Goal: Task Accomplishment & Management: Manage account settings

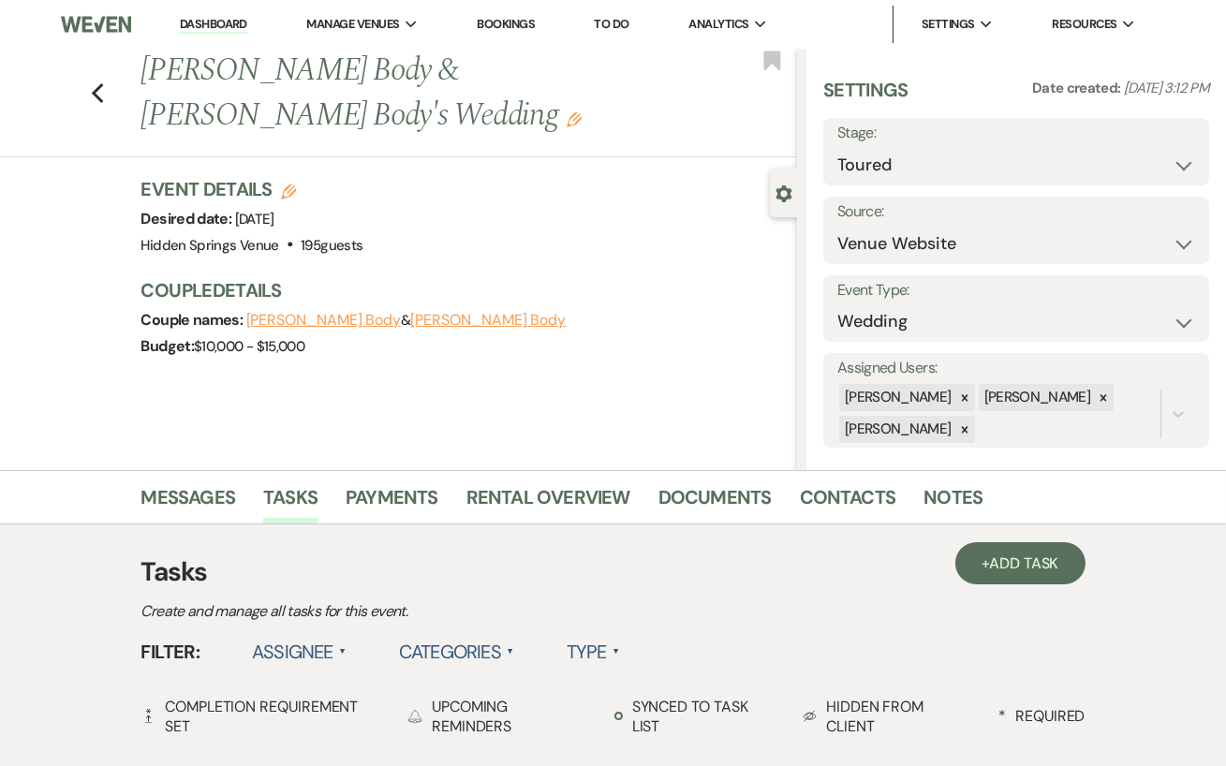
click at [206, 22] on link "Dashboard" at bounding box center [213, 25] width 67 height 18
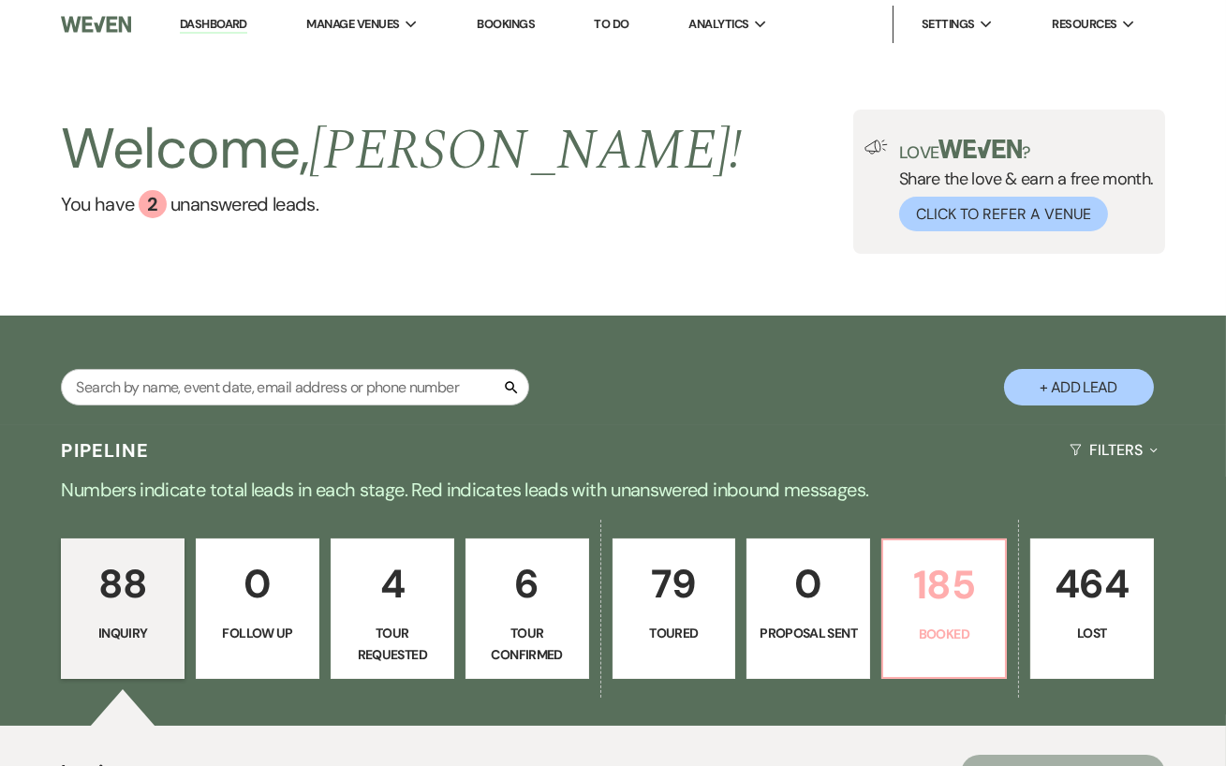
click at [911, 590] on p "185" at bounding box center [943, 584] width 99 height 63
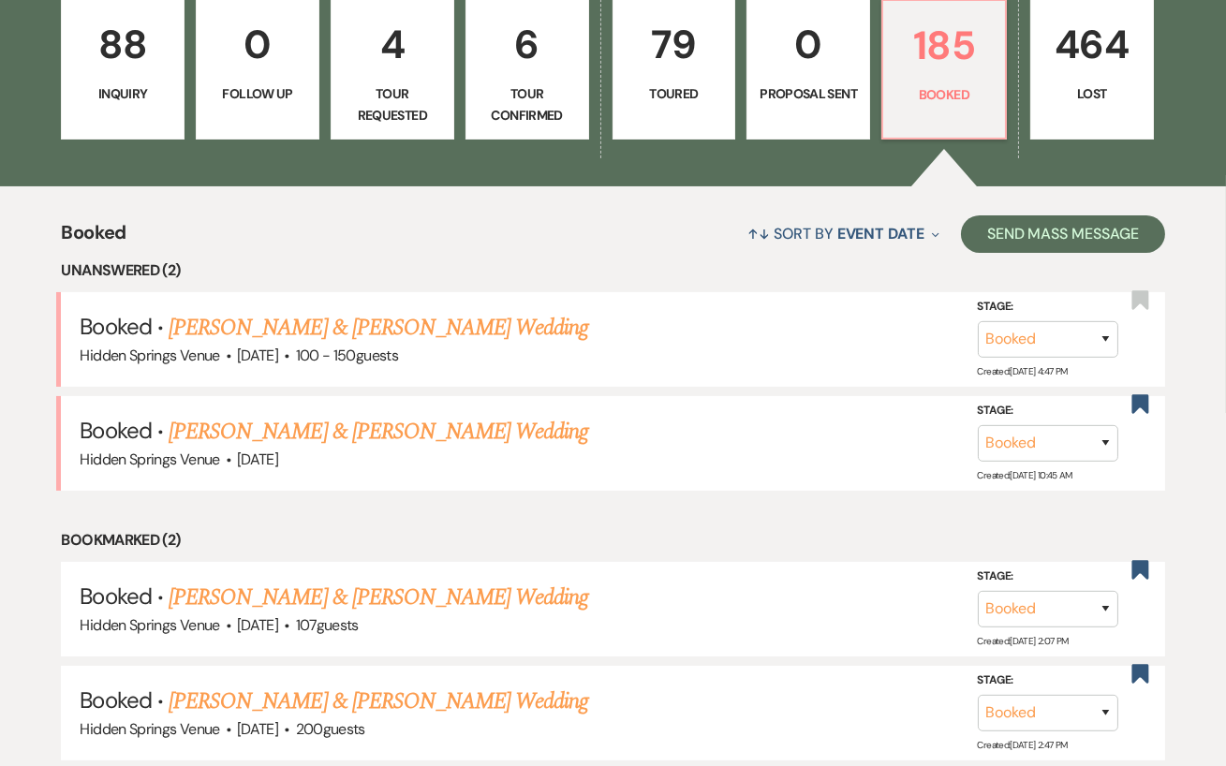
scroll to position [538, 0]
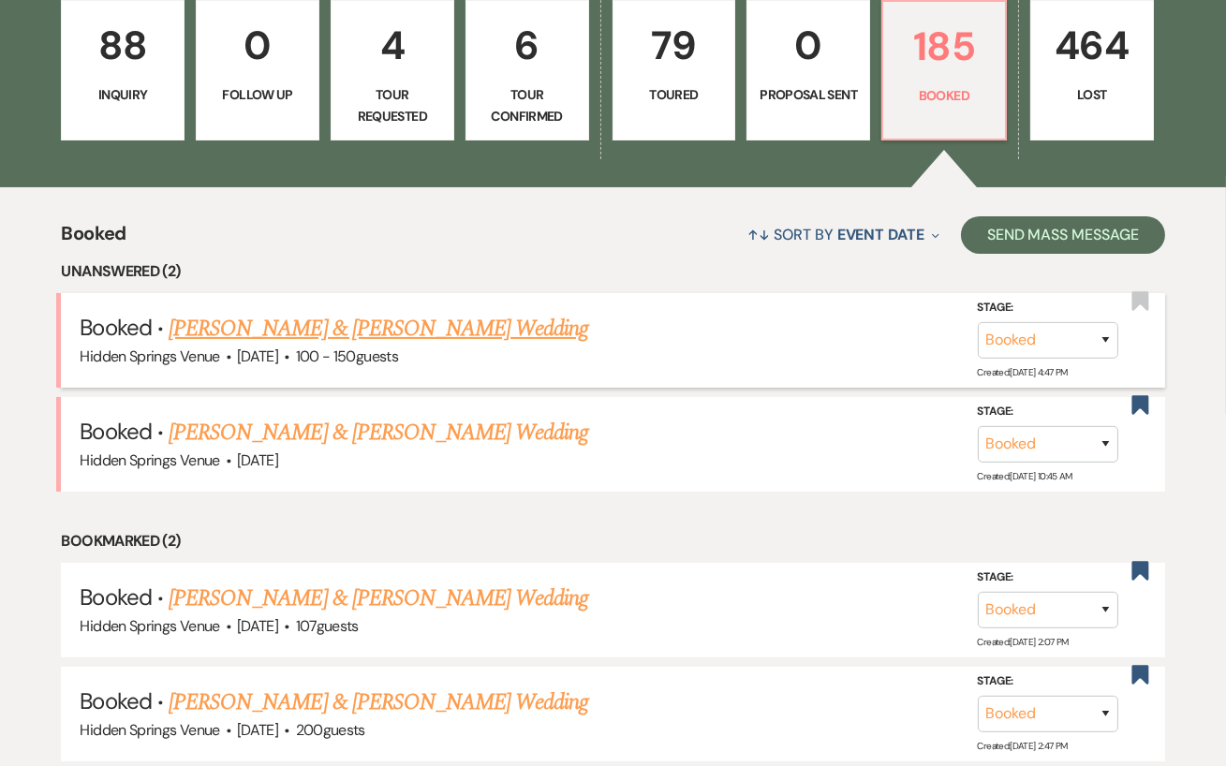
click at [416, 328] on link "[PERSON_NAME] & [PERSON_NAME] Wedding" at bounding box center [378, 329] width 419 height 34
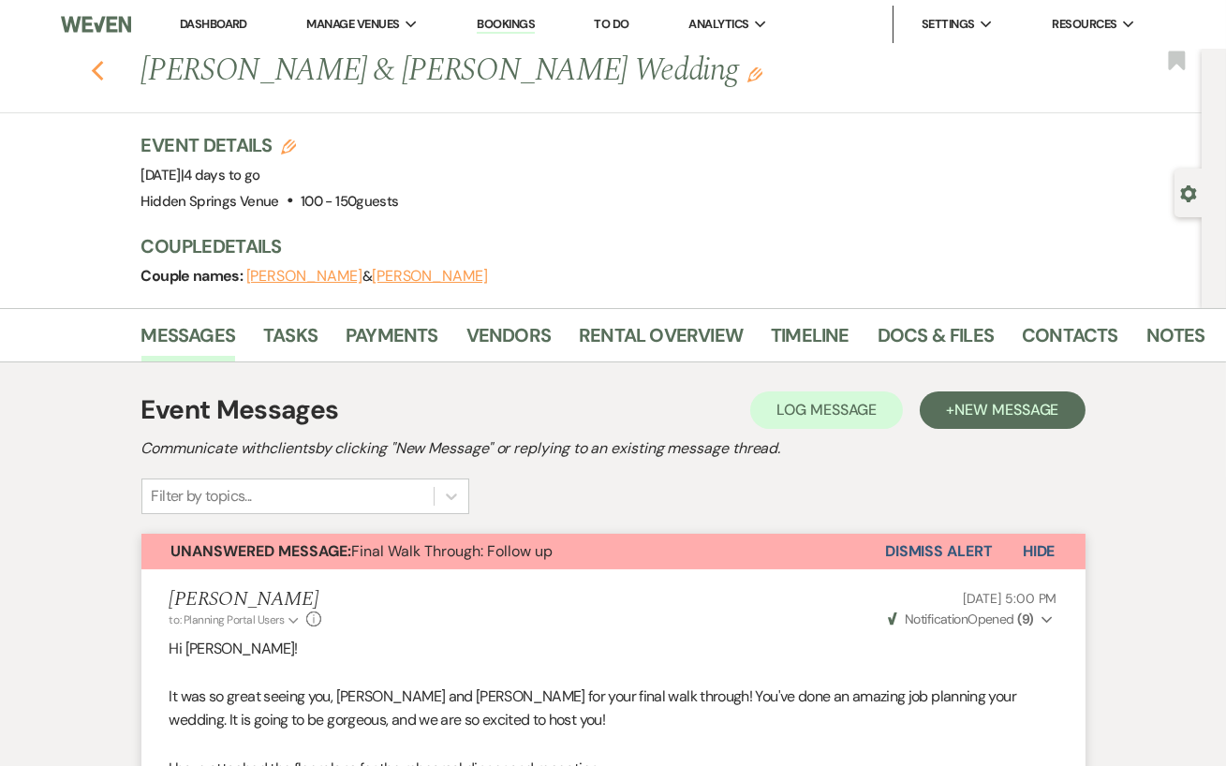
click at [93, 67] on icon "Previous" at bounding box center [98, 71] width 14 height 22
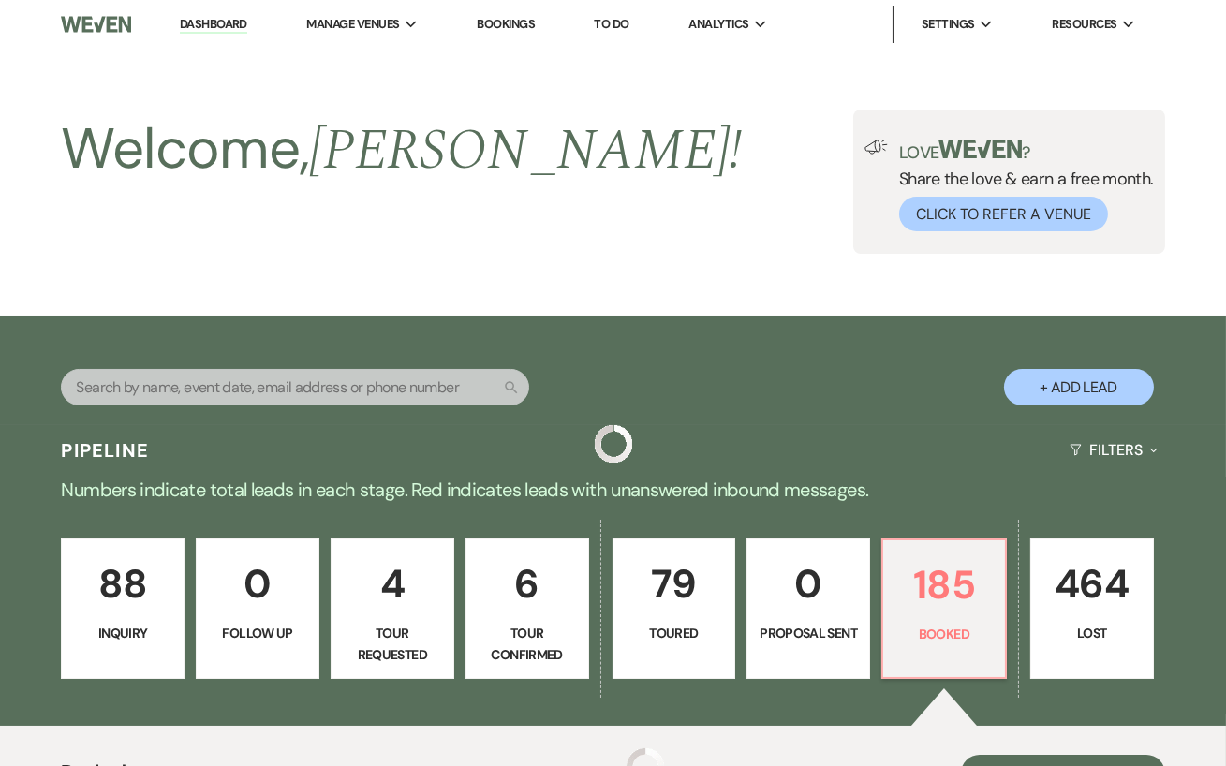
scroll to position [538, 0]
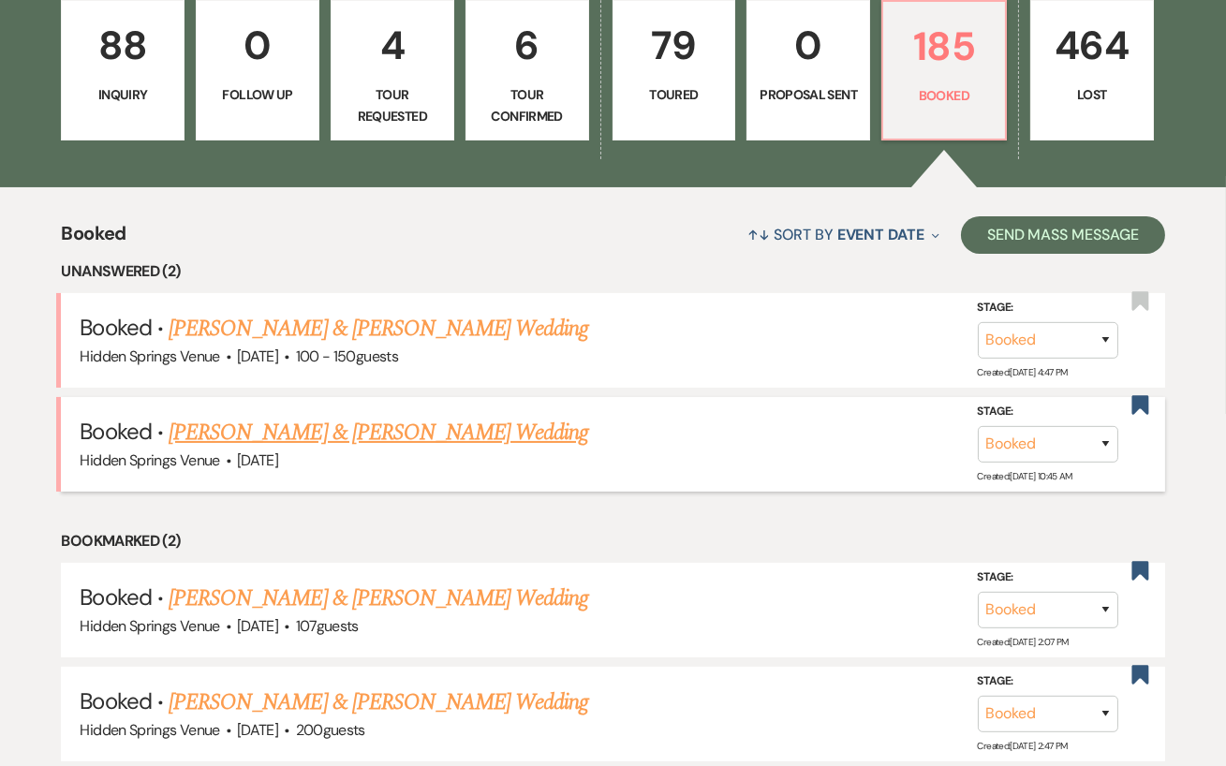
click at [433, 427] on link "[PERSON_NAME] & [PERSON_NAME] Wedding" at bounding box center [378, 433] width 419 height 34
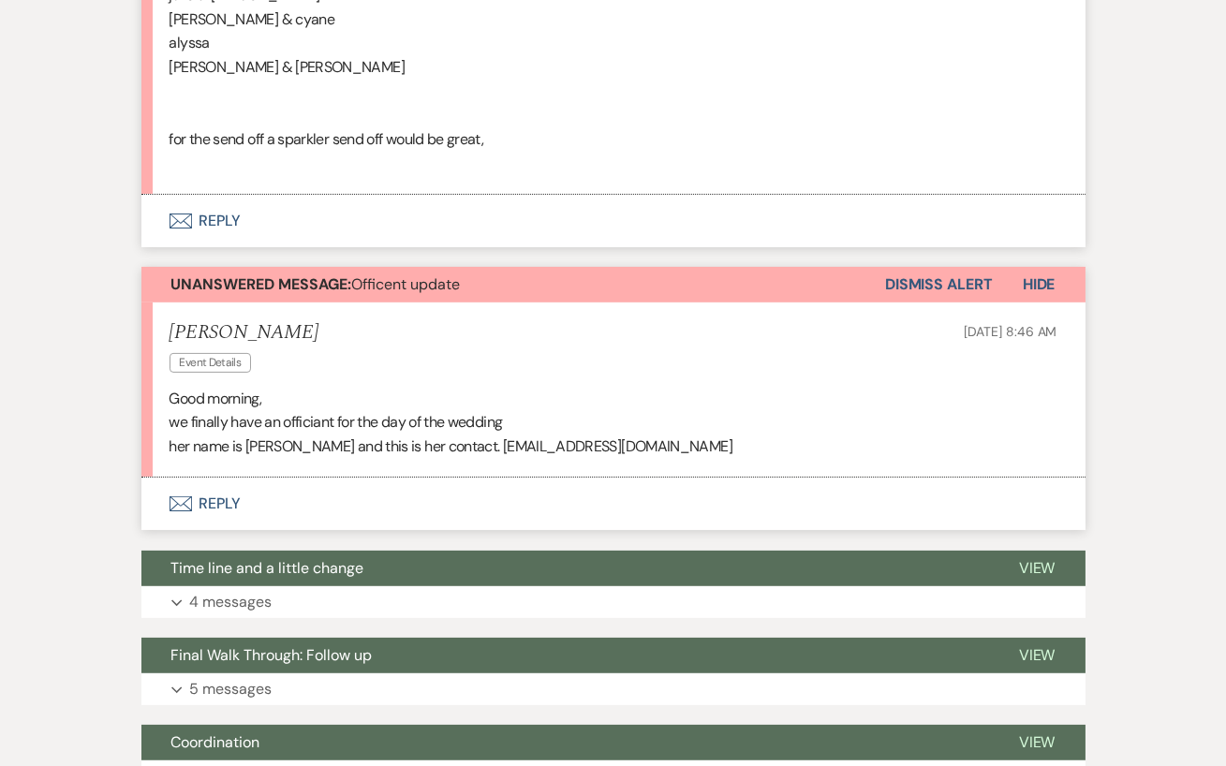
scroll to position [980, 0]
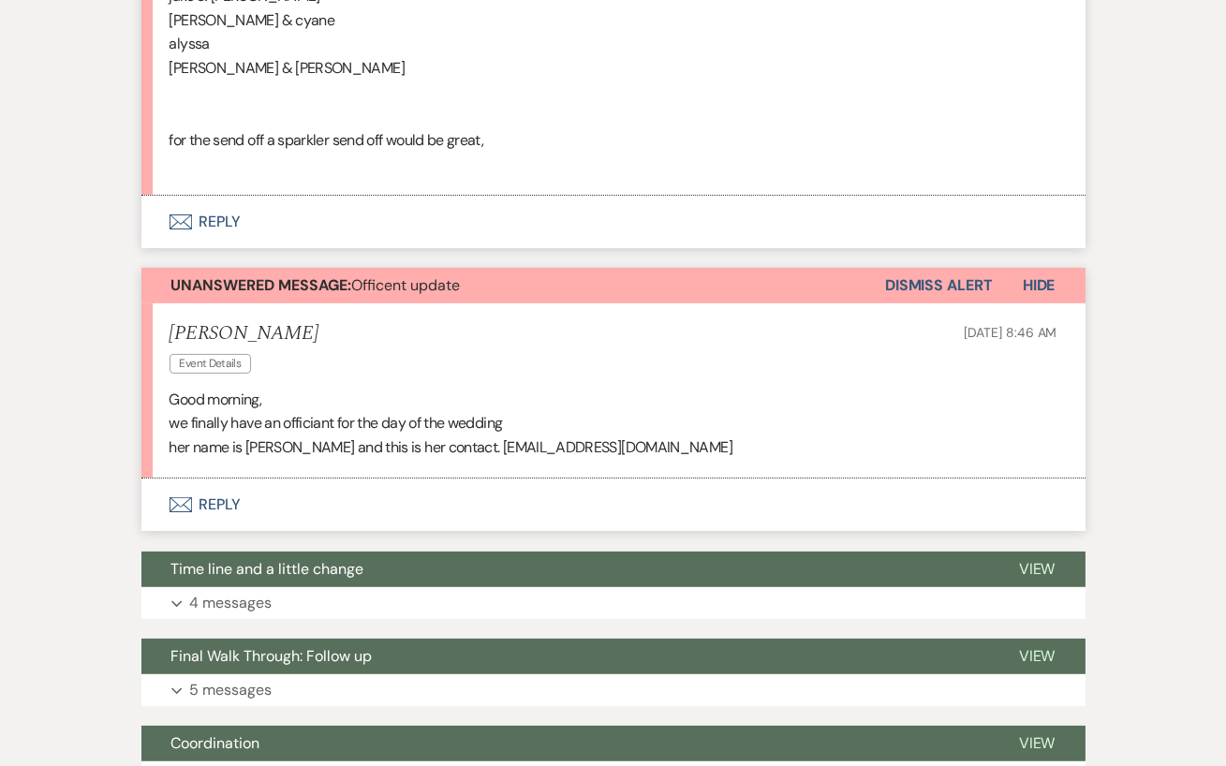
click at [368, 506] on button "Envelope Reply" at bounding box center [613, 504] width 944 height 52
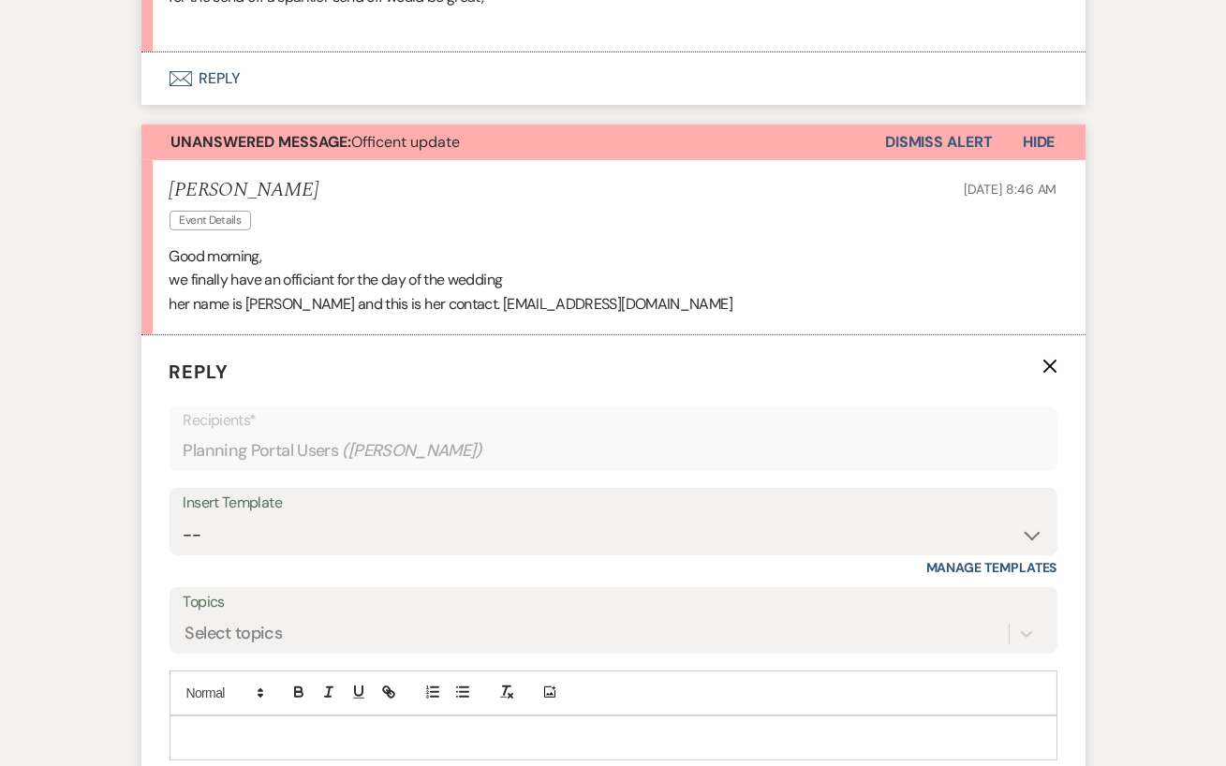
scroll to position [1269, 0]
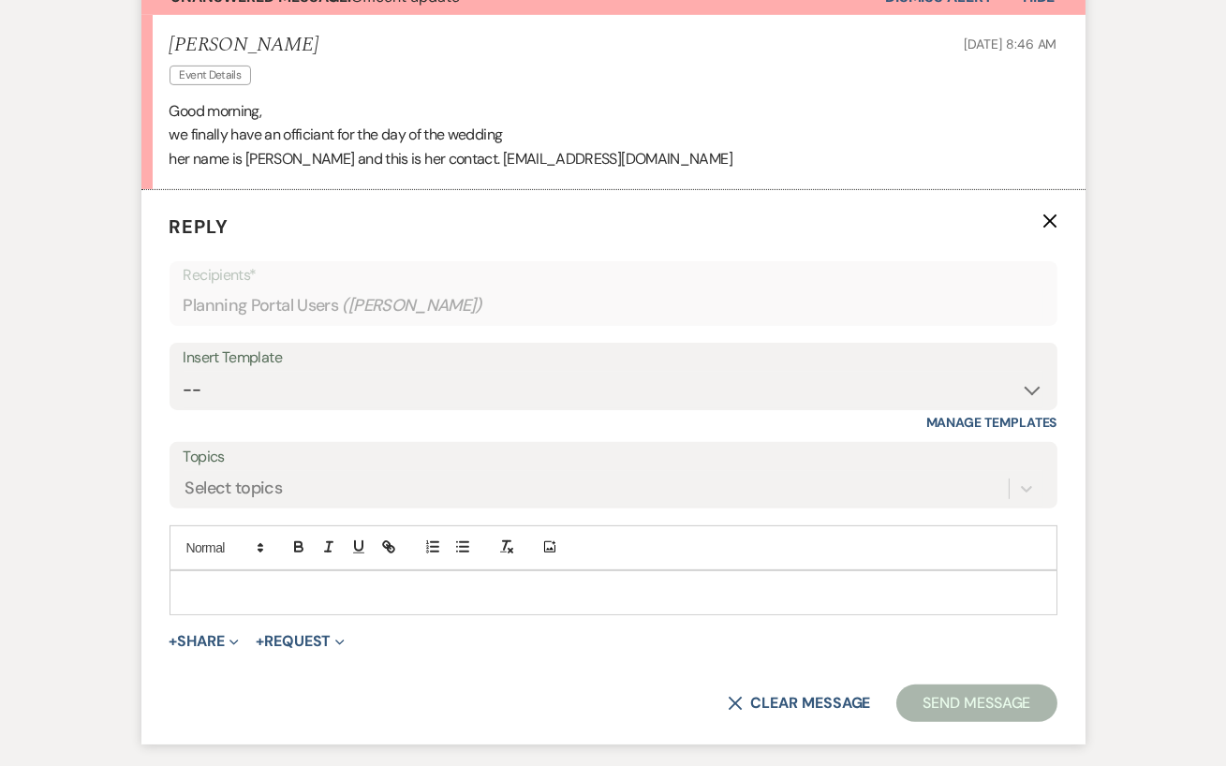
click at [255, 582] on p at bounding box center [613, 592] width 858 height 21
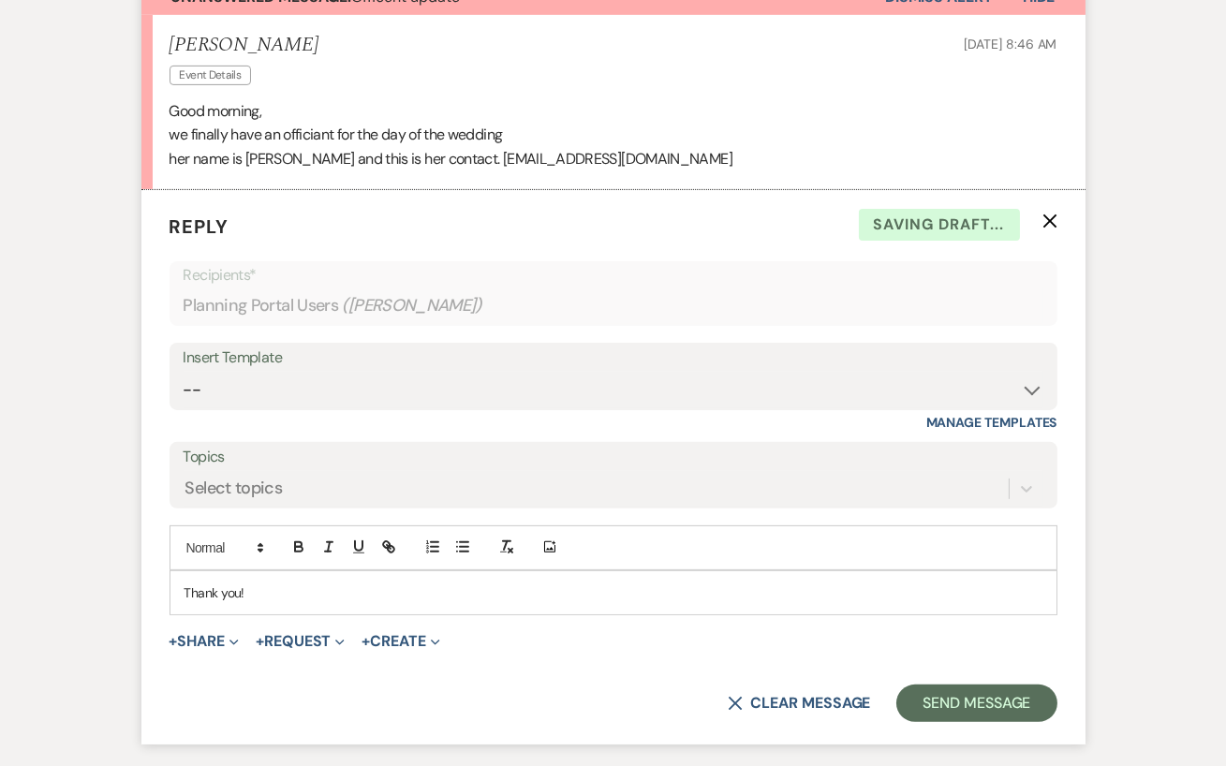
click at [927, 721] on form "Reply X Saving draft... Recipients* Planning Portal Users ( [PERSON_NAME] ) Ins…" at bounding box center [613, 467] width 944 height 554
click at [929, 710] on button "Send Message" at bounding box center [976, 702] width 160 height 37
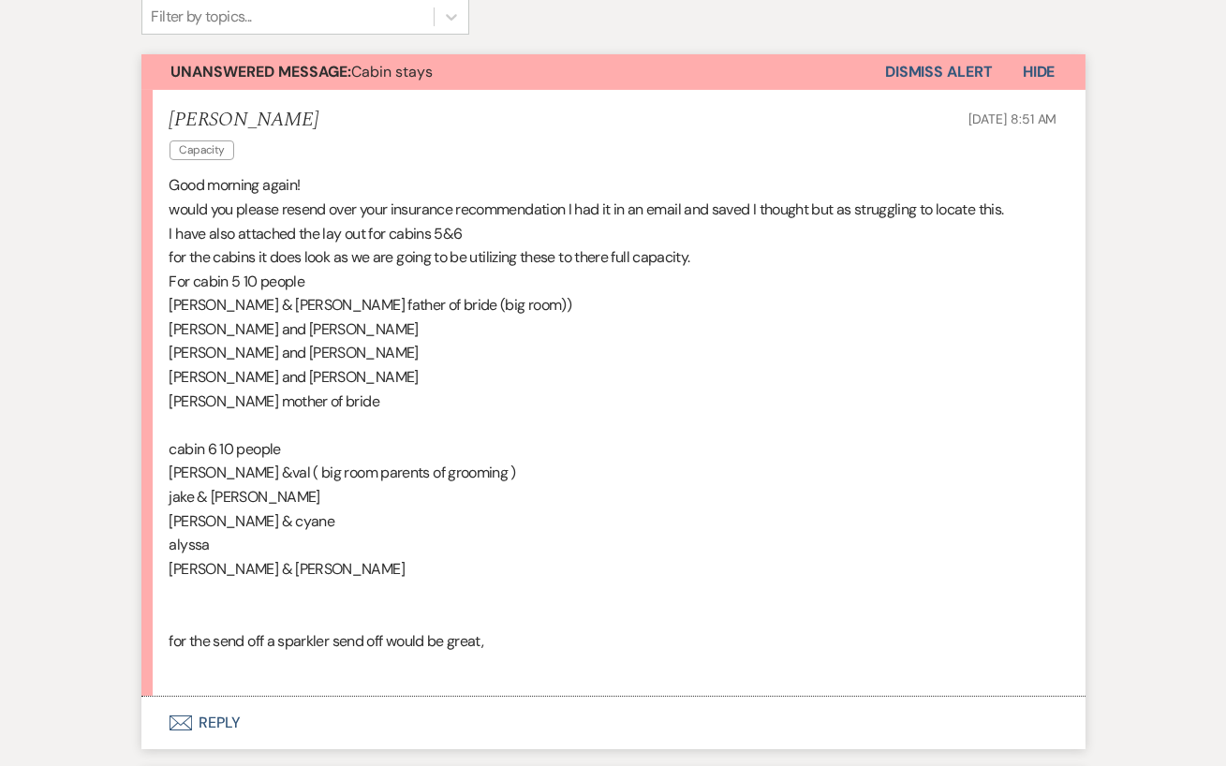
scroll to position [480, 0]
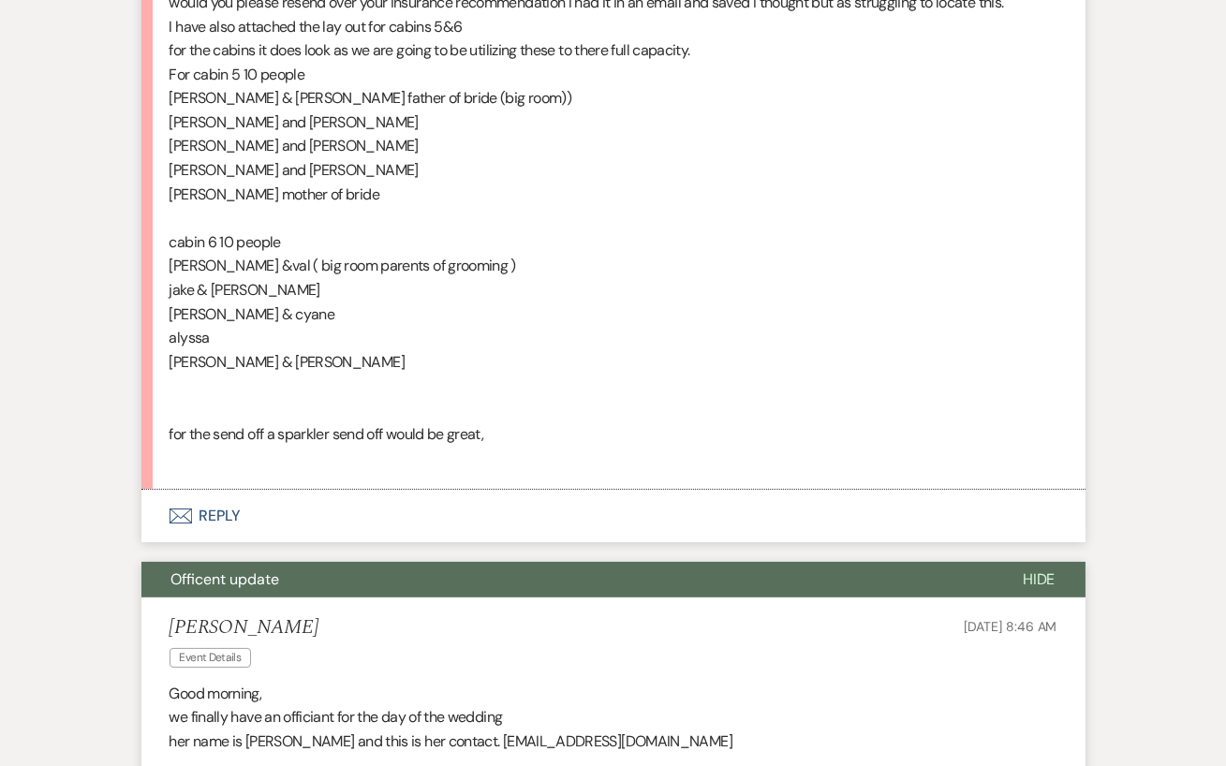
click at [206, 518] on button "Envelope Reply" at bounding box center [613, 516] width 944 height 52
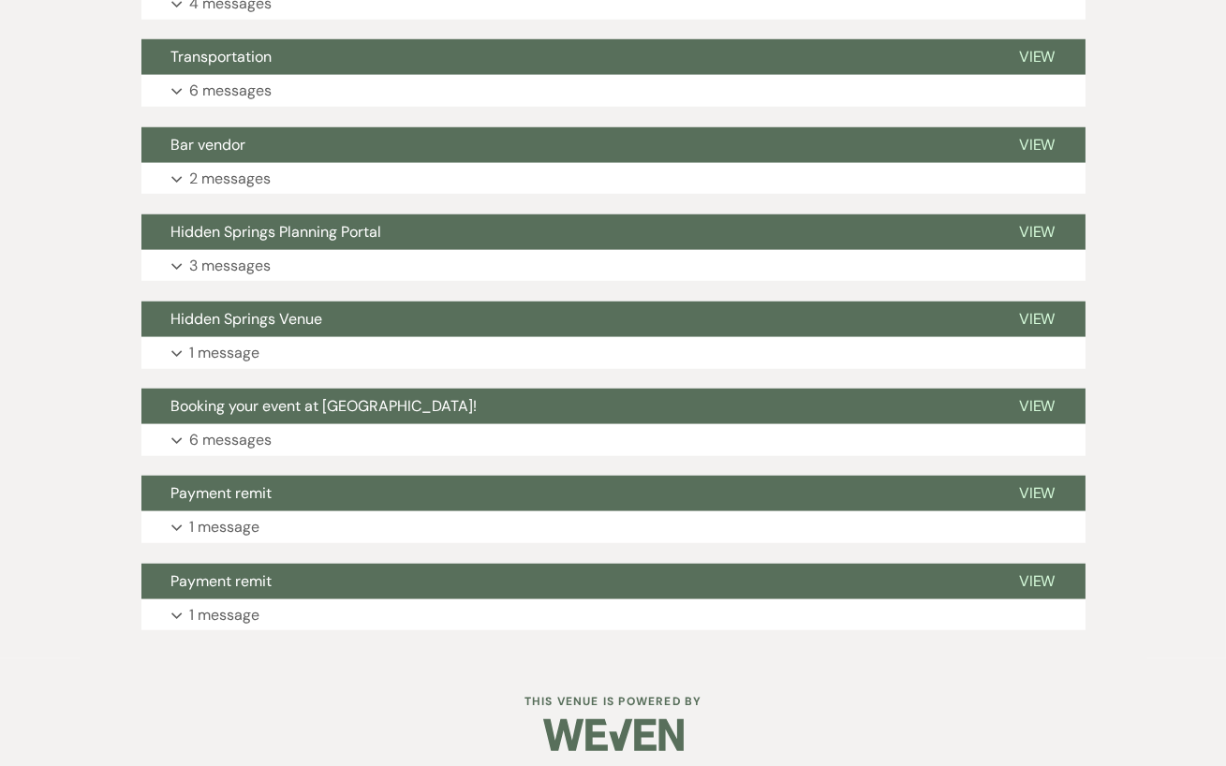
scroll to position [2989, 0]
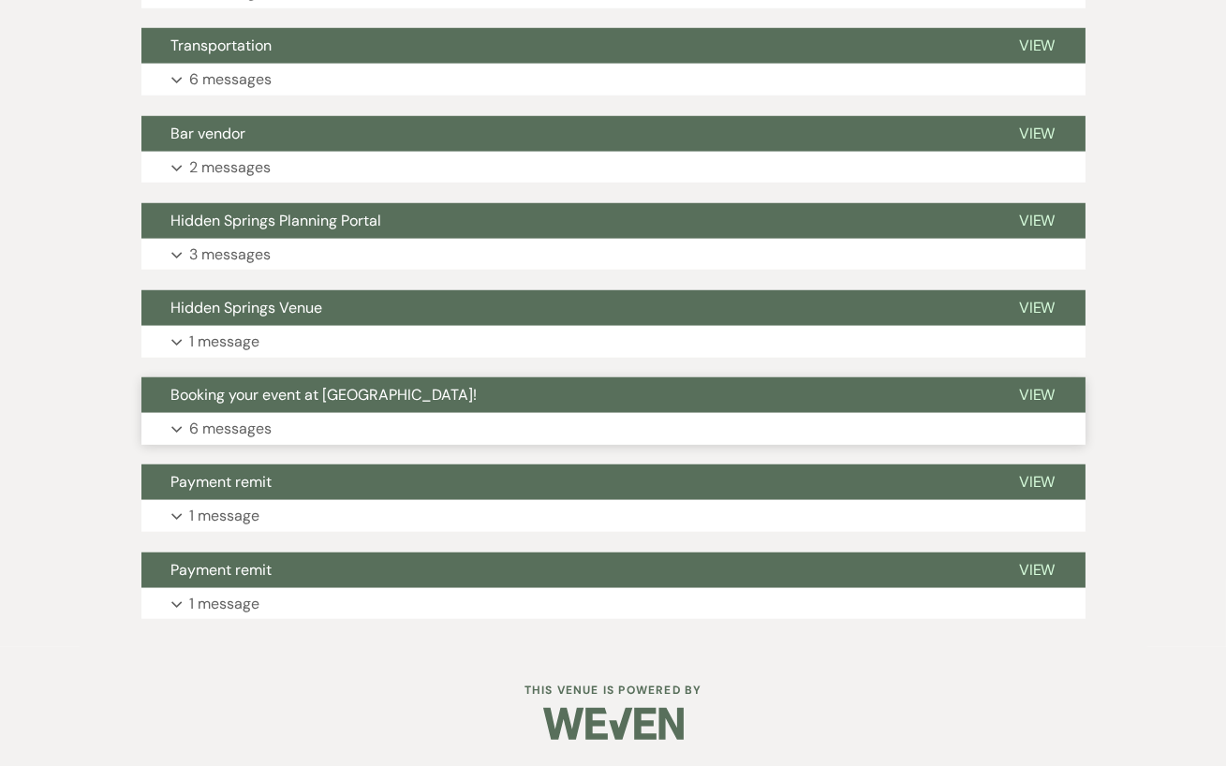
click at [290, 419] on button "Expand 6 messages" at bounding box center [613, 429] width 944 height 32
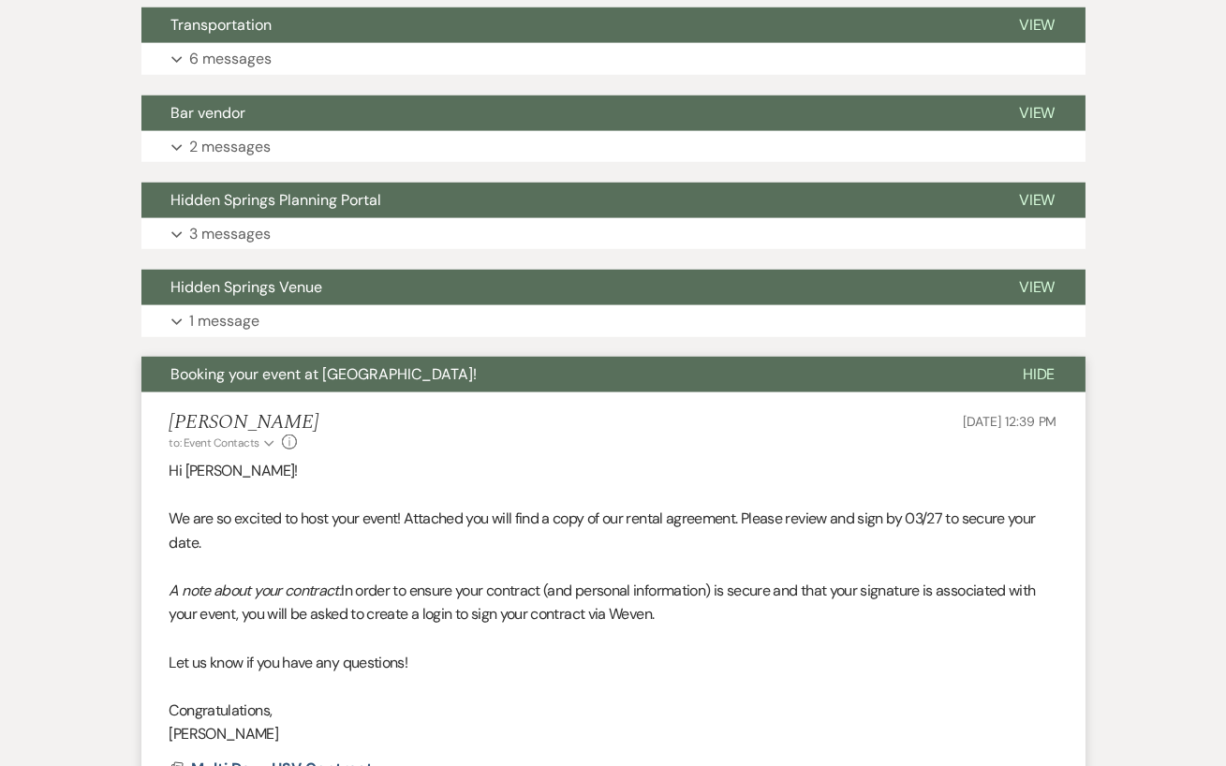
scroll to position [3015, 0]
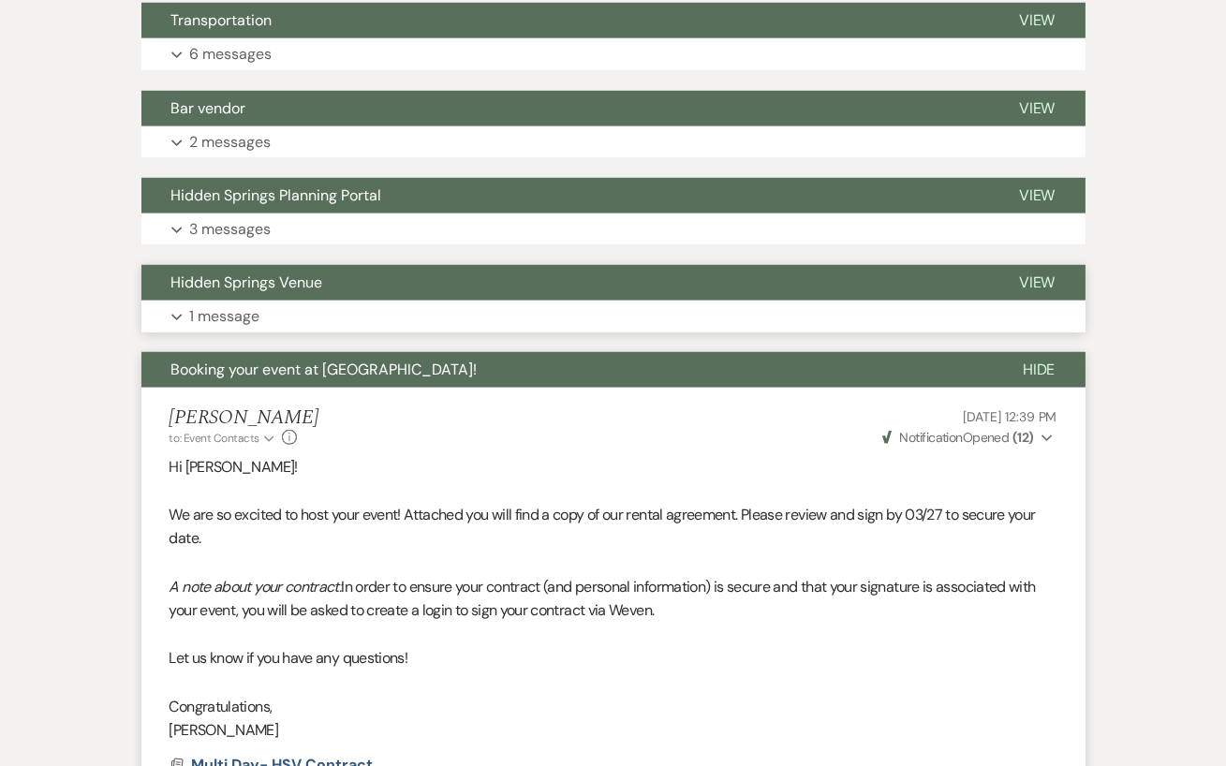
click at [280, 287] on span "Hidden Springs Venue" at bounding box center [247, 282] width 152 height 20
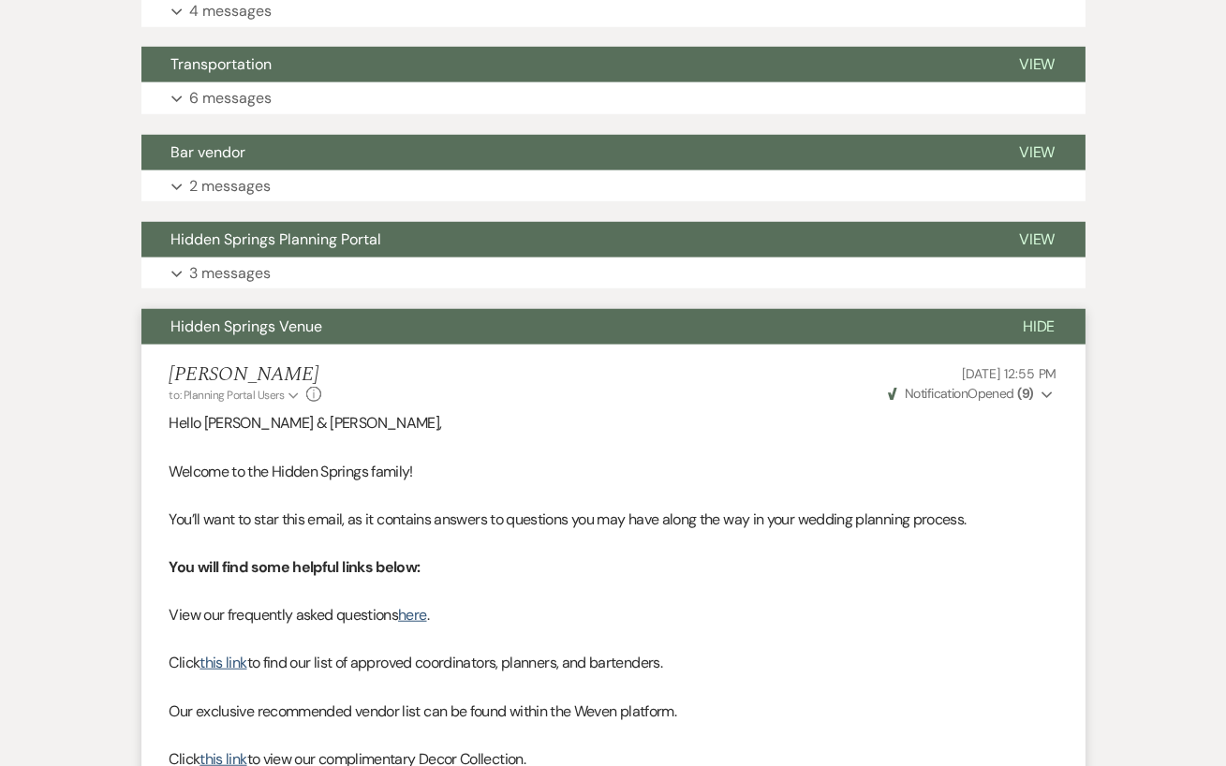
scroll to position [2959, 0]
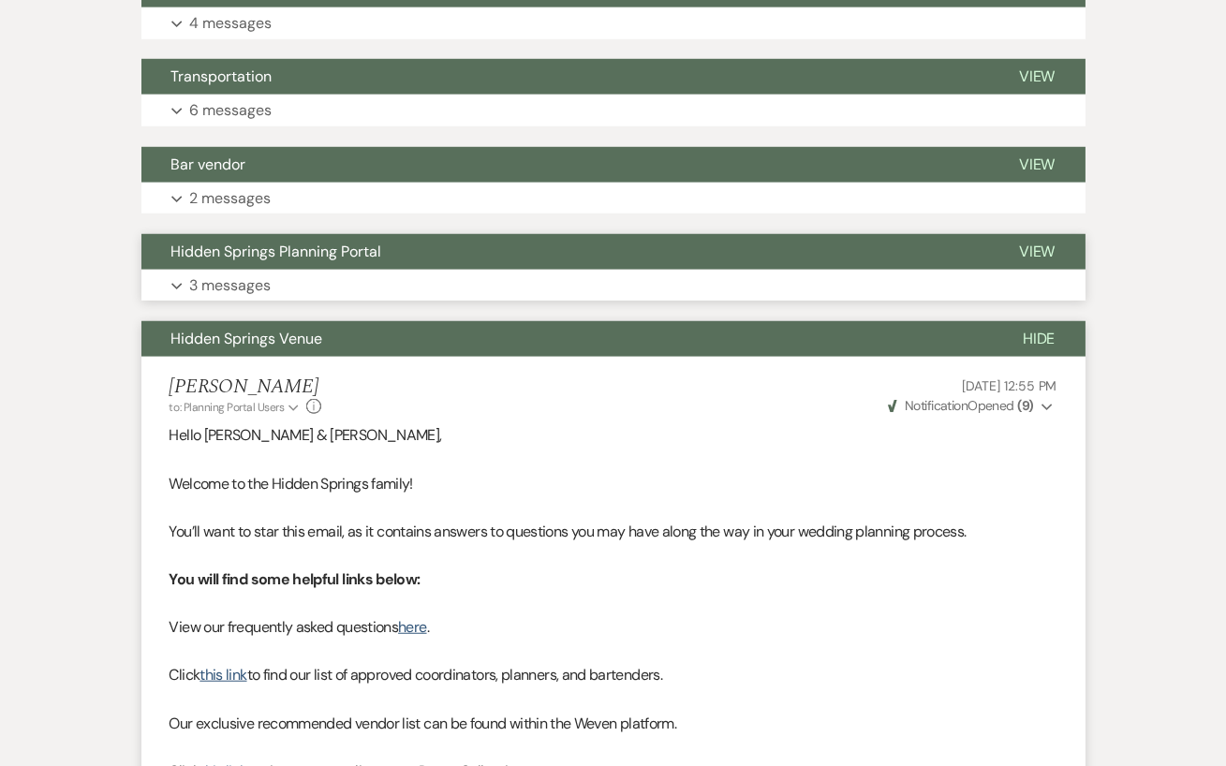
click at [556, 272] on button "Expand 3 messages" at bounding box center [613, 286] width 944 height 32
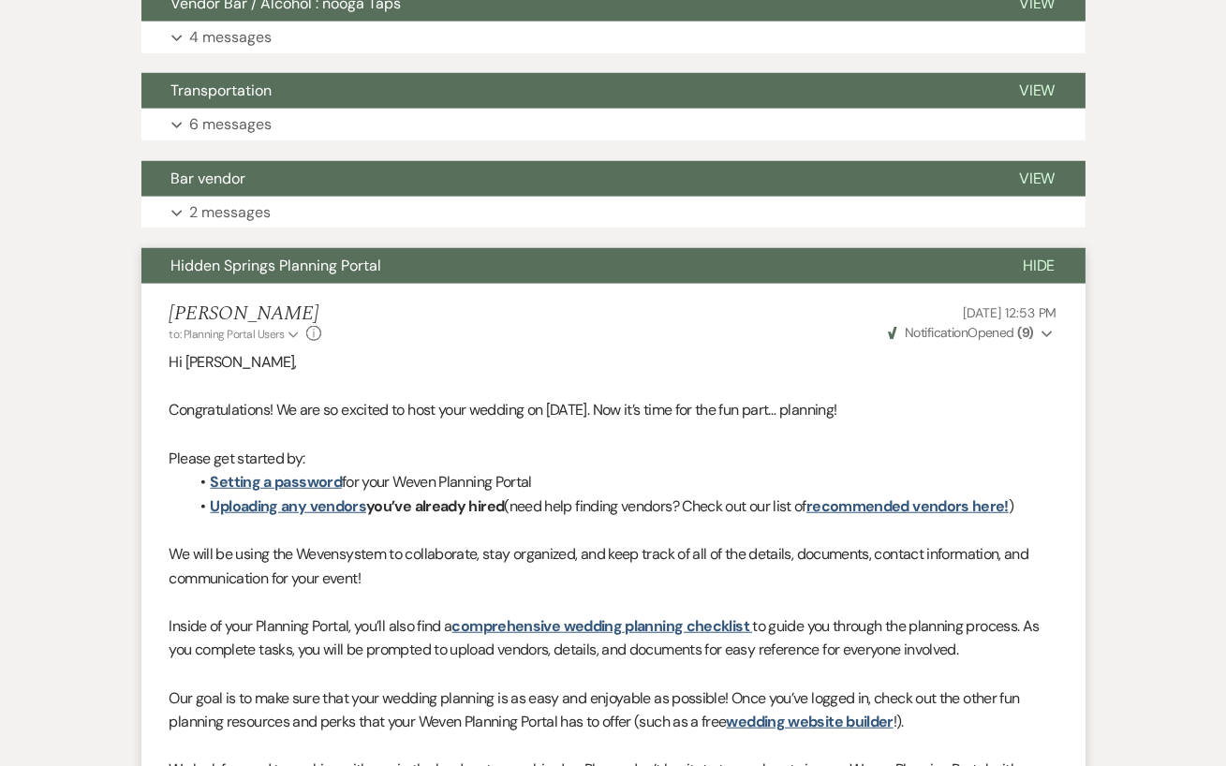
scroll to position [2914, 0]
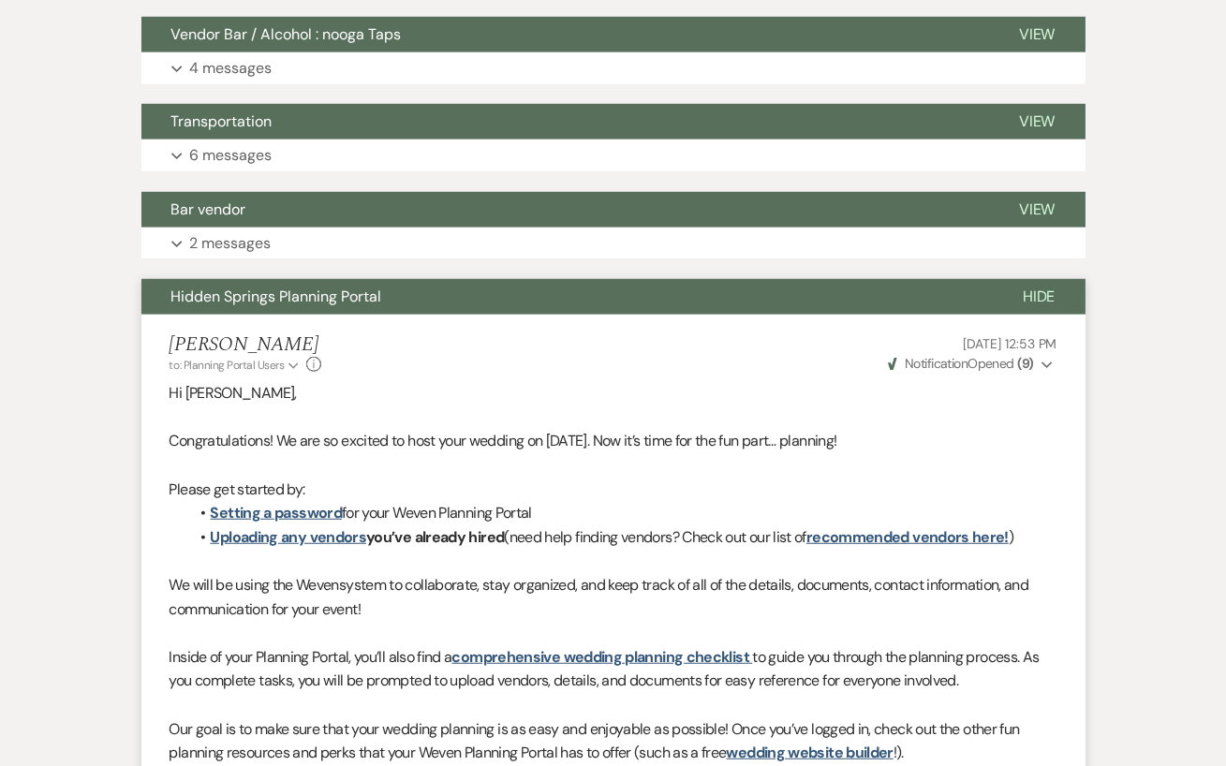
click at [672, 373] on li "[PERSON_NAME] to: Planning Portal Users Expand Info [DATE] 12:53 PM Weven Check…" at bounding box center [613, 621] width 944 height 613
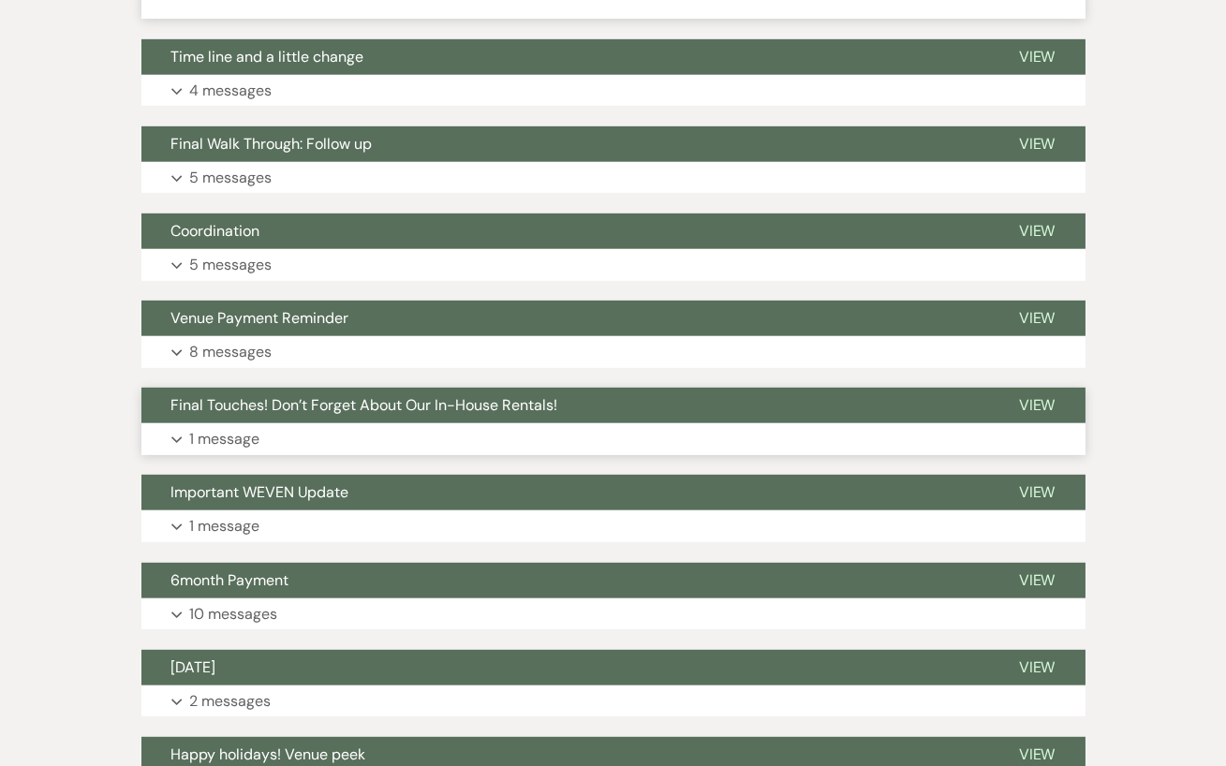
scroll to position [2096, 0]
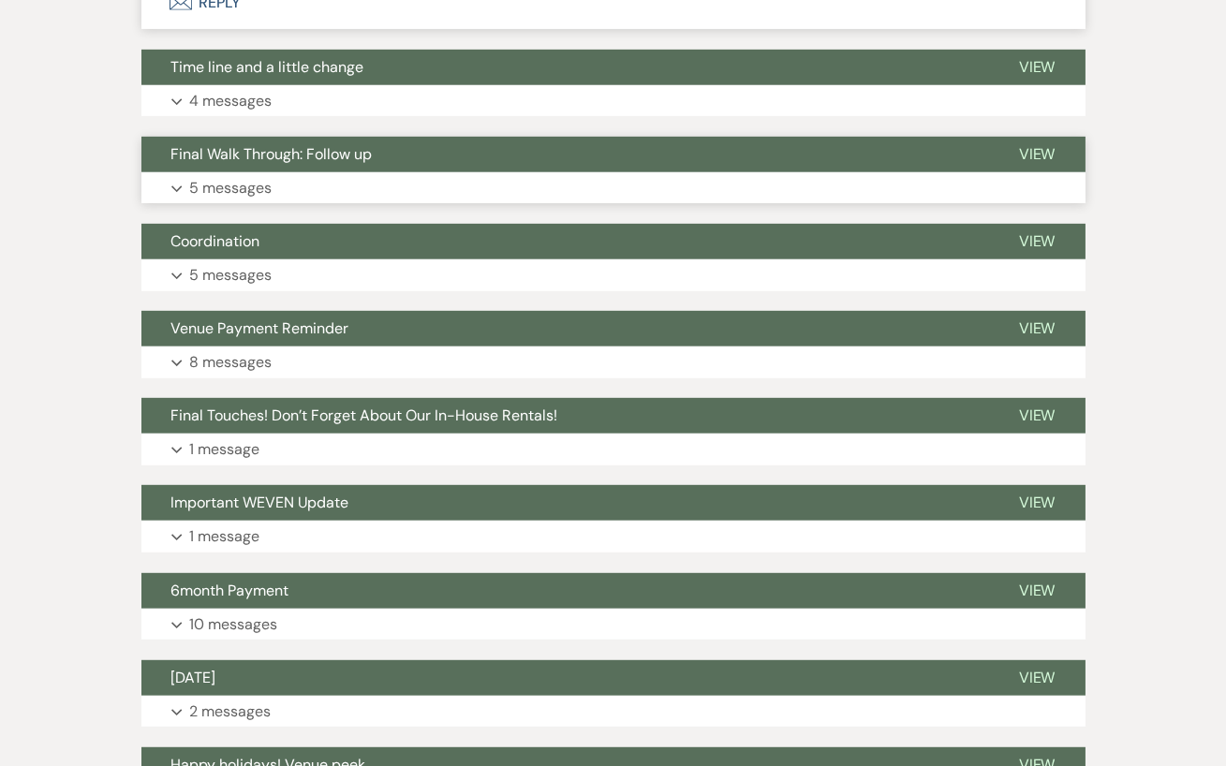
click at [378, 184] on button "Expand 5 messages" at bounding box center [613, 188] width 944 height 32
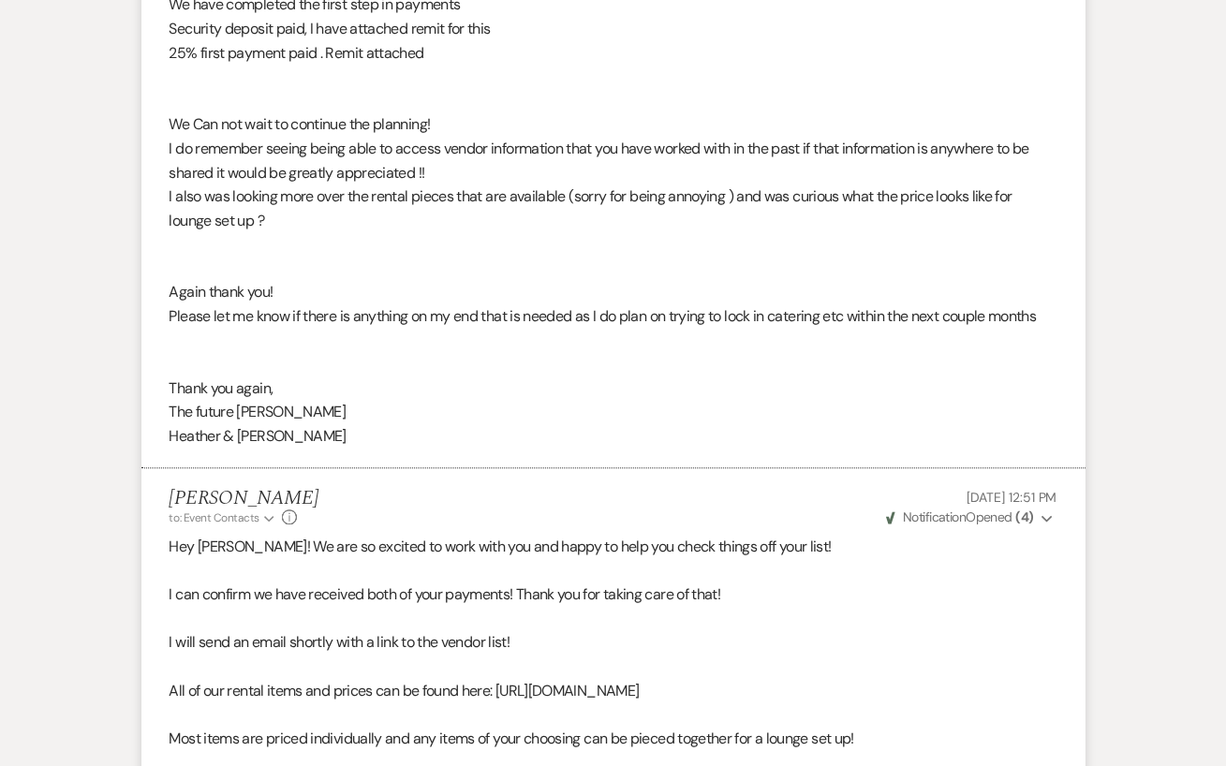
scroll to position [9361, 0]
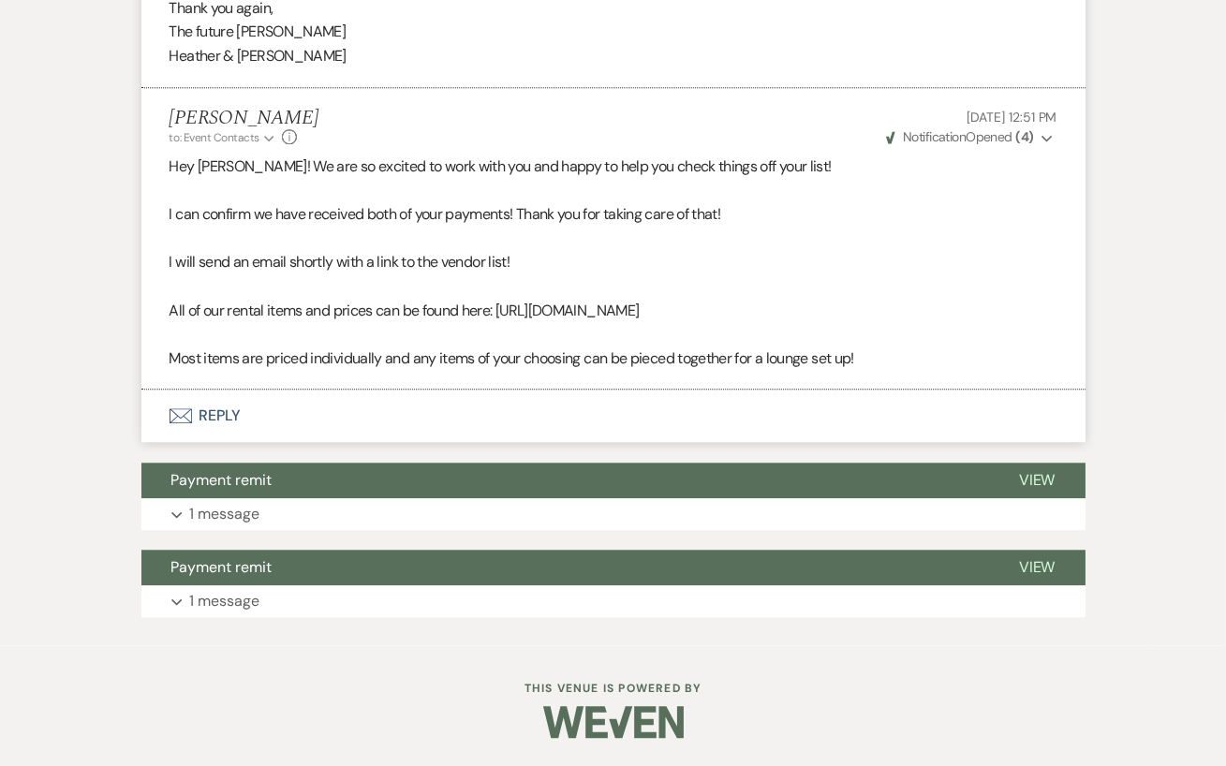
click at [386, 497] on button "Payment remit" at bounding box center [564, 481] width 847 height 36
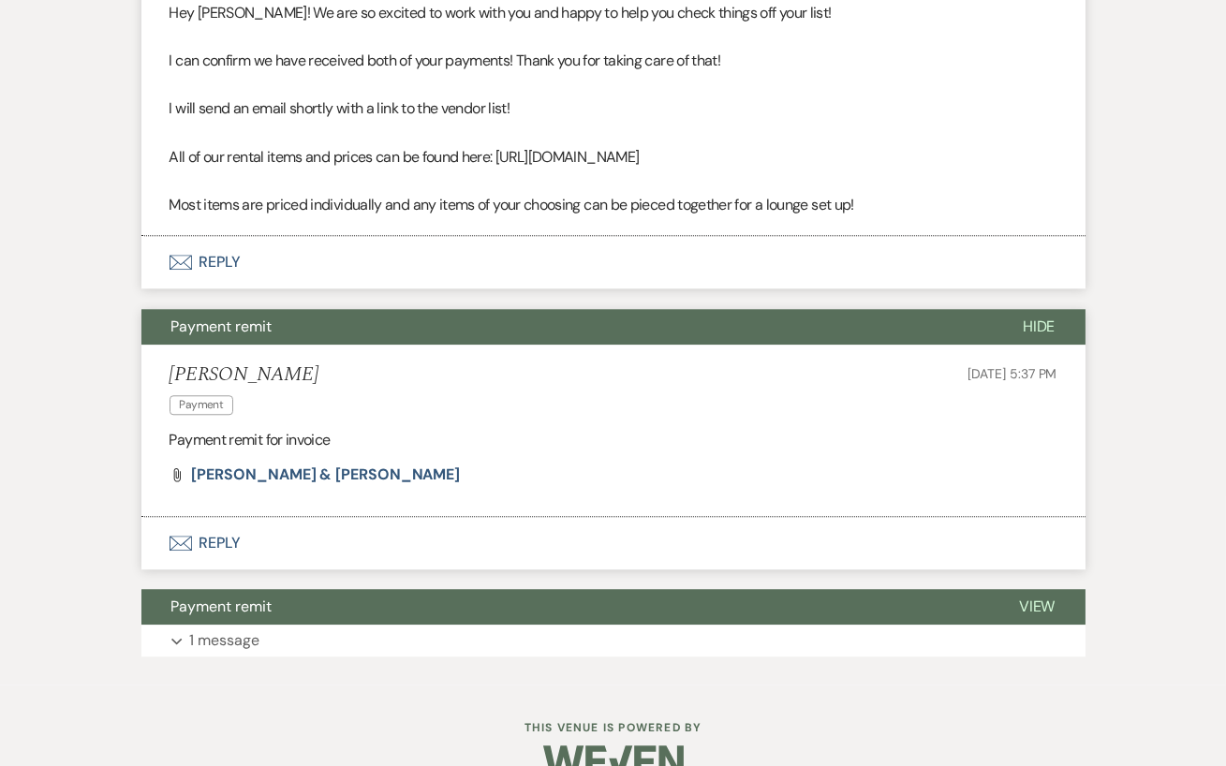
scroll to position [9493, 0]
click at [811, 345] on button "Payment remit" at bounding box center [566, 327] width 851 height 36
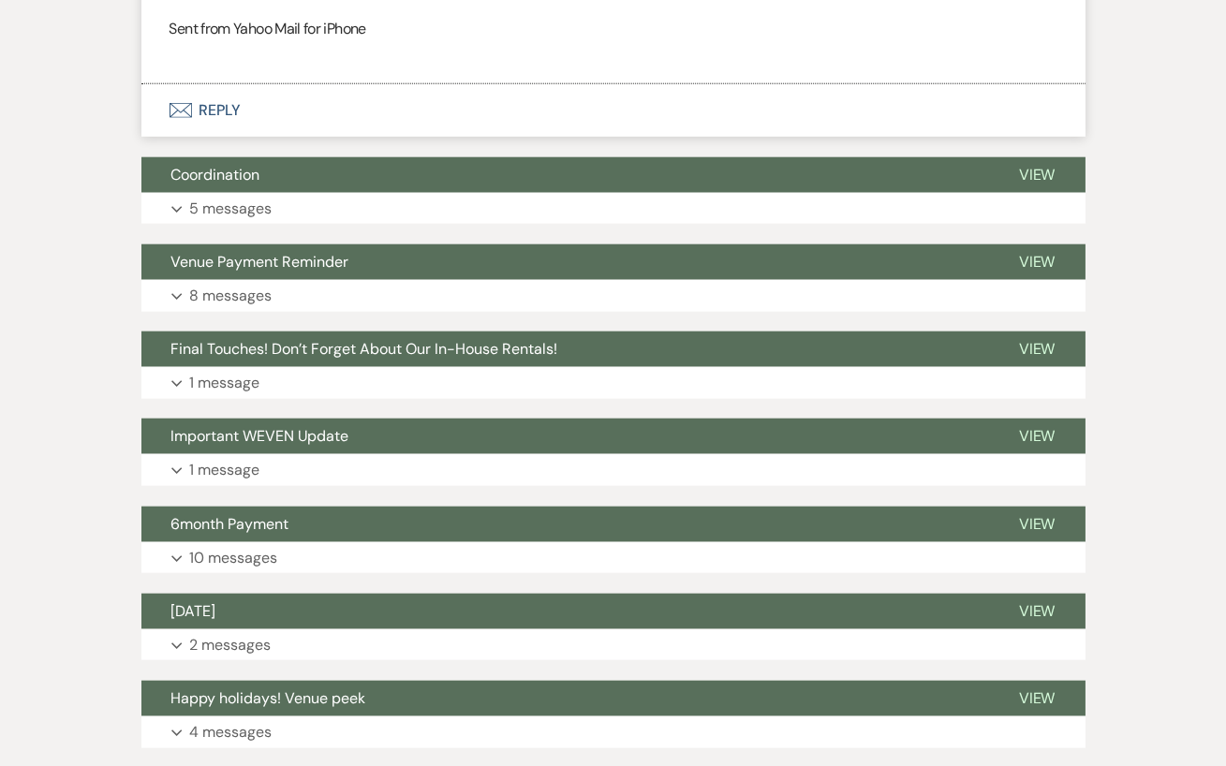
scroll to position [4039, 0]
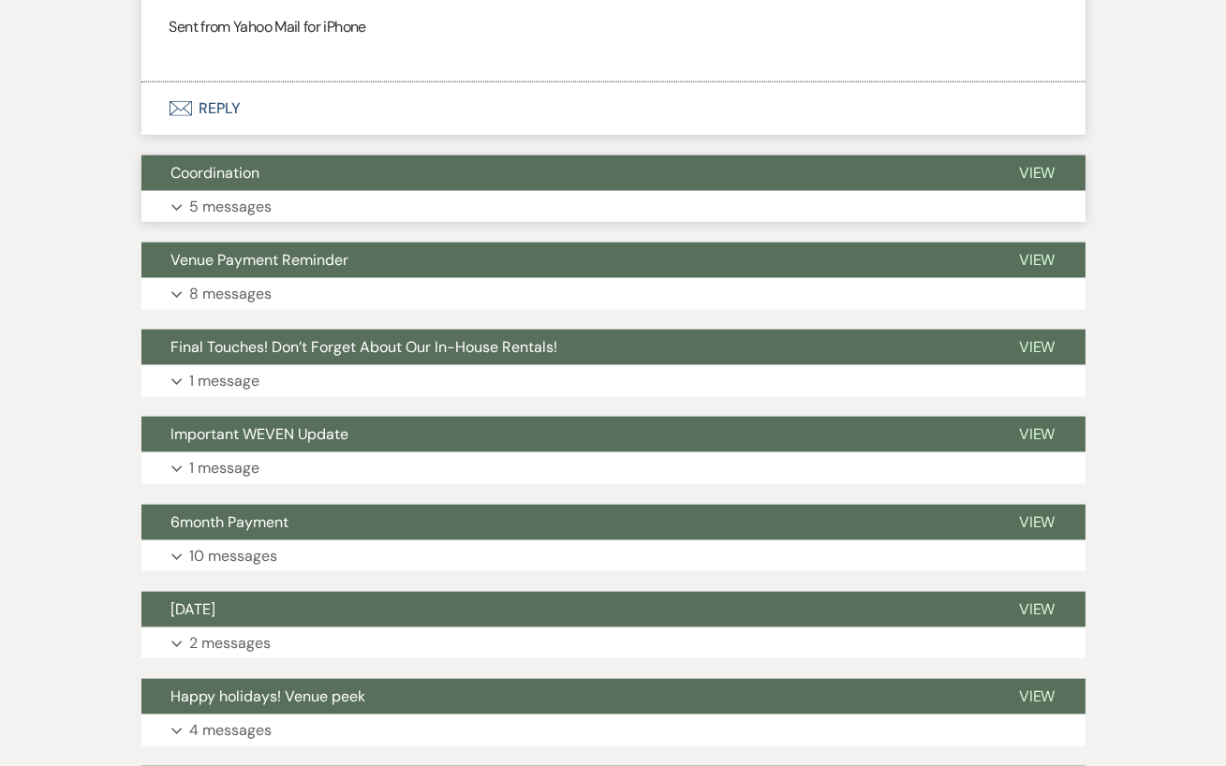
click at [287, 202] on button "Expand 5 messages" at bounding box center [613, 207] width 944 height 32
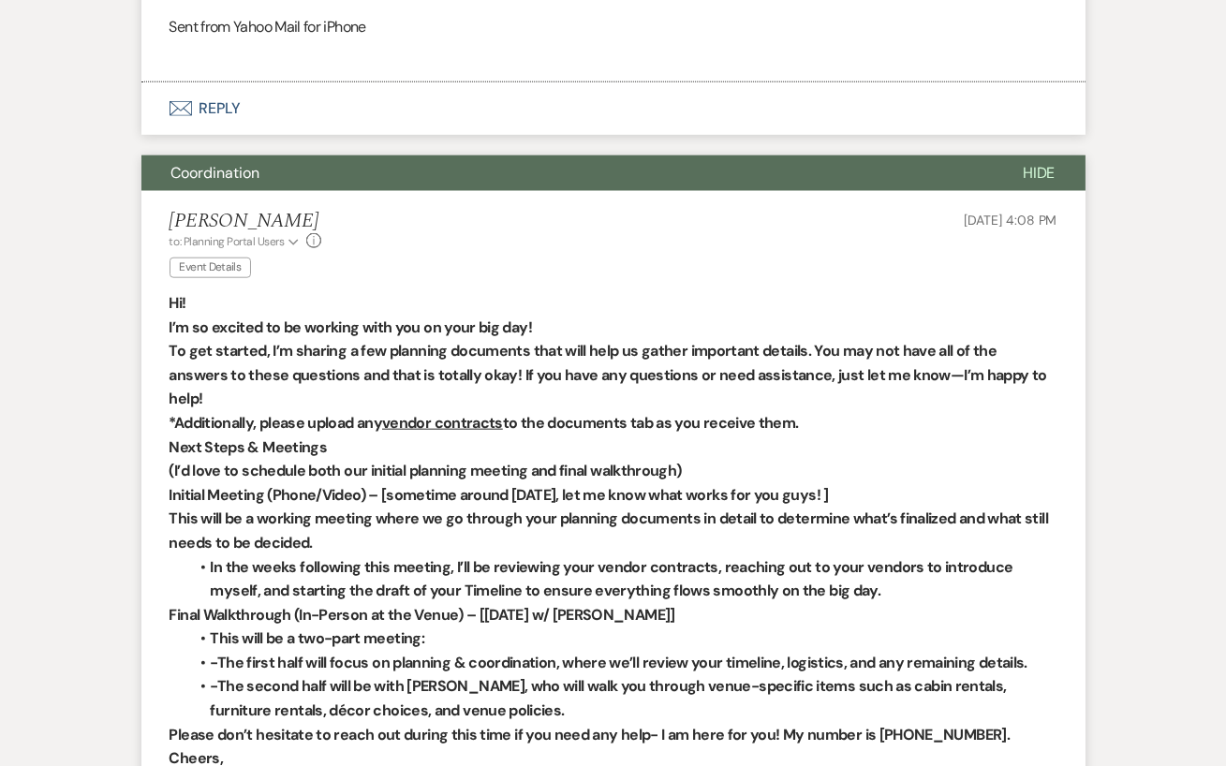
click at [287, 202] on li "[PERSON_NAME] to: Planning Portal Users Expand Info Event Details [DATE] 4:08 P…" at bounding box center [613, 606] width 944 height 830
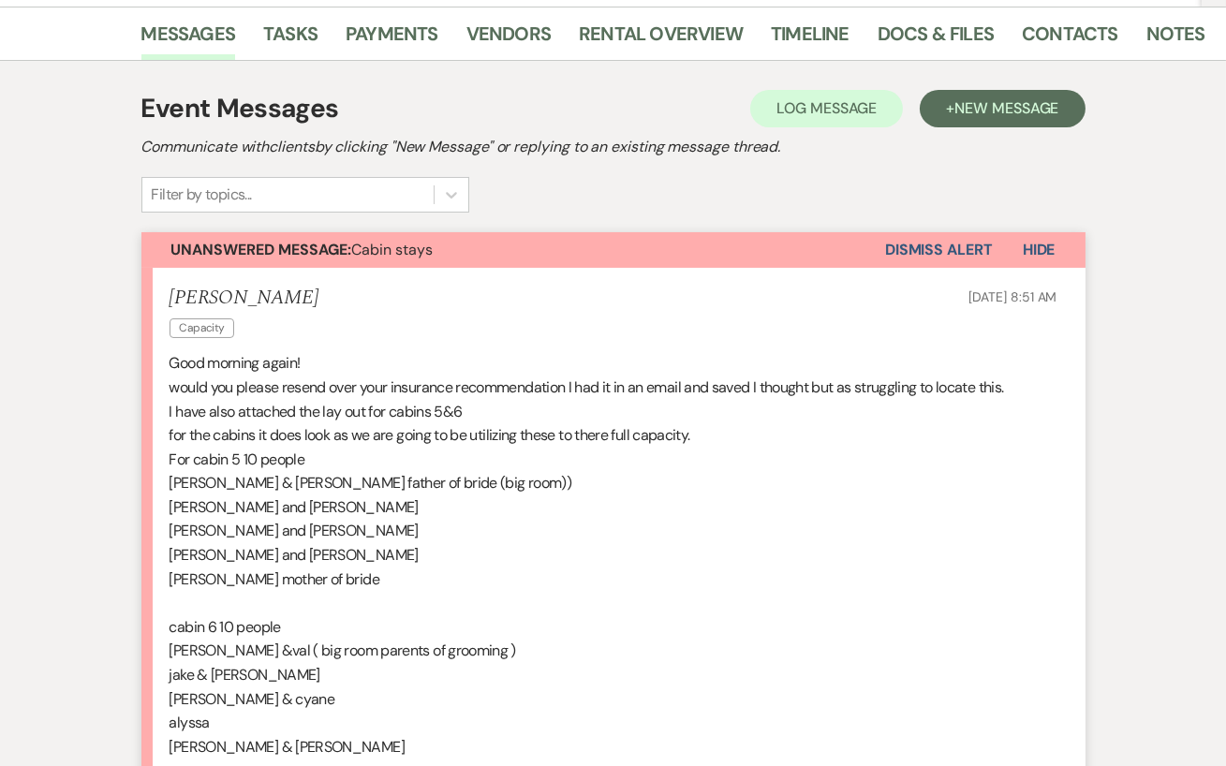
scroll to position [0, 0]
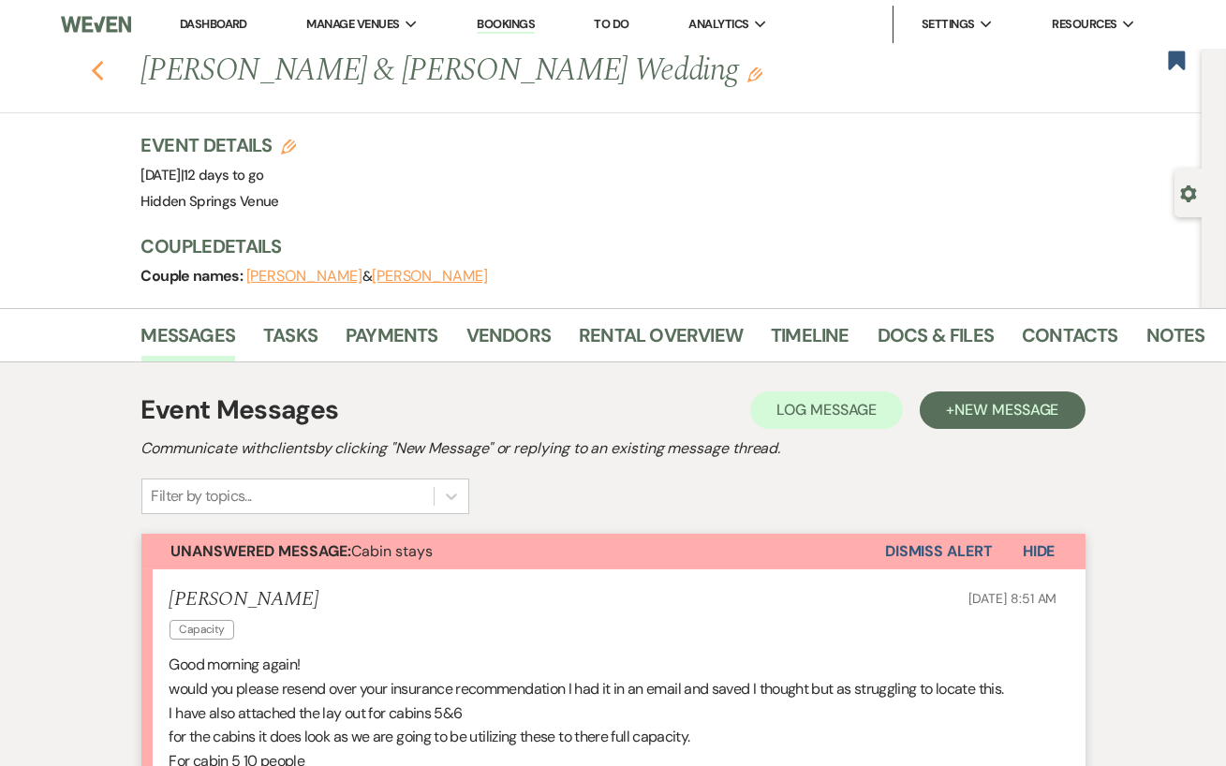
click at [97, 65] on use "button" at bounding box center [97, 71] width 12 height 21
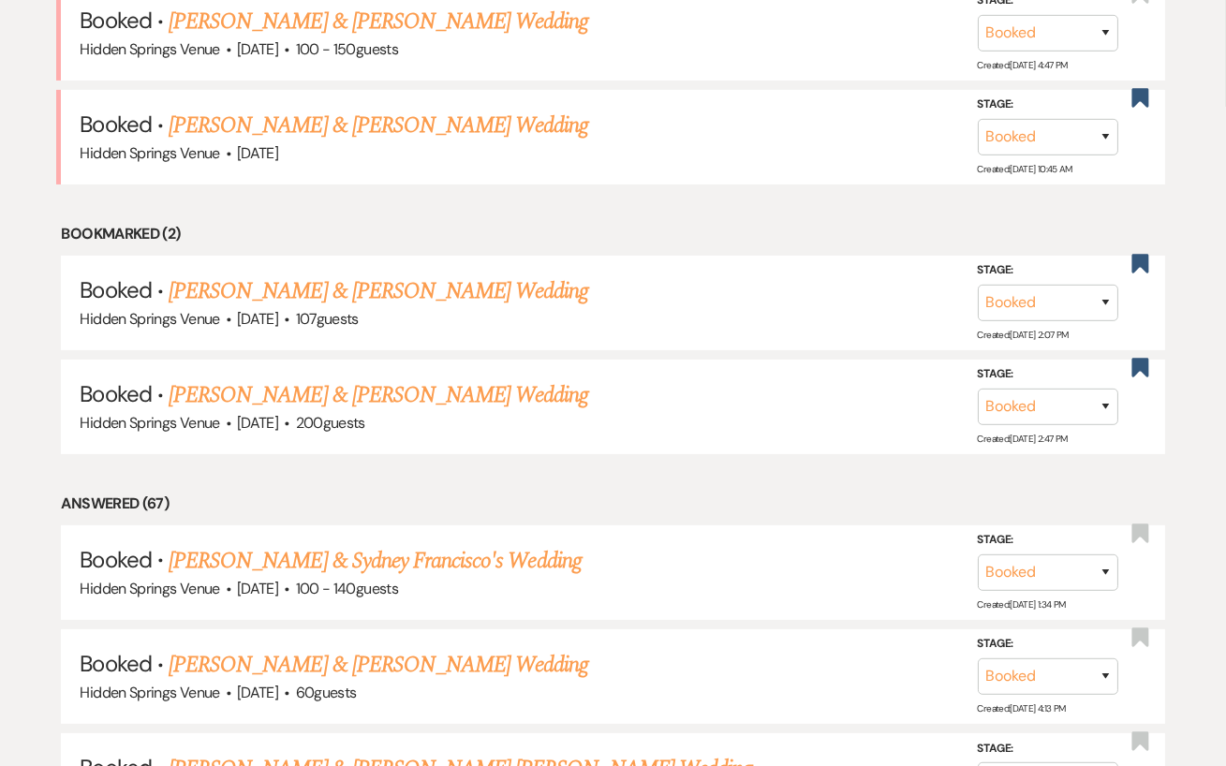
scroll to position [906, 0]
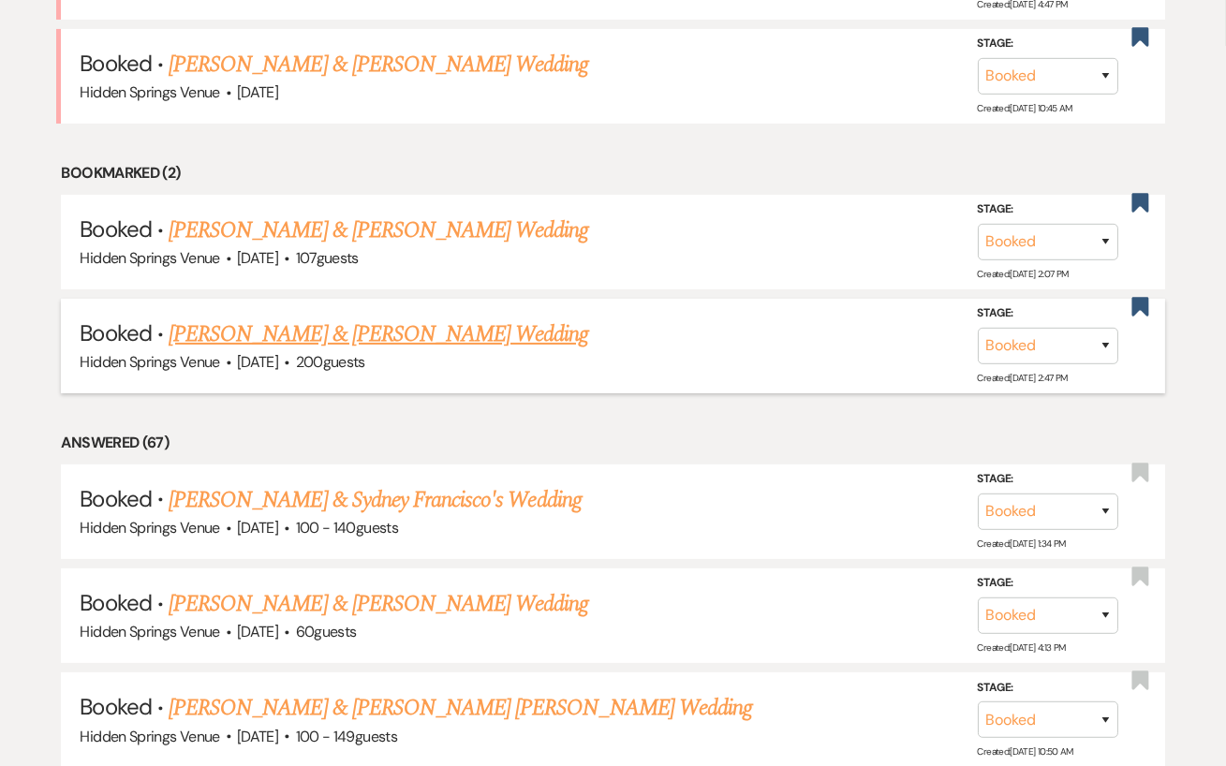
click at [380, 321] on link "[PERSON_NAME] & [PERSON_NAME] Wedding" at bounding box center [378, 334] width 419 height 34
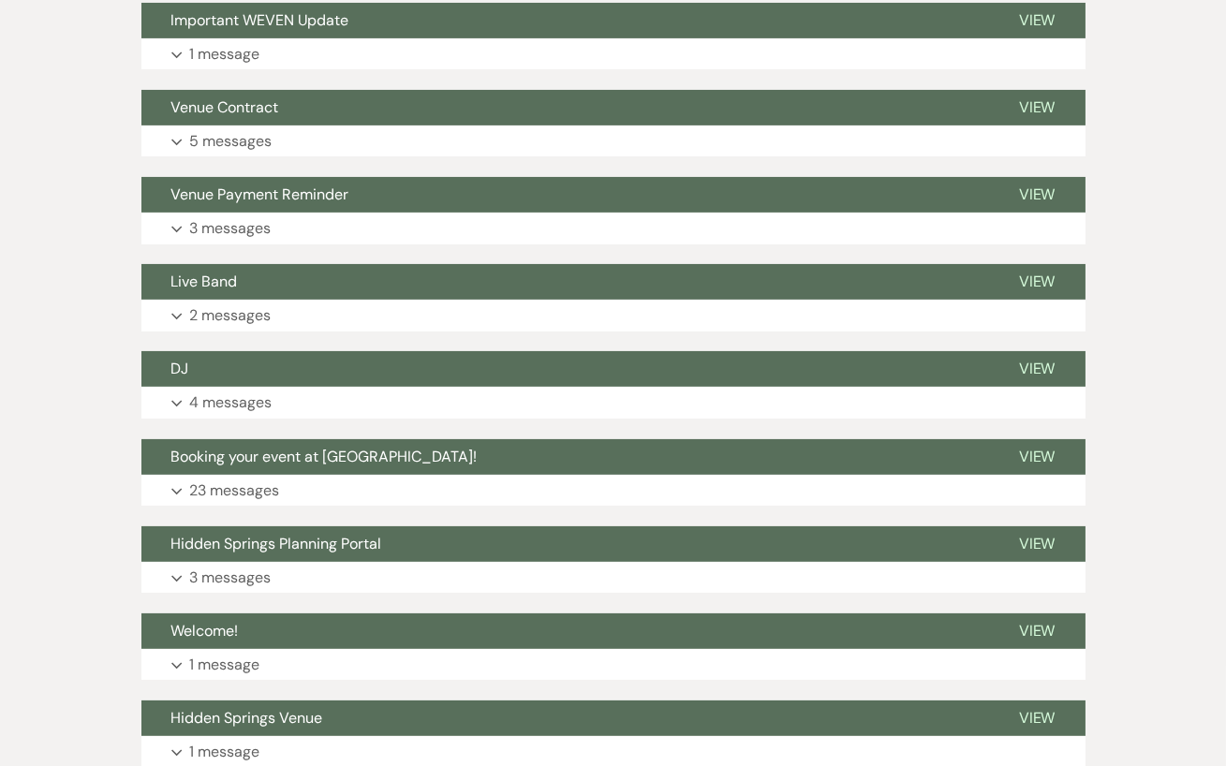
scroll to position [765, 0]
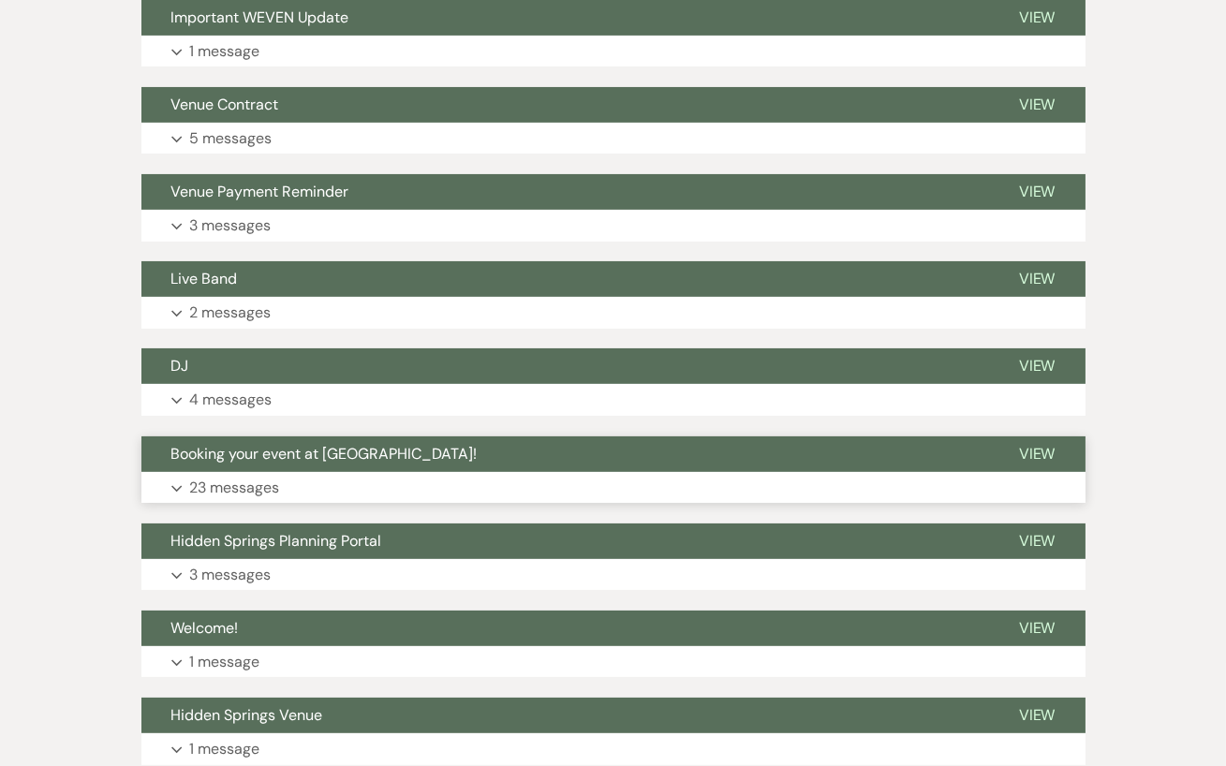
click at [314, 482] on button "Expand 23 messages" at bounding box center [613, 488] width 944 height 32
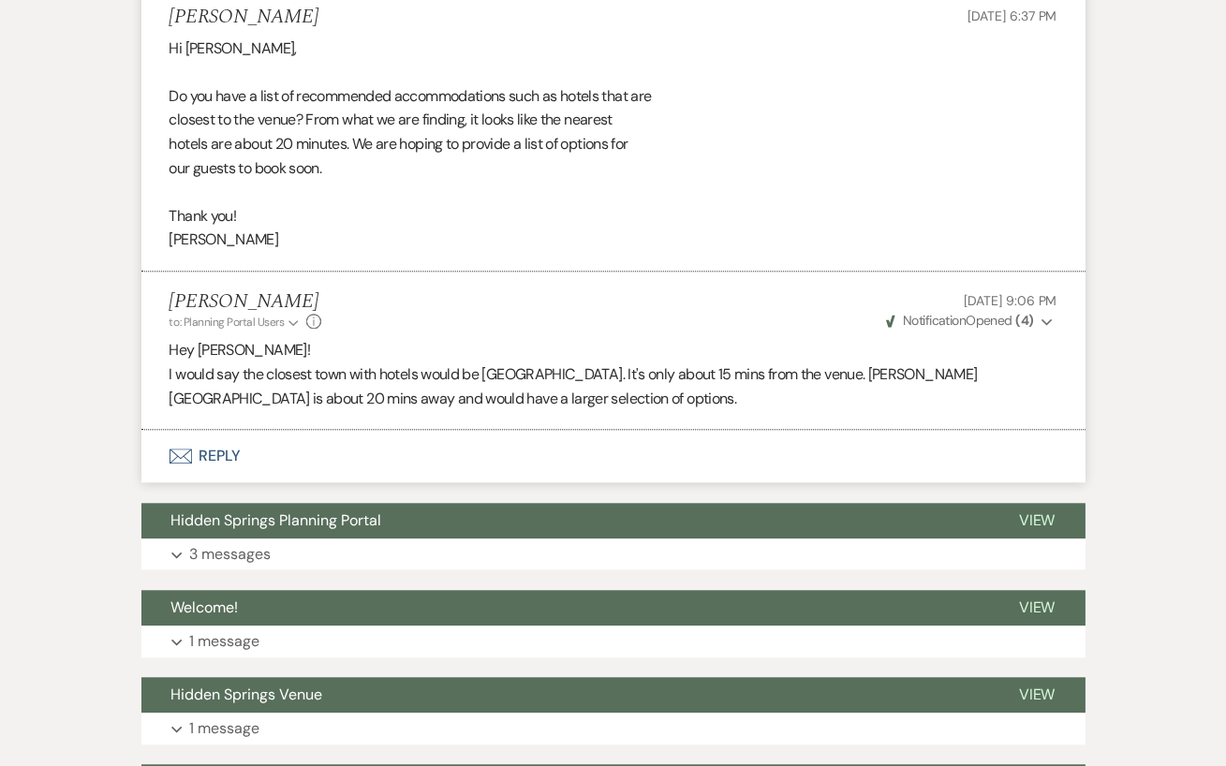
scroll to position [9167, 0]
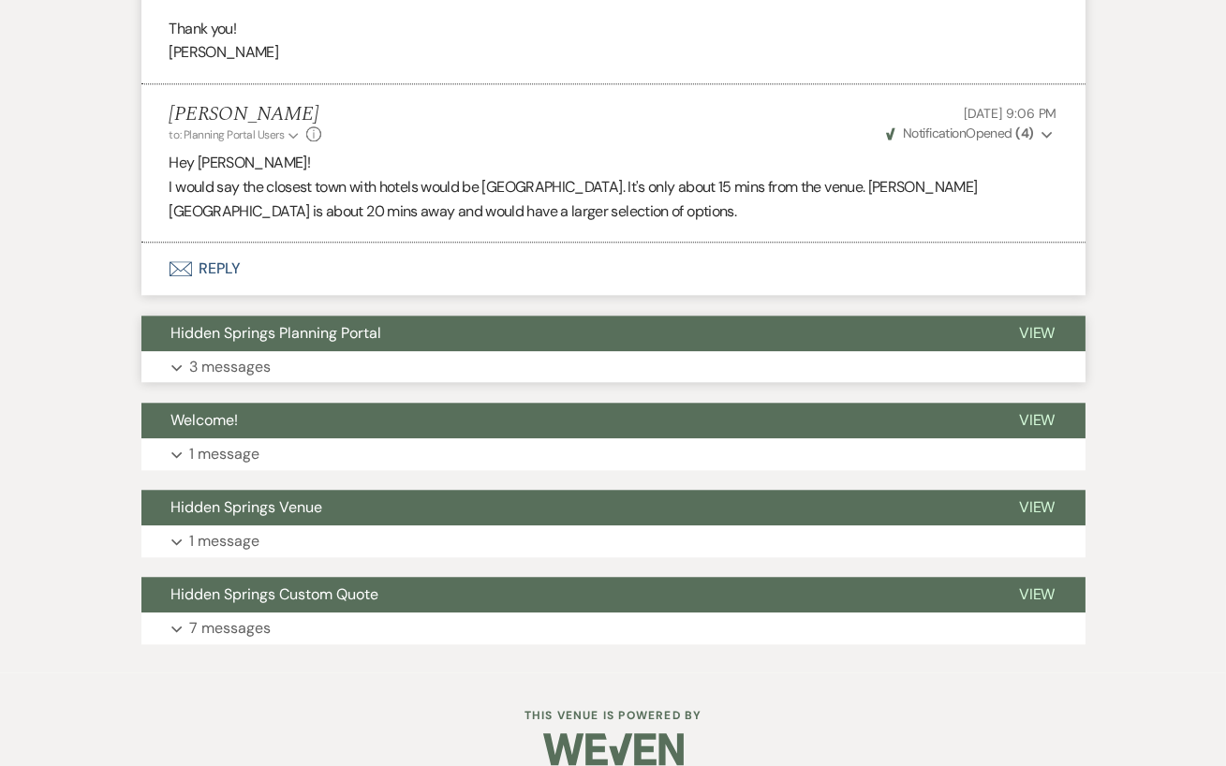
click at [316, 351] on button "Expand 3 messages" at bounding box center [613, 367] width 944 height 32
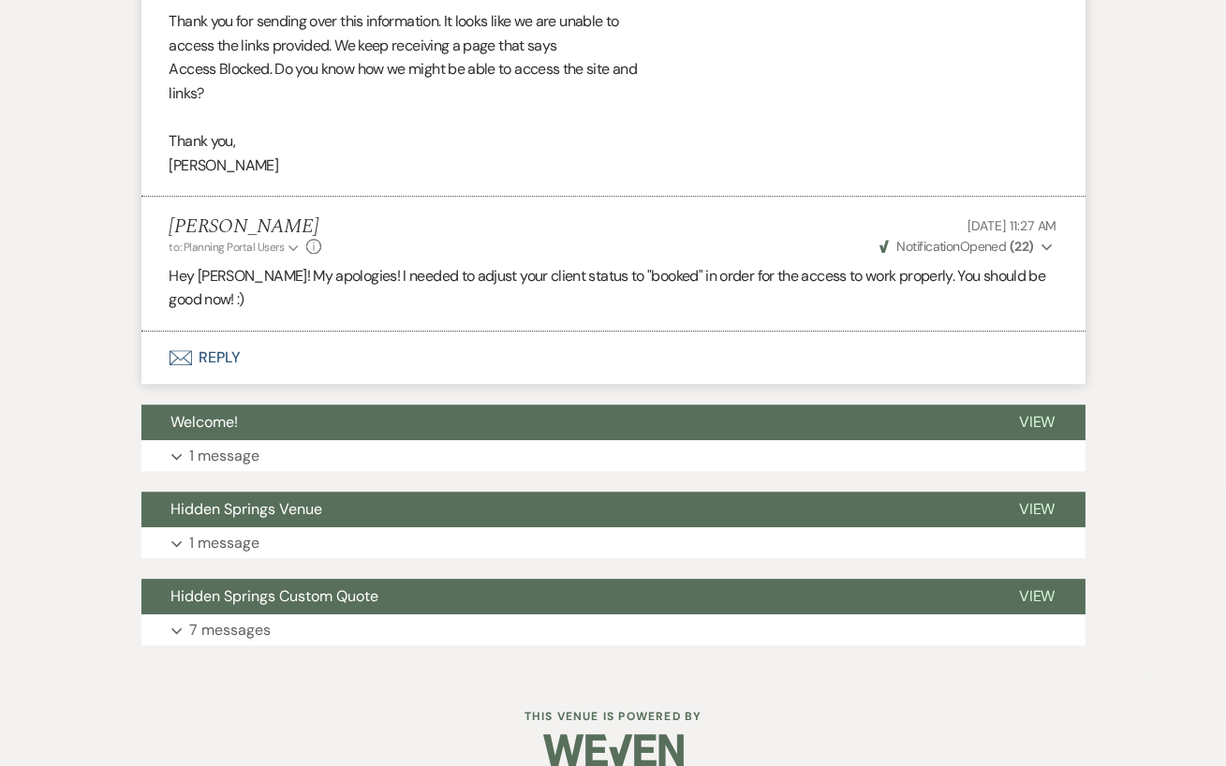
scroll to position [10221, 0]
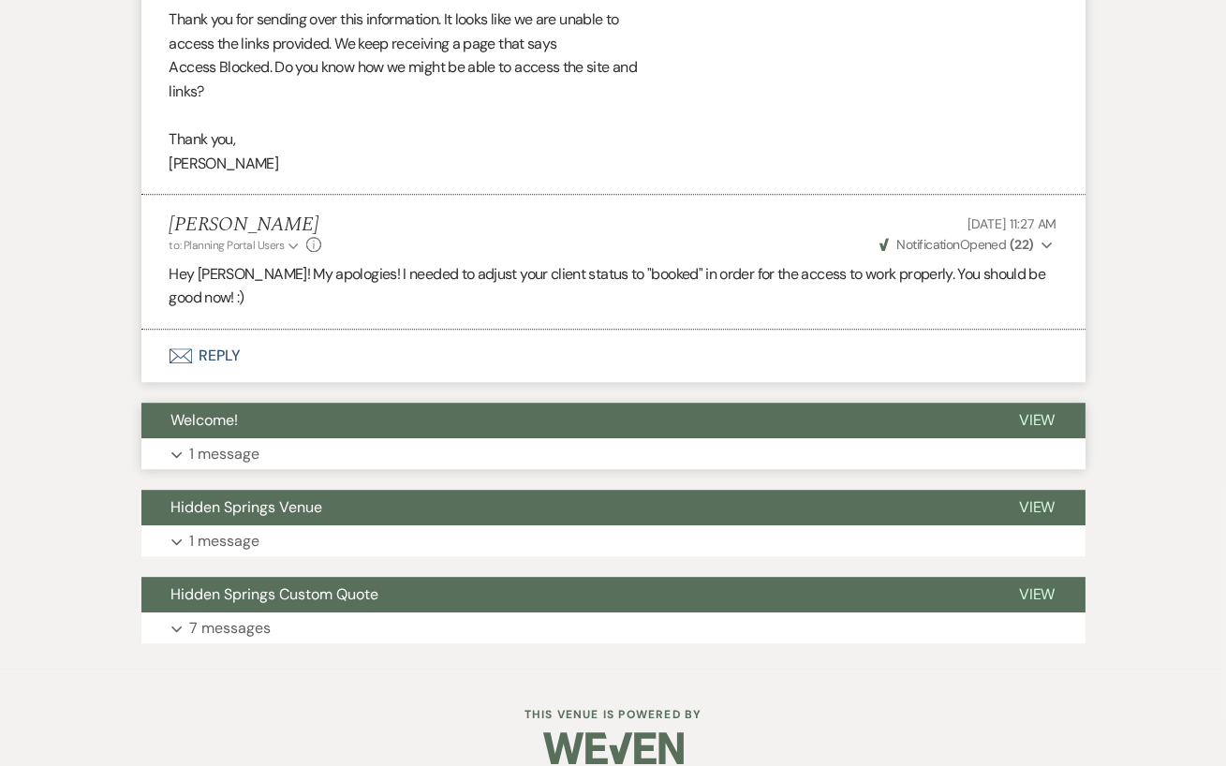
click at [319, 438] on button "Expand 1 message" at bounding box center [613, 454] width 944 height 32
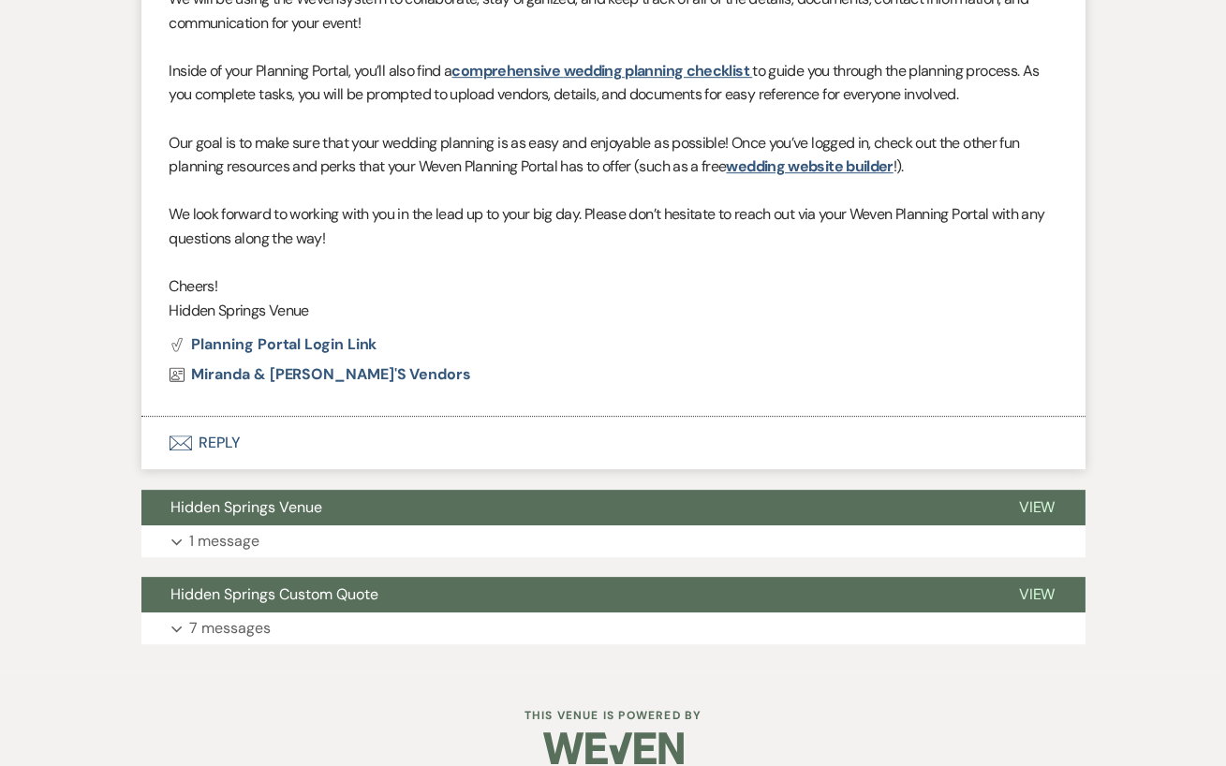
scroll to position [10931, 0]
click at [316, 525] on button "Expand 1 message" at bounding box center [613, 541] width 944 height 32
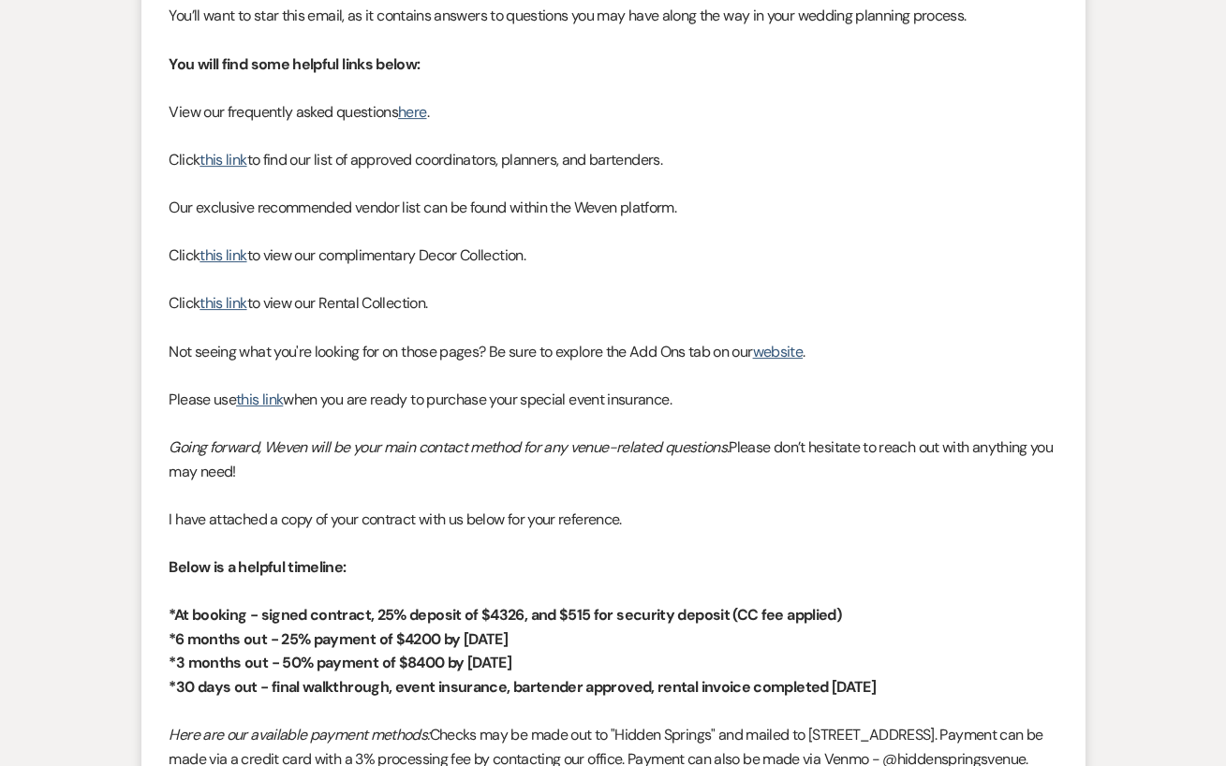
scroll to position [11611, 0]
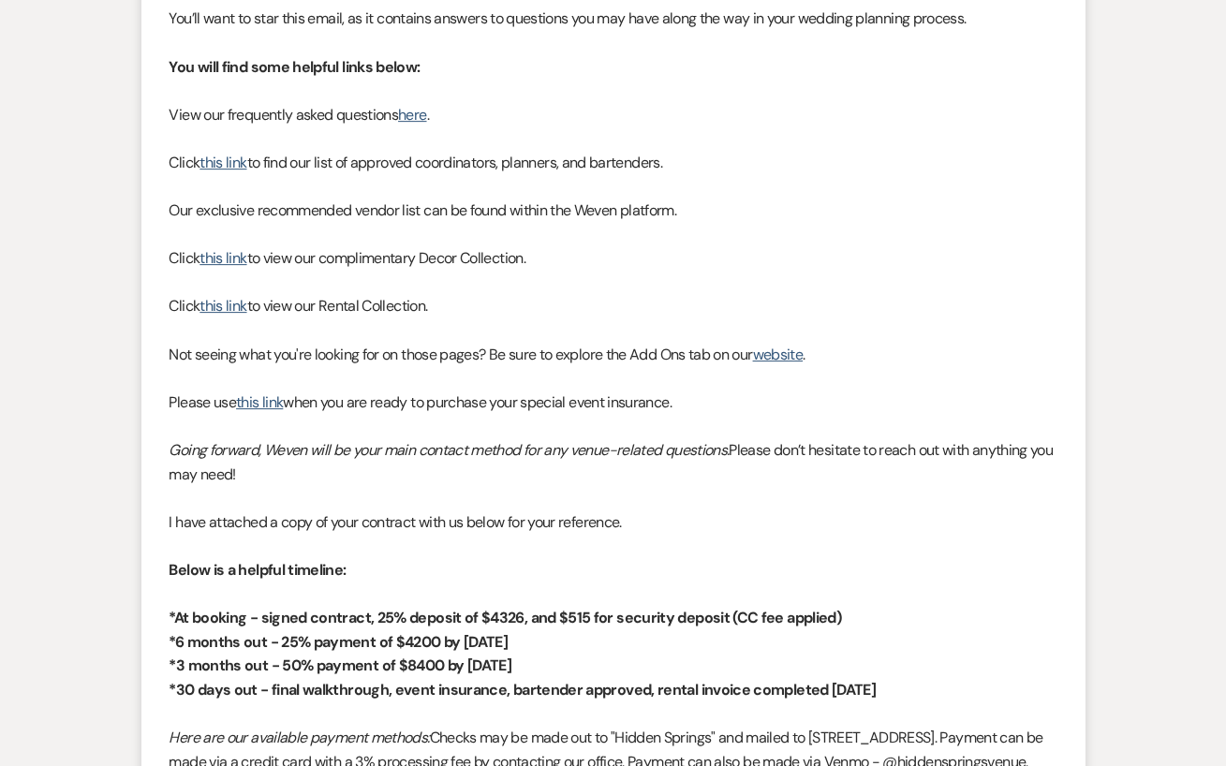
drag, startPoint x: 695, startPoint y: 385, endPoint x: 154, endPoint y: 381, distance: 540.2
click at [154, 381] on li "[PERSON_NAME] to: Event Contacts Expand Info [DATE] 5:16 PM Weven Check Notific…" at bounding box center [613, 451] width 944 height 1212
copy p "Please use this link when you are ready to purchase your special event insuranc…"
click at [154, 381] on li "[PERSON_NAME] to: Event Contacts Expand Info [DATE] 5:16 PM Weven Check Notific…" at bounding box center [613, 451] width 944 height 1212
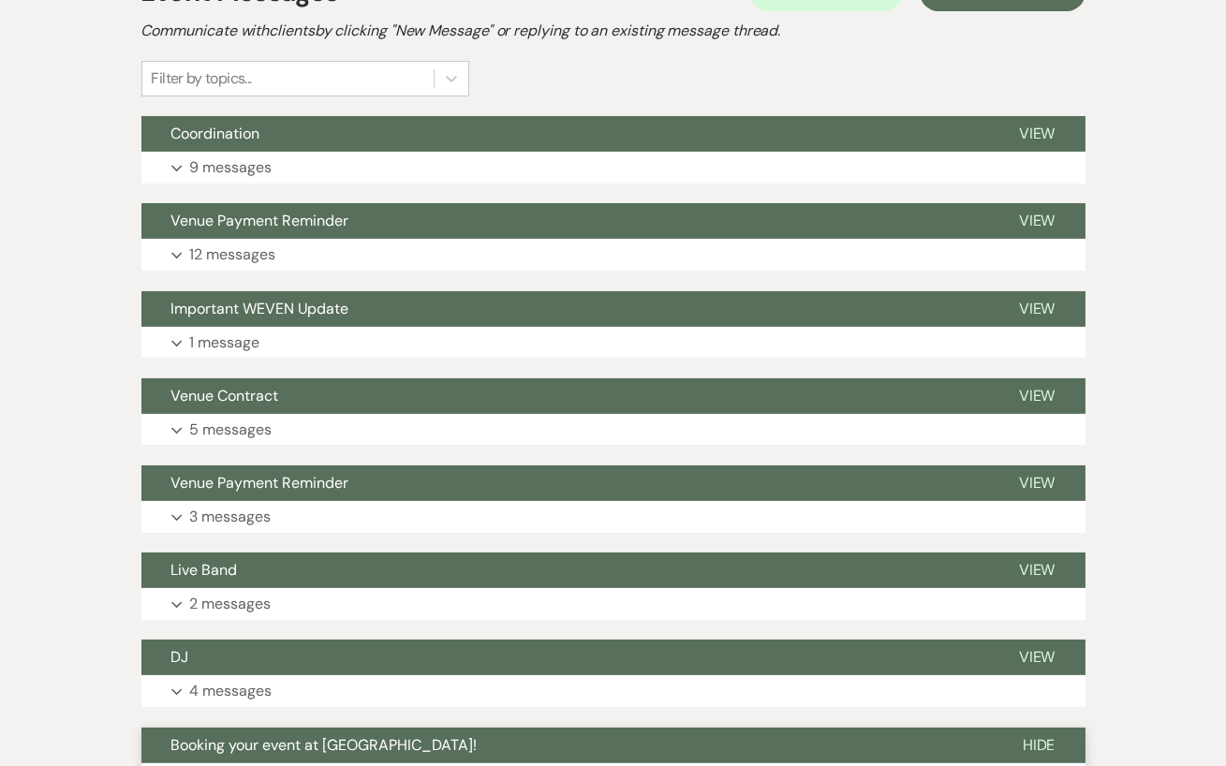
scroll to position [0, 0]
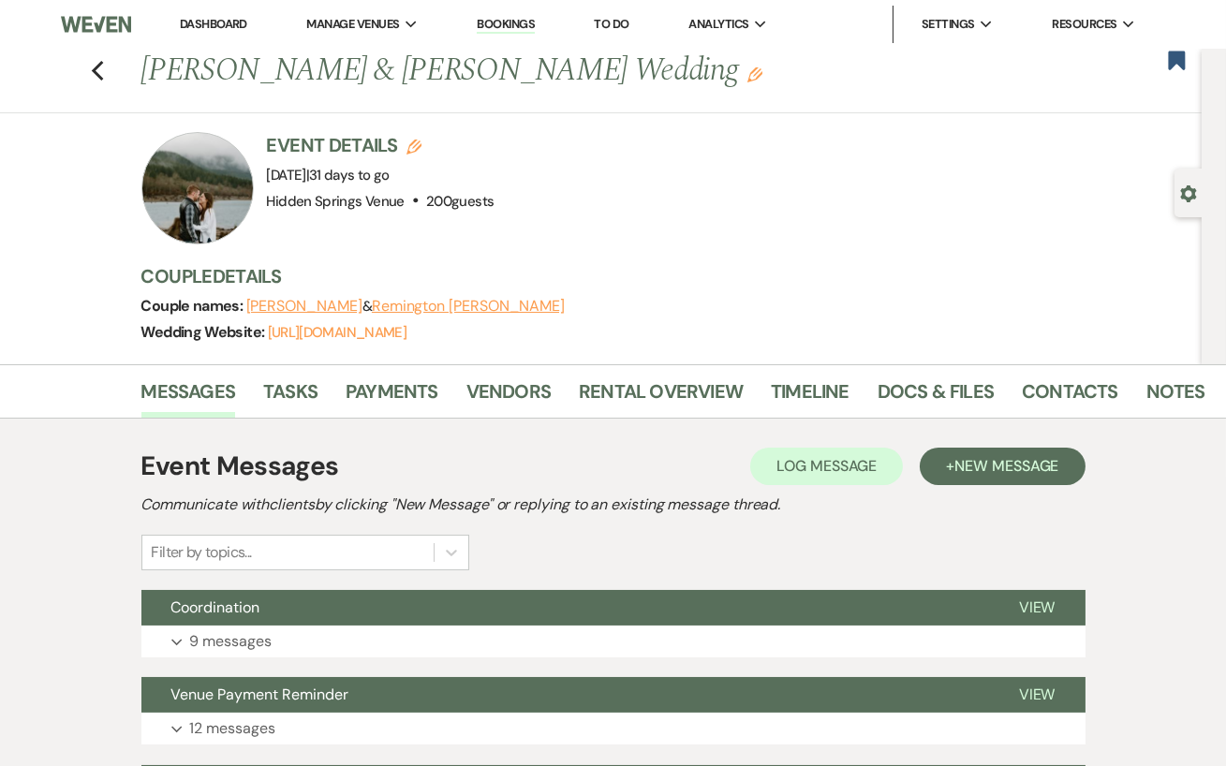
click at [210, 21] on link "Dashboard" at bounding box center [213, 24] width 67 height 16
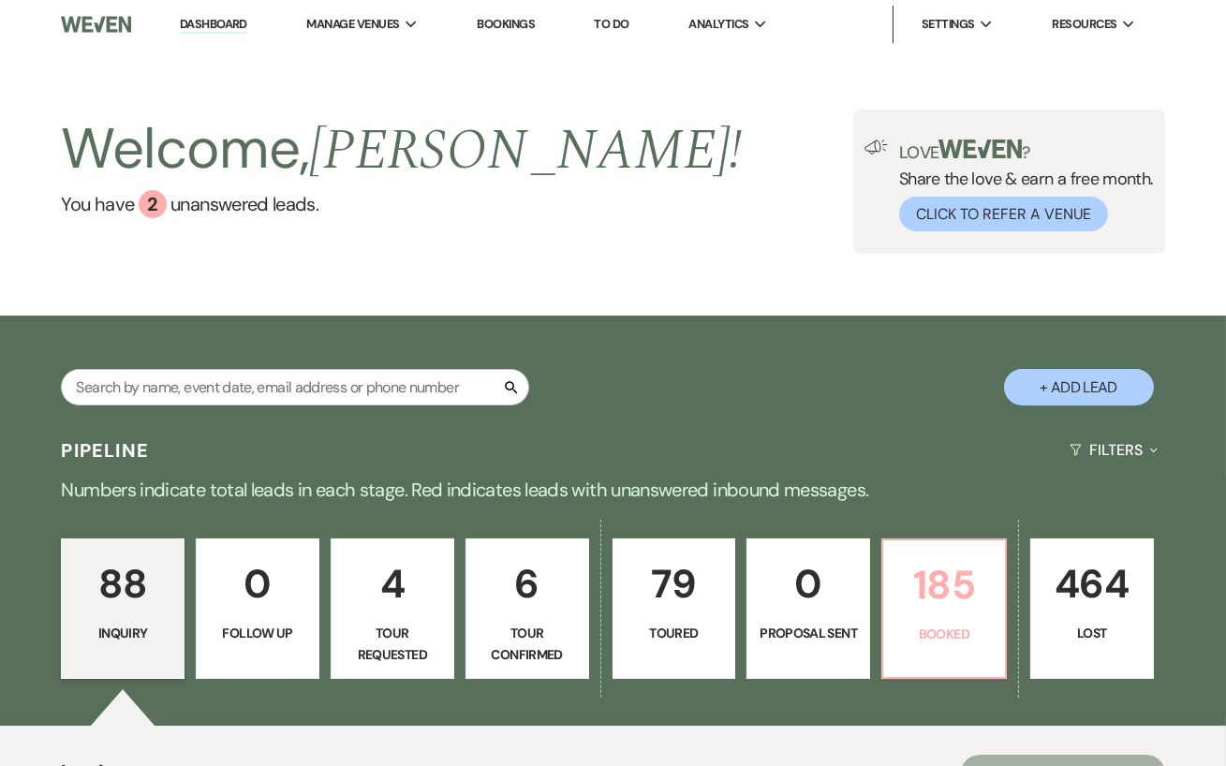
click at [947, 602] on p "185" at bounding box center [943, 584] width 99 height 63
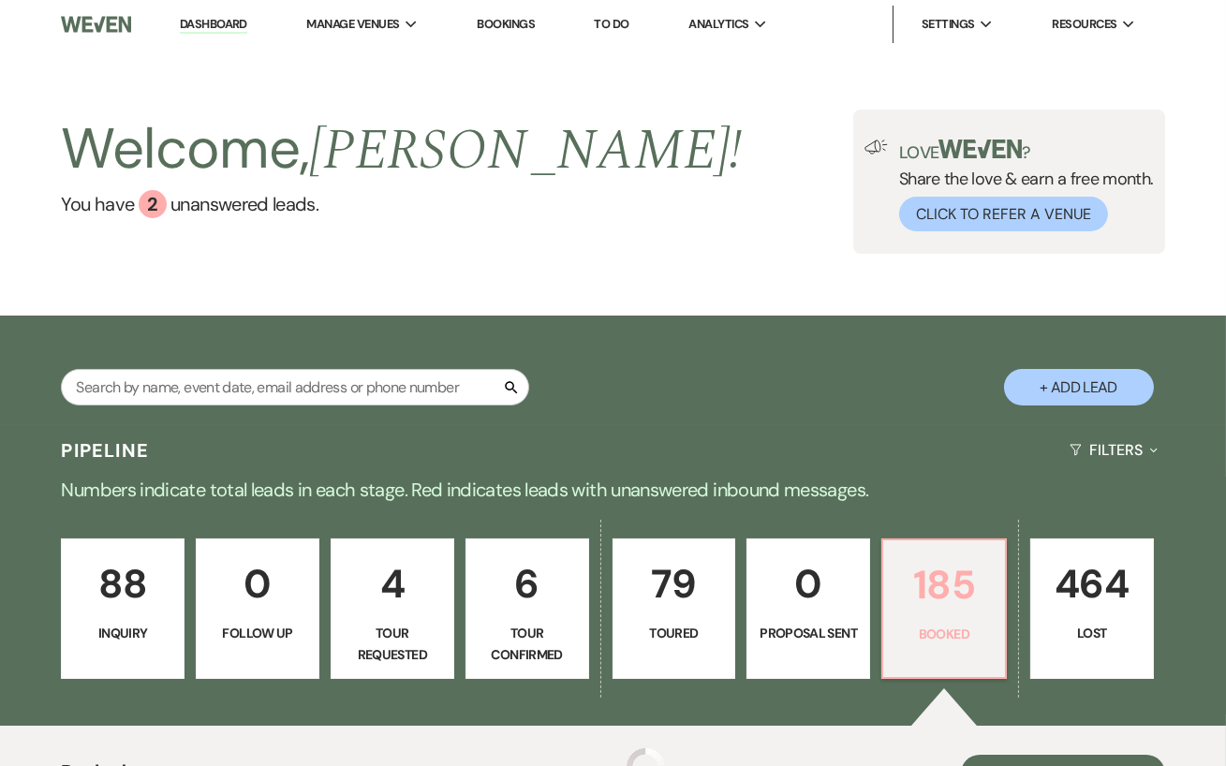
scroll to position [474, 0]
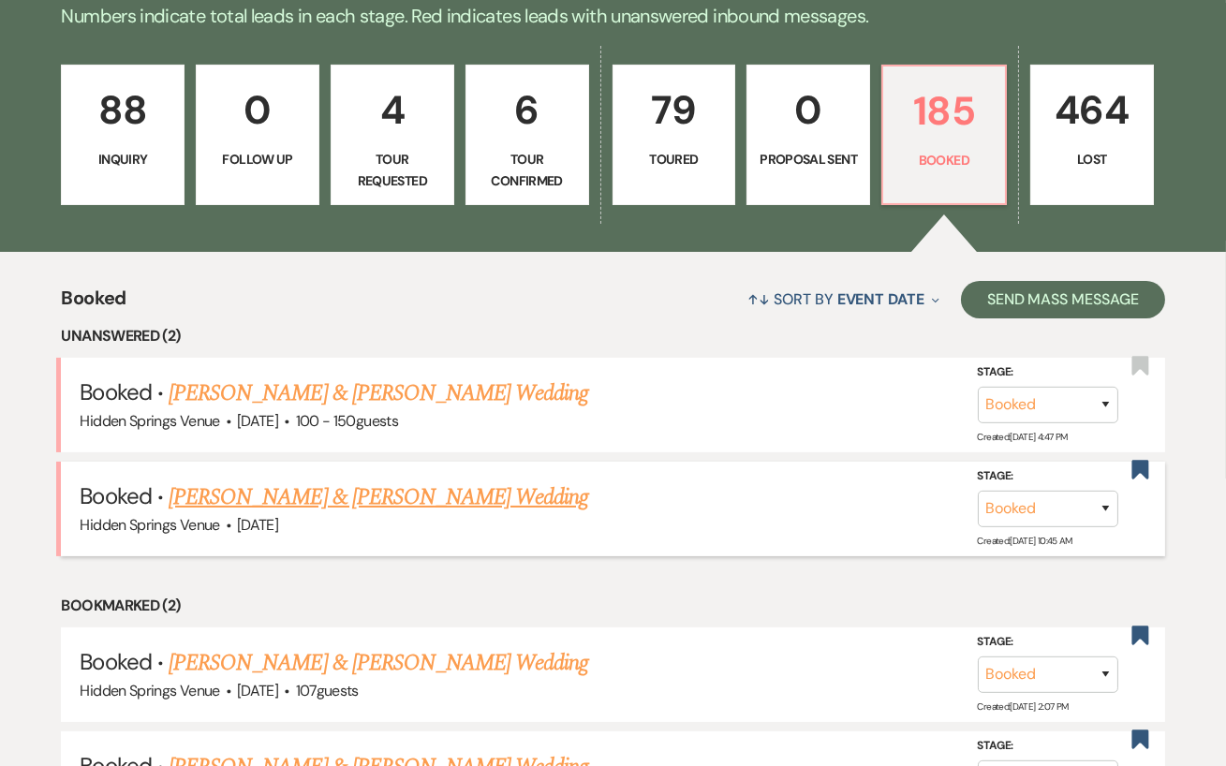
click at [405, 501] on link "[PERSON_NAME] & [PERSON_NAME] Wedding" at bounding box center [378, 497] width 419 height 34
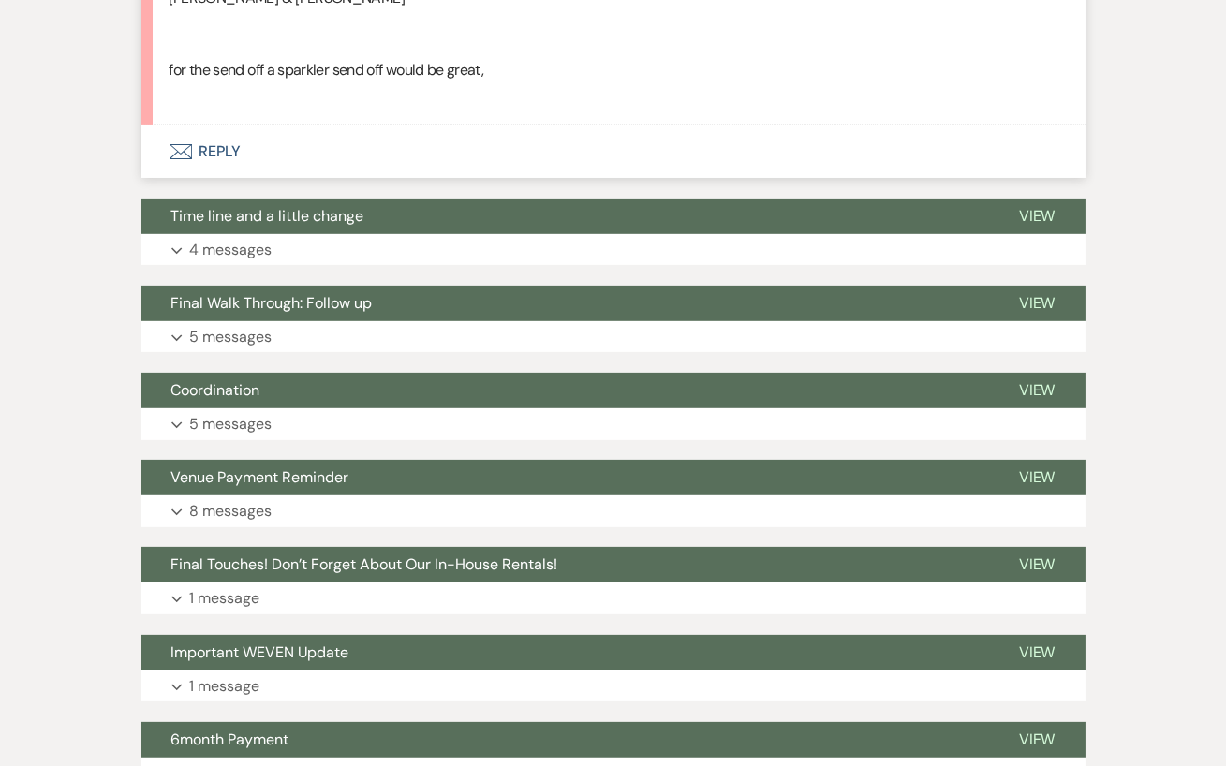
scroll to position [523, 0]
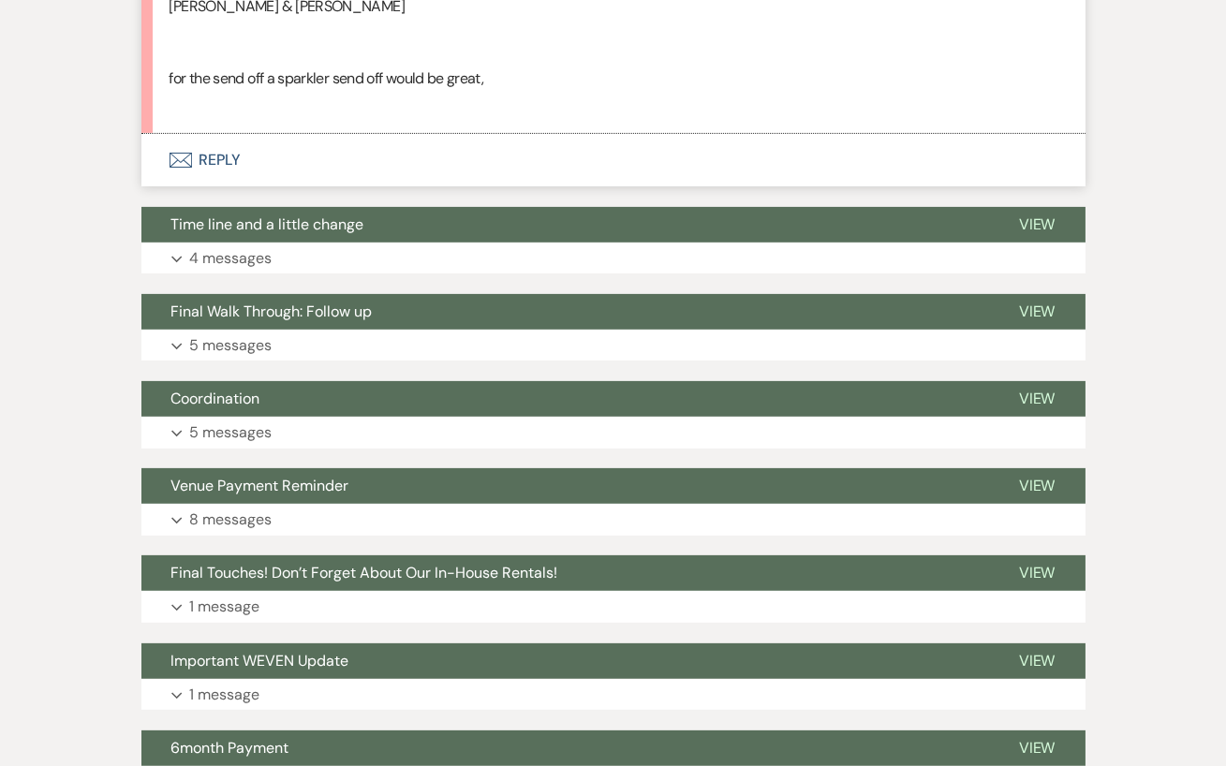
click at [220, 170] on button "Envelope Reply" at bounding box center [613, 160] width 944 height 52
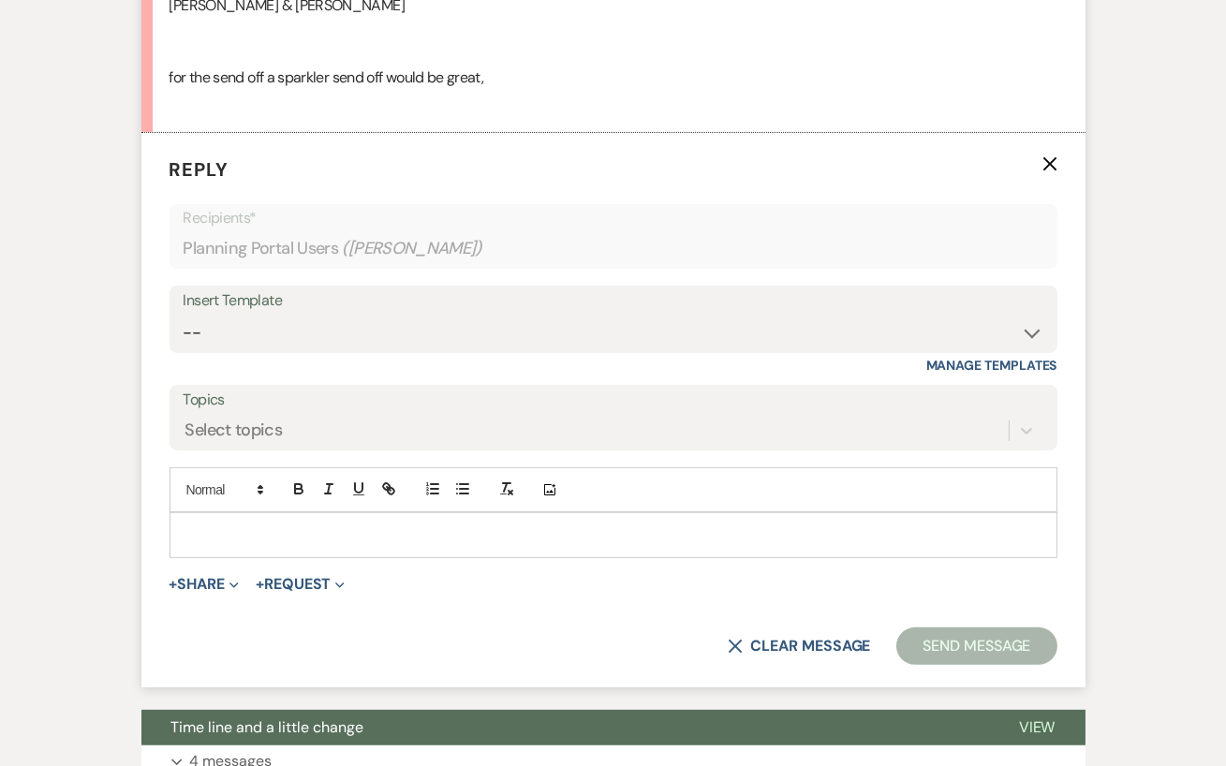
scroll to position [1156, 0]
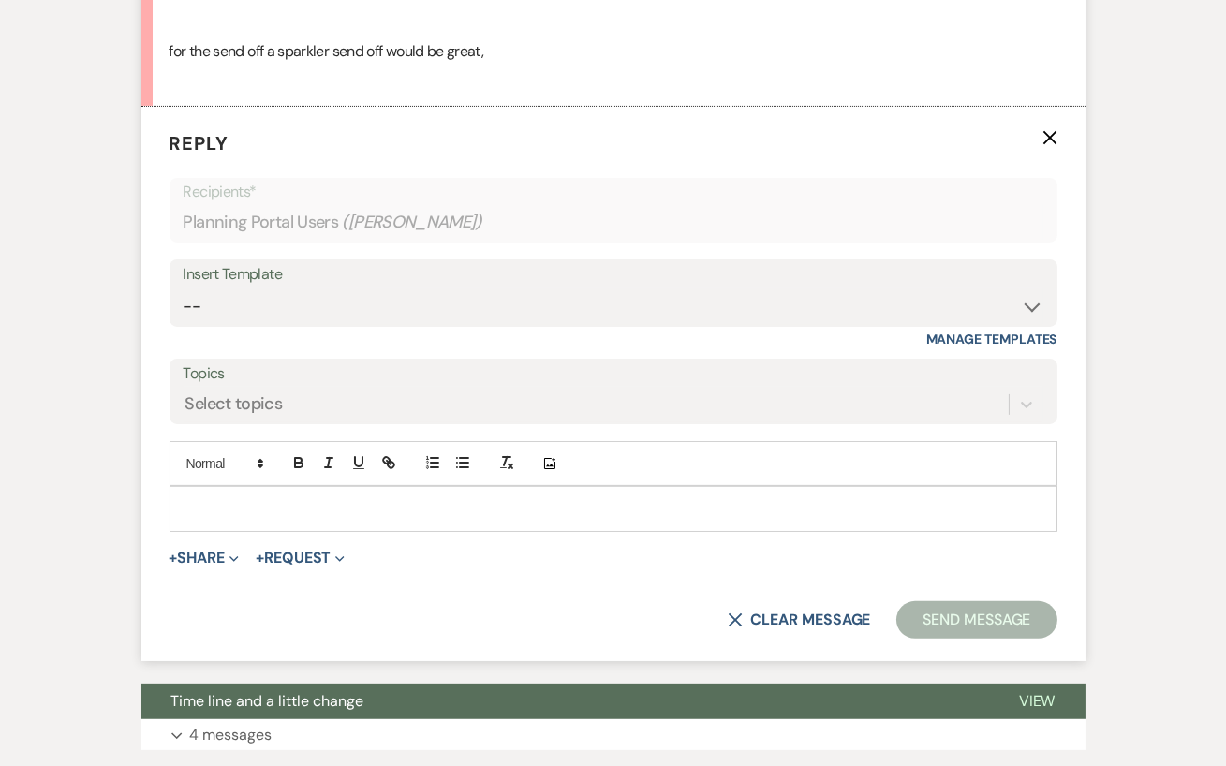
click at [242, 502] on p at bounding box center [613, 508] width 858 height 21
paste div
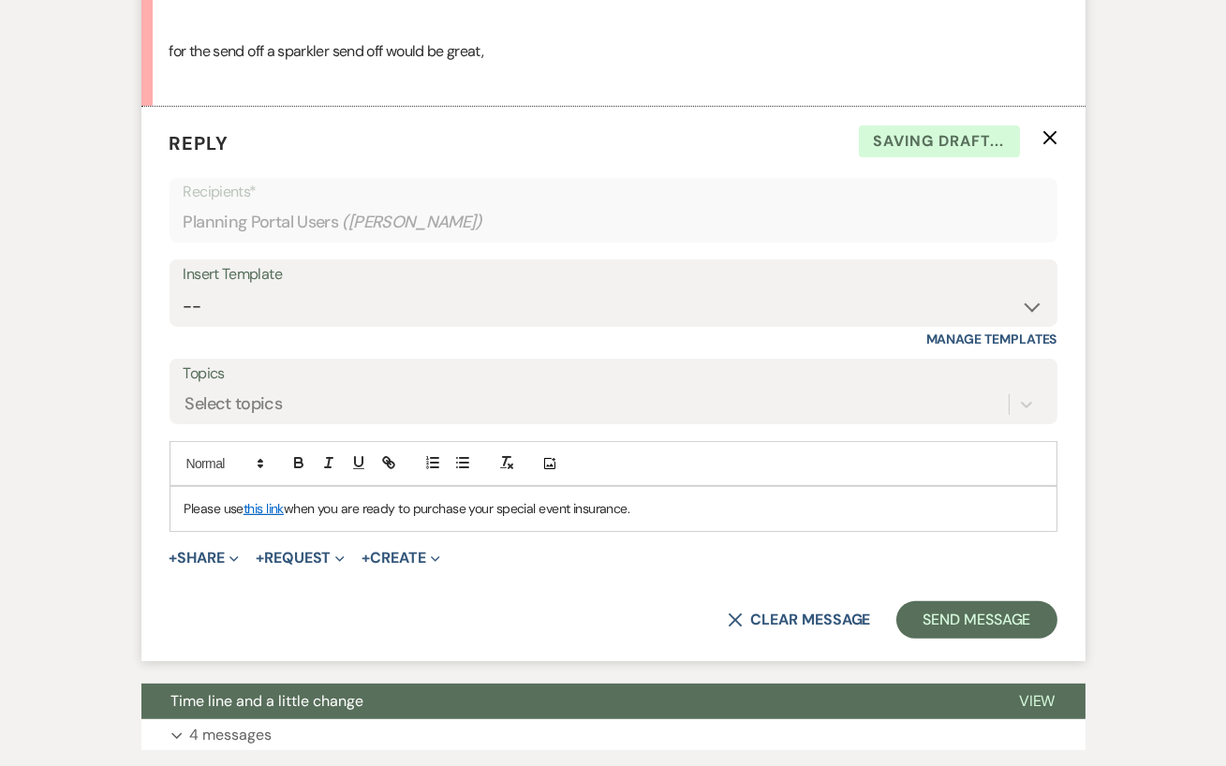
click at [243, 512] on span "Please use" at bounding box center [213, 508] width 59 height 17
drag, startPoint x: 761, startPoint y: 506, endPoint x: 417, endPoint y: 507, distance: 344.5
click at [417, 507] on p "Here is the link for the insurance! this link when you are ready to purchase yo…" at bounding box center [613, 508] width 858 height 21
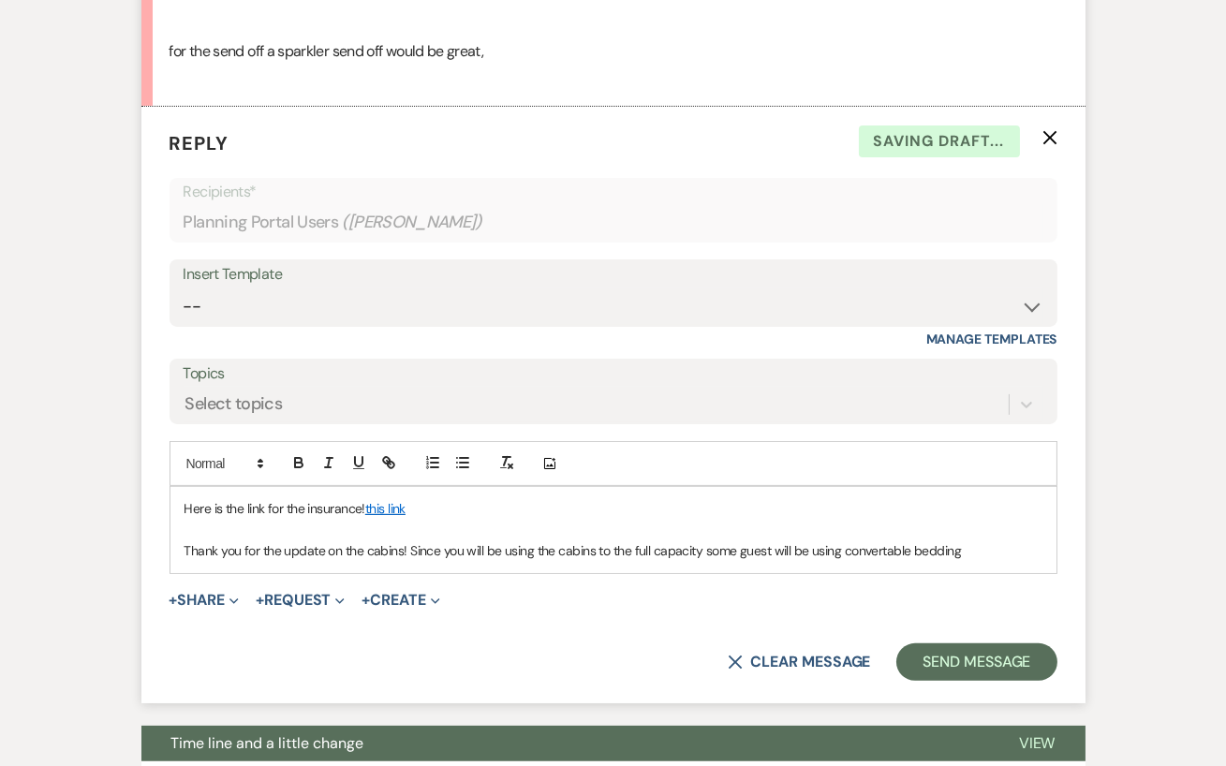
click at [874, 552] on p "Thank you for the update on the cabins! Since you will be using the cabins to t…" at bounding box center [613, 550] width 858 height 21
click at [961, 547] on p "Thank you for the update on the cabins! Since you will be using the cabins to t…" at bounding box center [613, 550] width 858 height 21
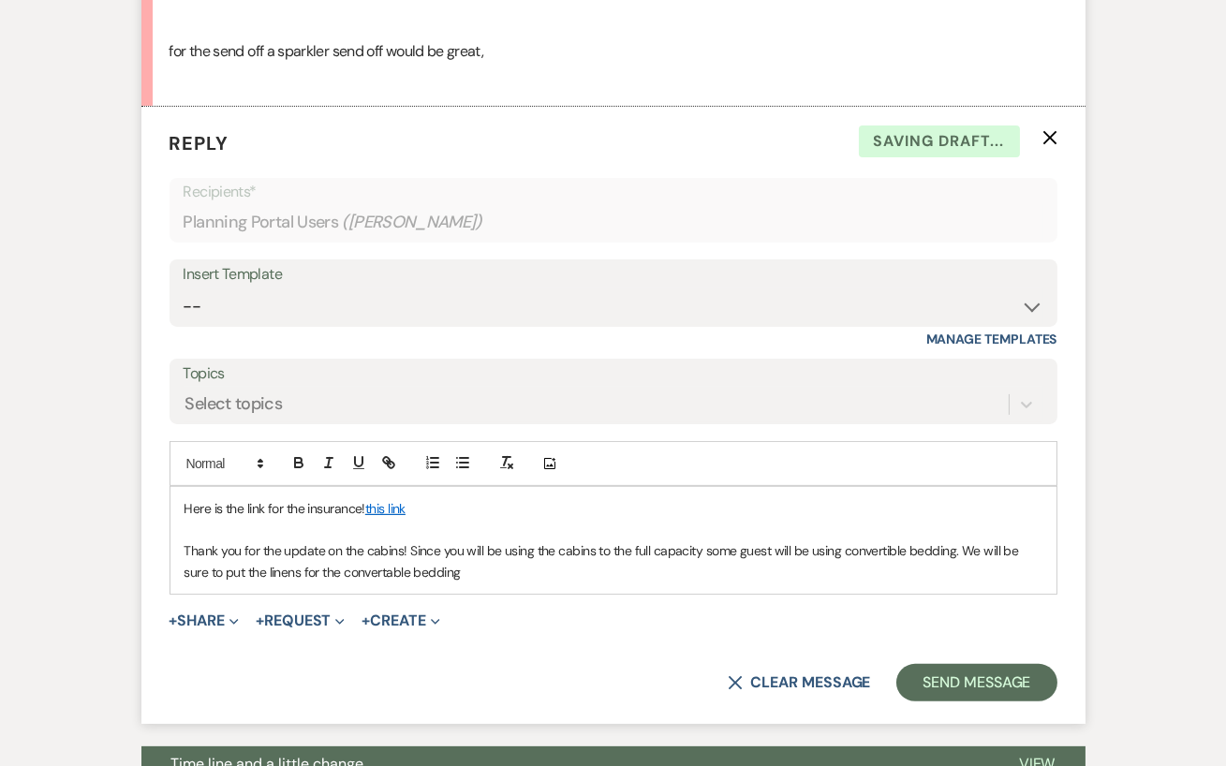
click at [342, 571] on p "Thank you for the update on the cabins! Since you will be using the cabins to t…" at bounding box center [613, 561] width 858 height 42
click at [470, 583] on div "Here is the link for the insurance! this link Thank you for the update on the c…" at bounding box center [613, 540] width 886 height 107
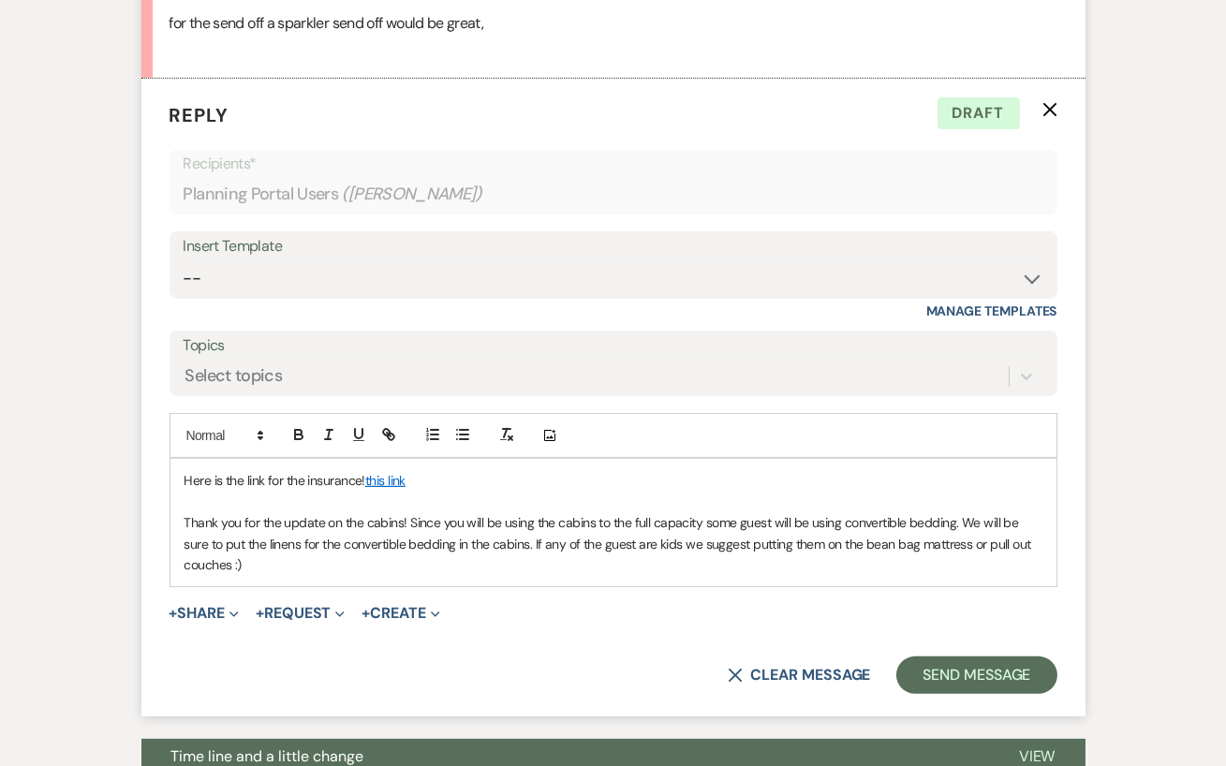
scroll to position [1188, 0]
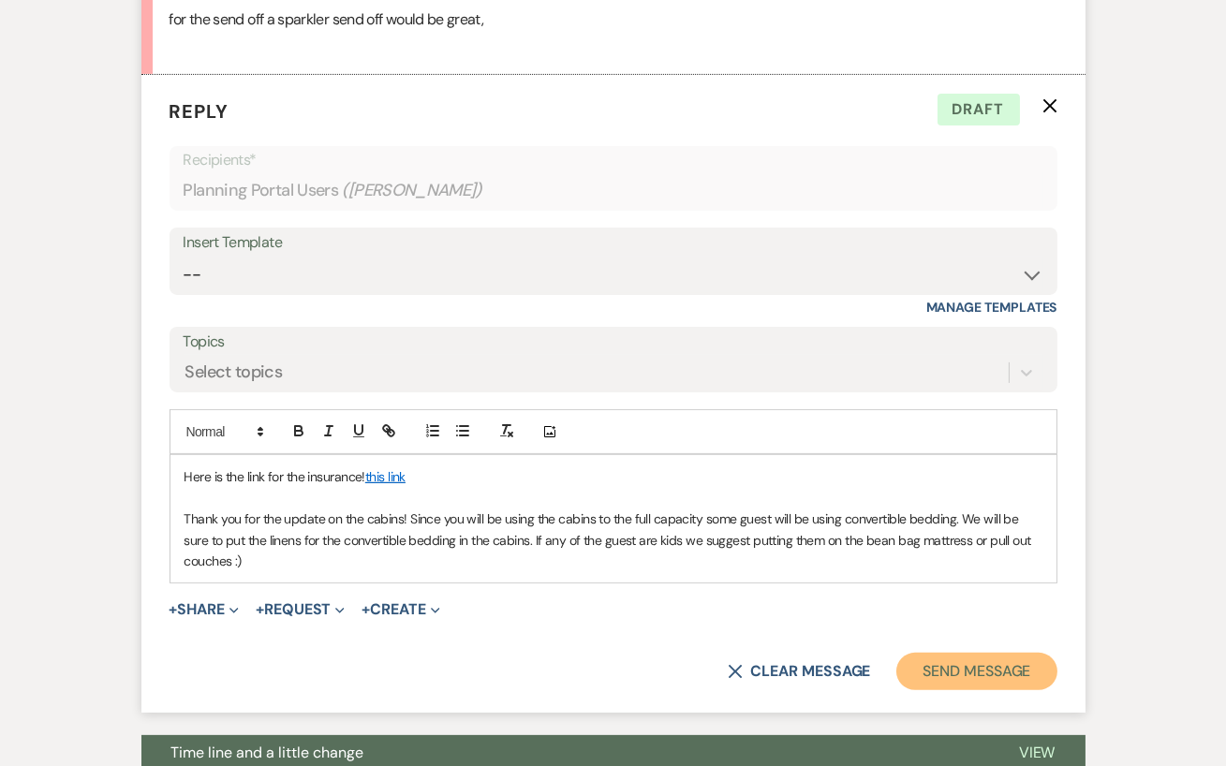
click at [945, 677] on button "Send Message" at bounding box center [976, 671] width 160 height 37
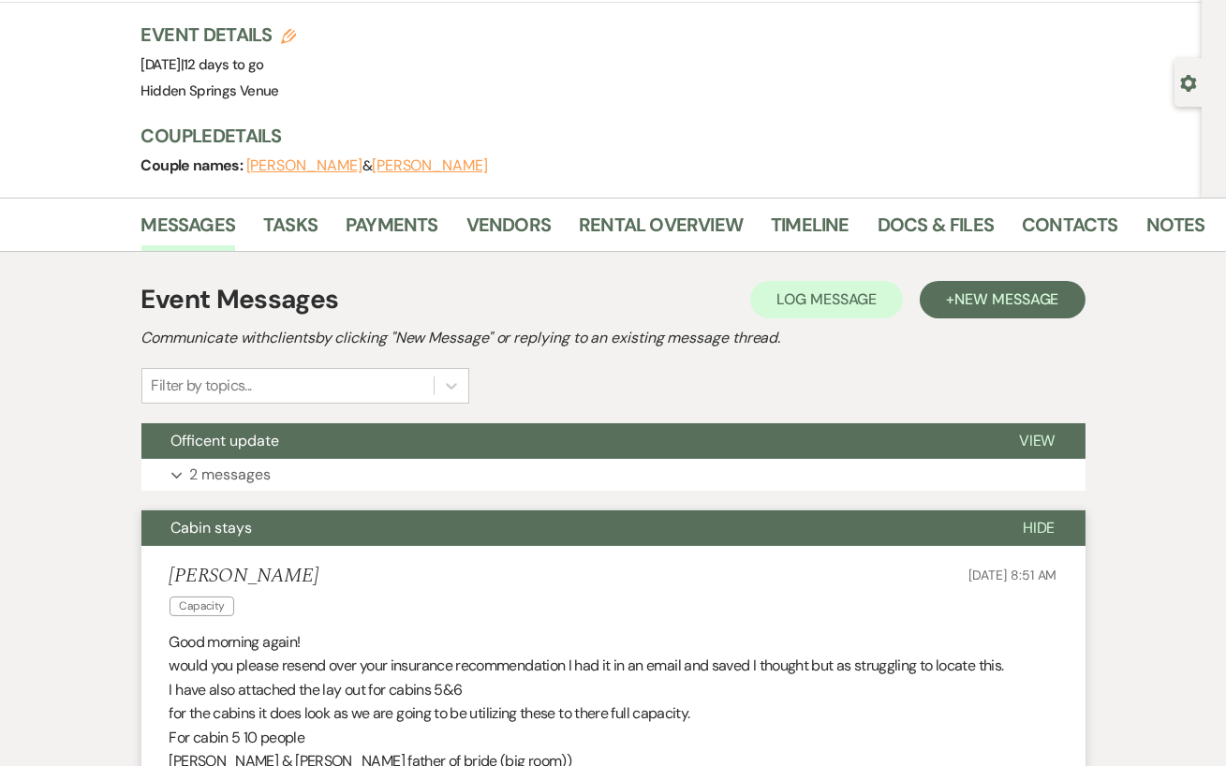
scroll to position [0, 0]
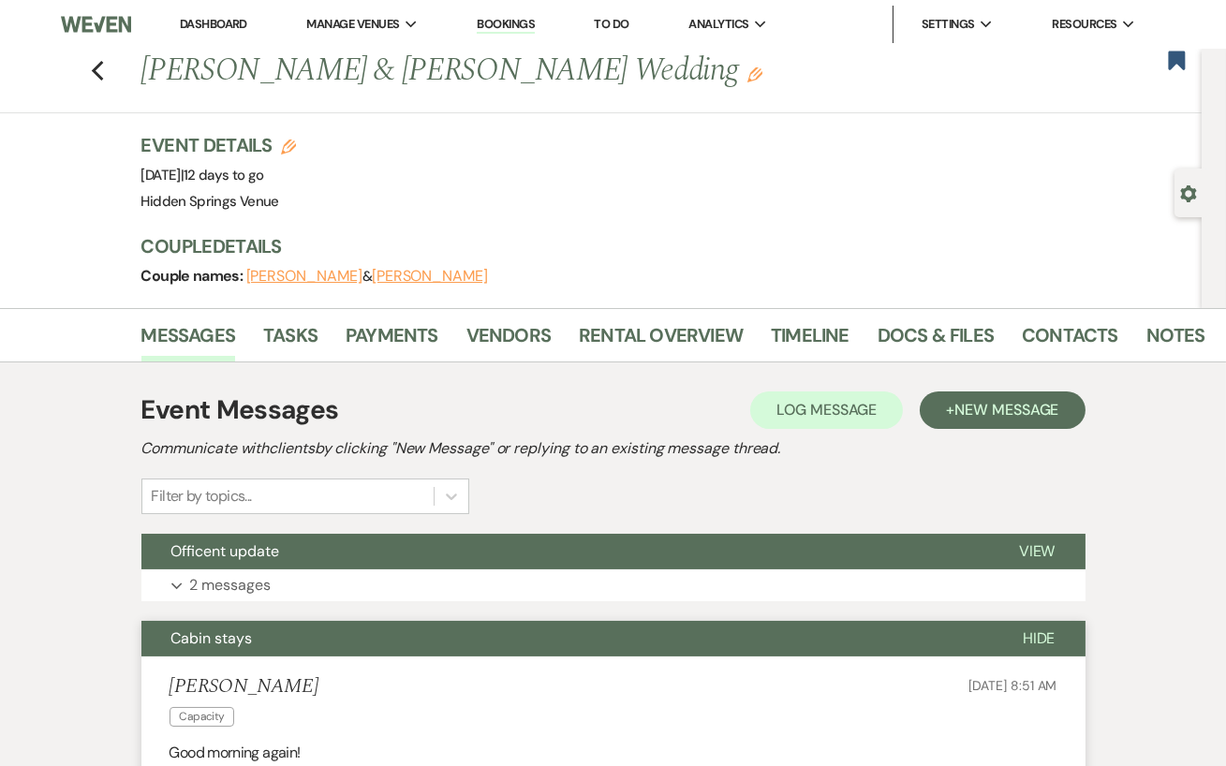
click at [216, 22] on link "Dashboard" at bounding box center [213, 24] width 67 height 16
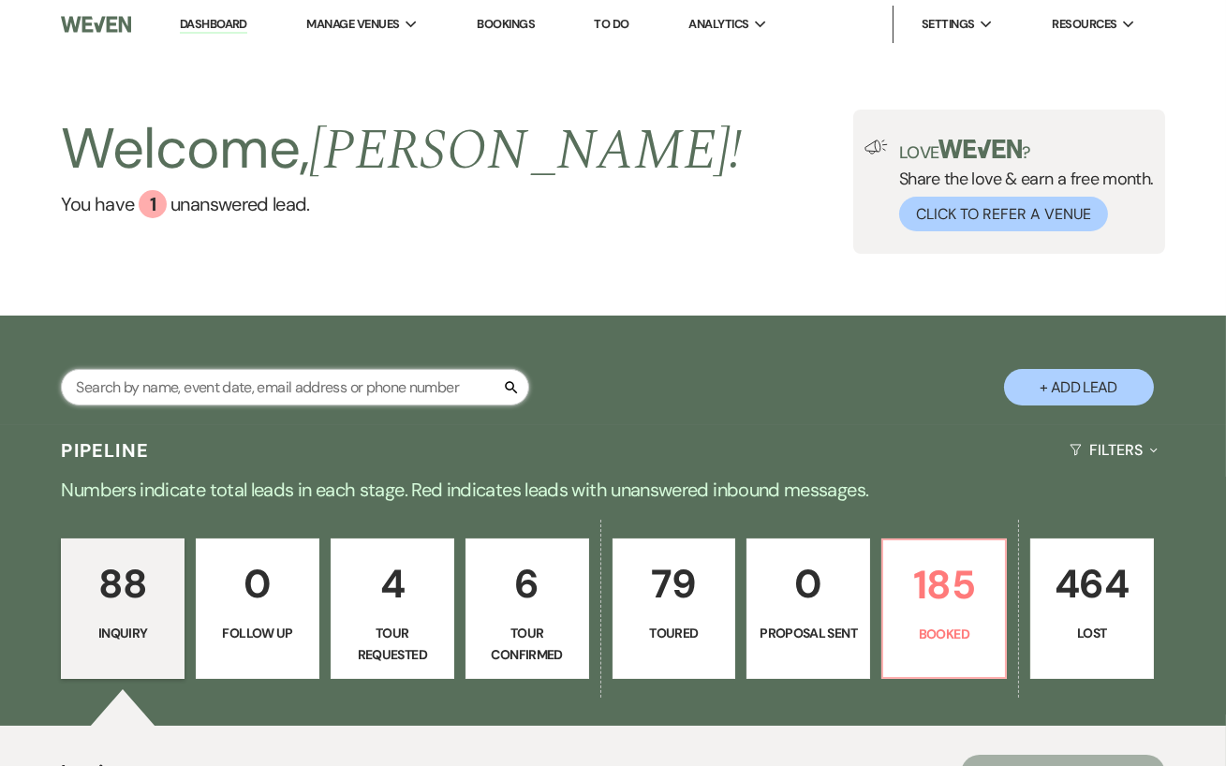
click at [289, 386] on input "text" at bounding box center [295, 387] width 468 height 37
type input "grace"
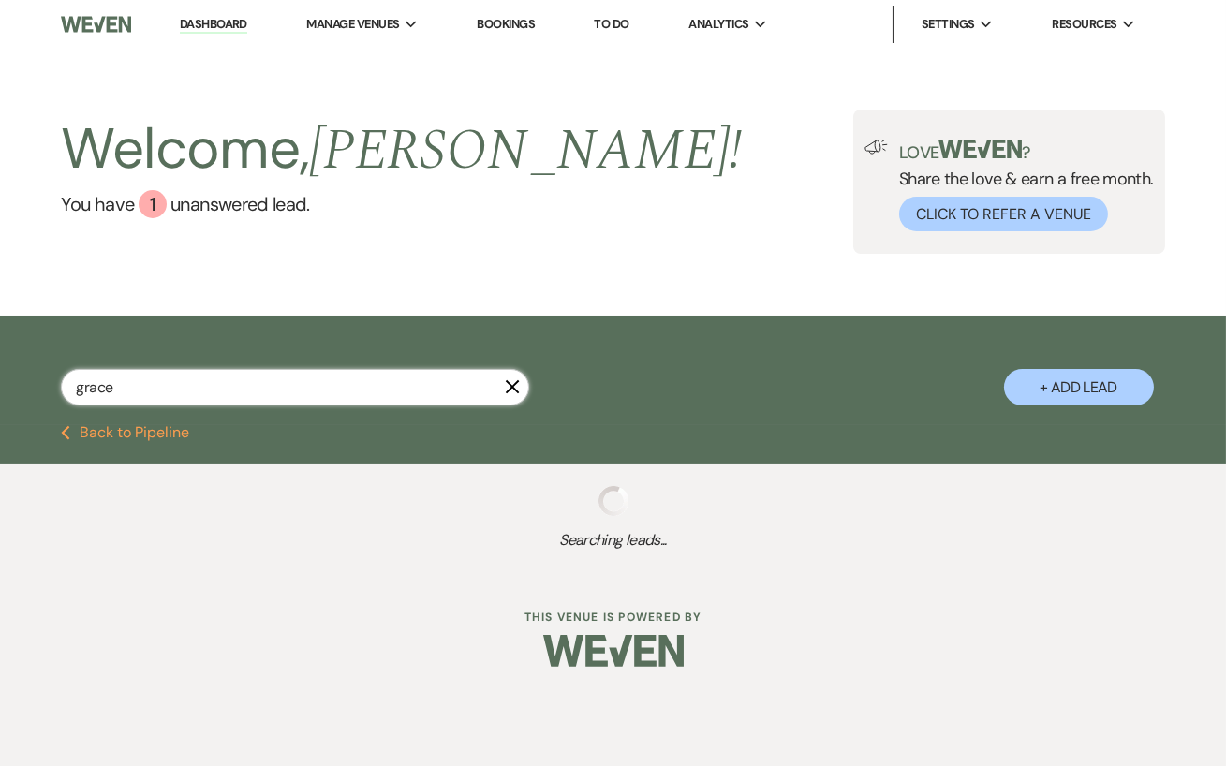
select select "5"
select select "8"
select select "11"
select select "8"
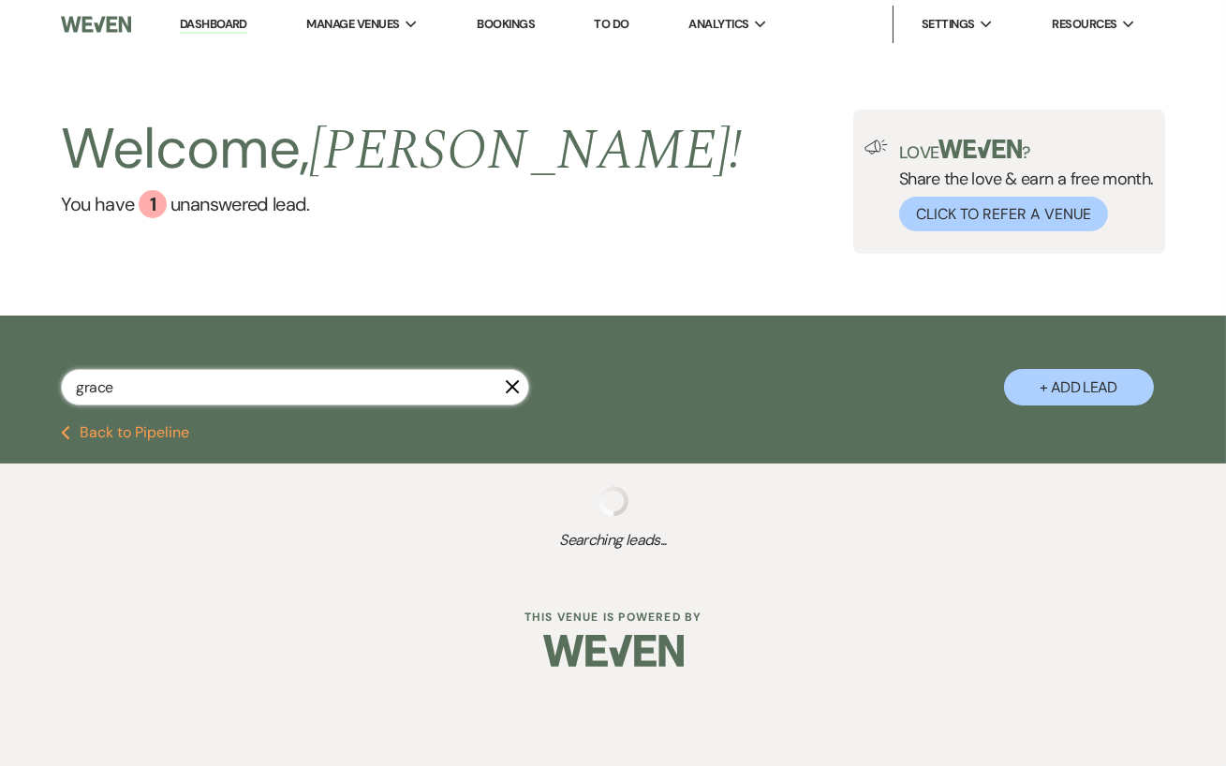
select select "5"
select select "8"
select select "11"
select select "8"
select select "4"
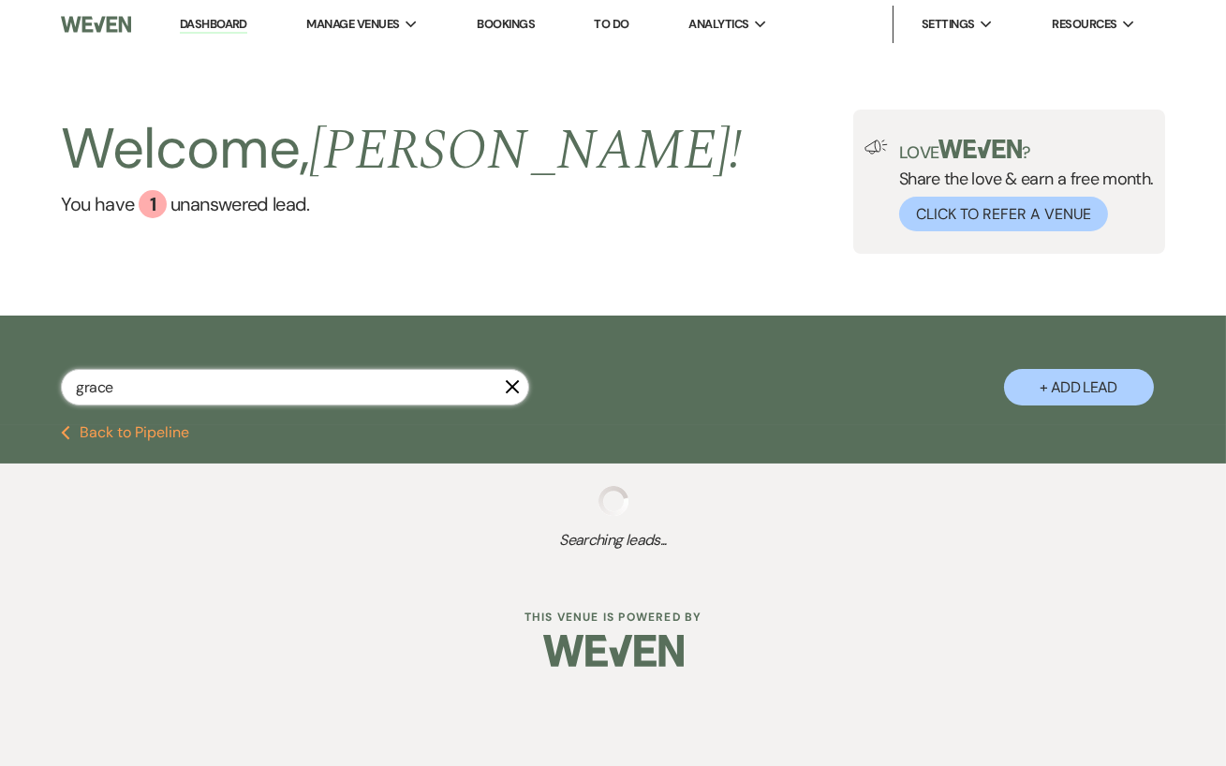
select select "8"
select select "5"
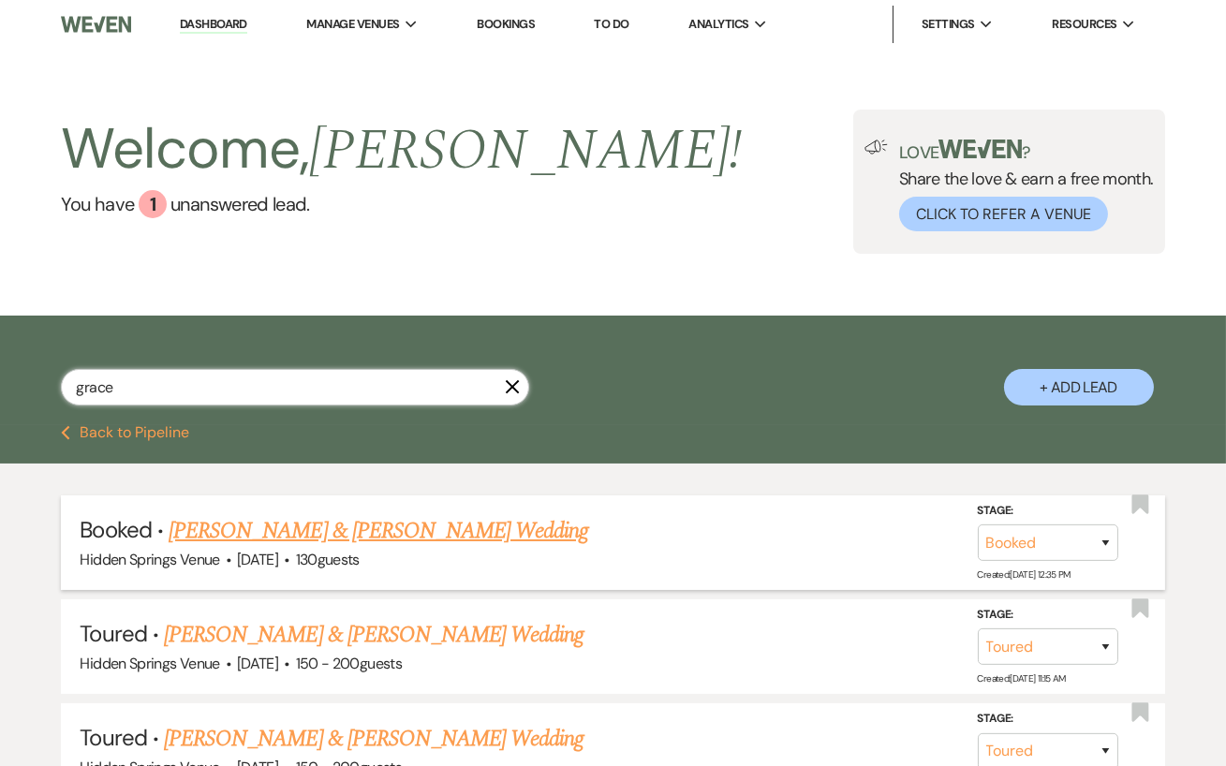
type input "grace"
click at [444, 544] on link "[PERSON_NAME] & [PERSON_NAME] Wedding" at bounding box center [378, 531] width 419 height 34
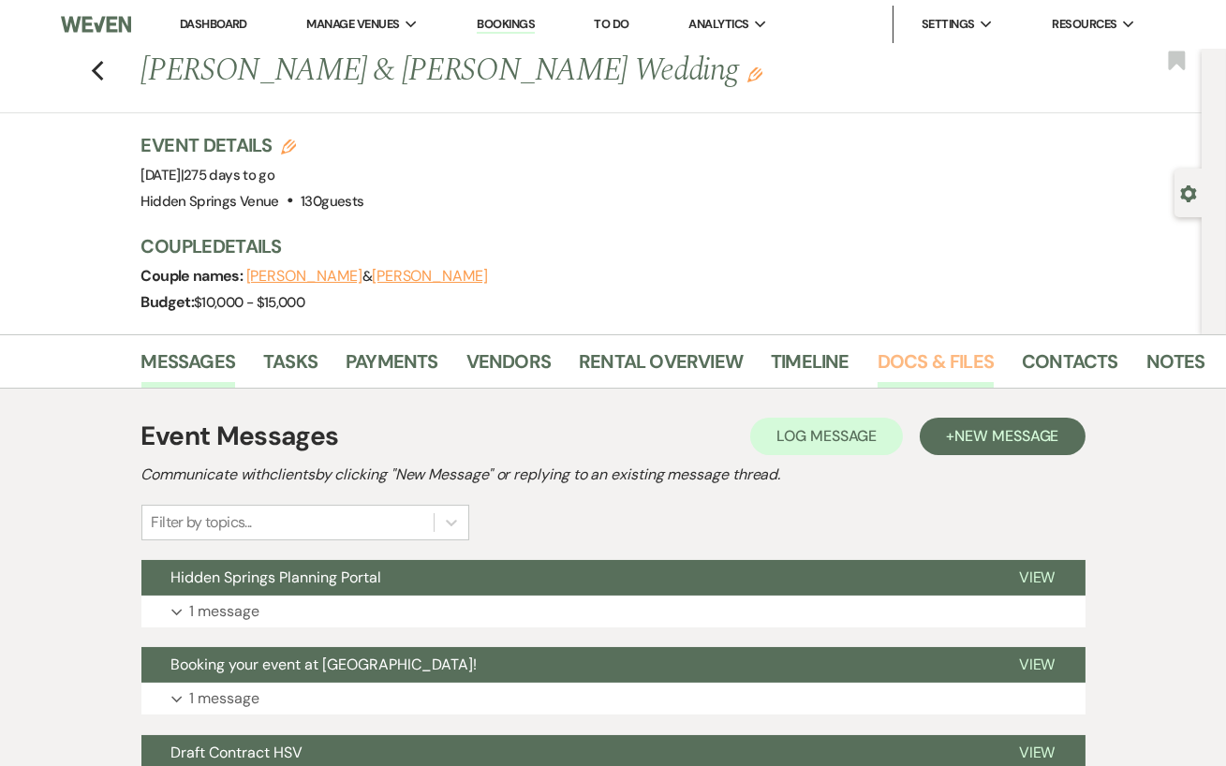
click at [932, 358] on link "Docs & Files" at bounding box center [935, 366] width 116 height 41
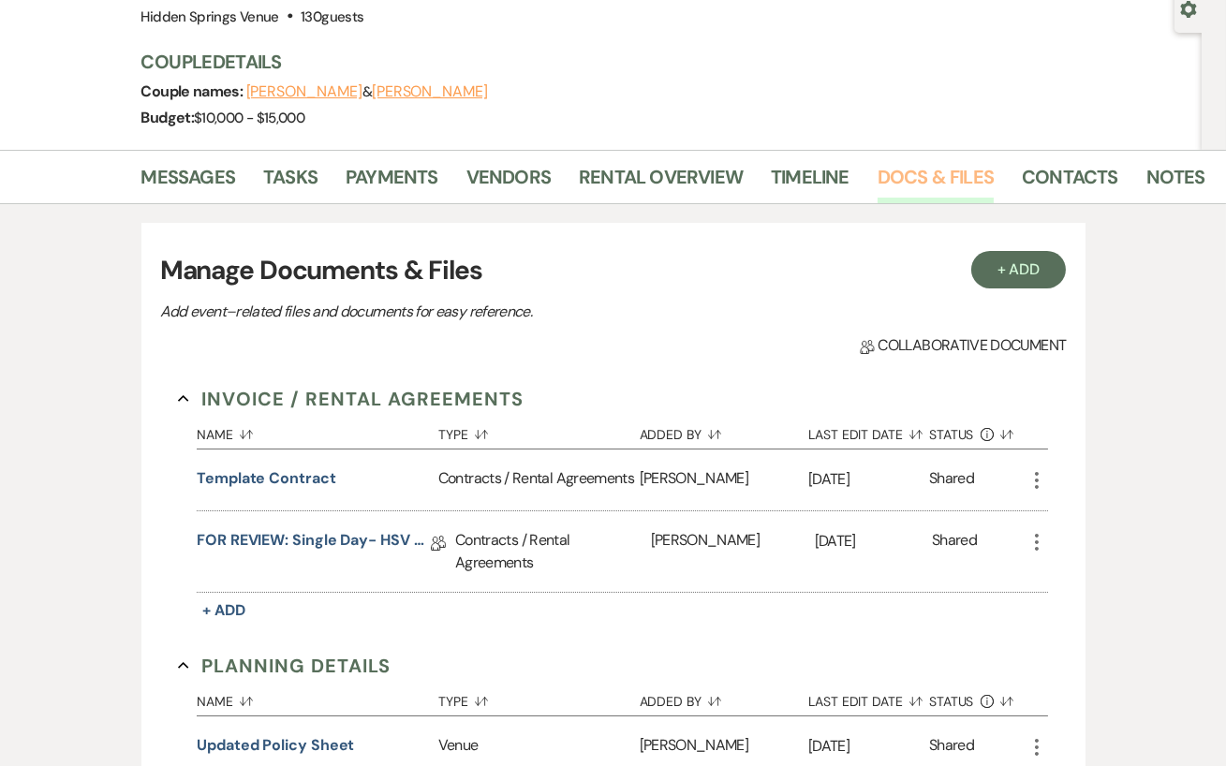
scroll to position [187, 0]
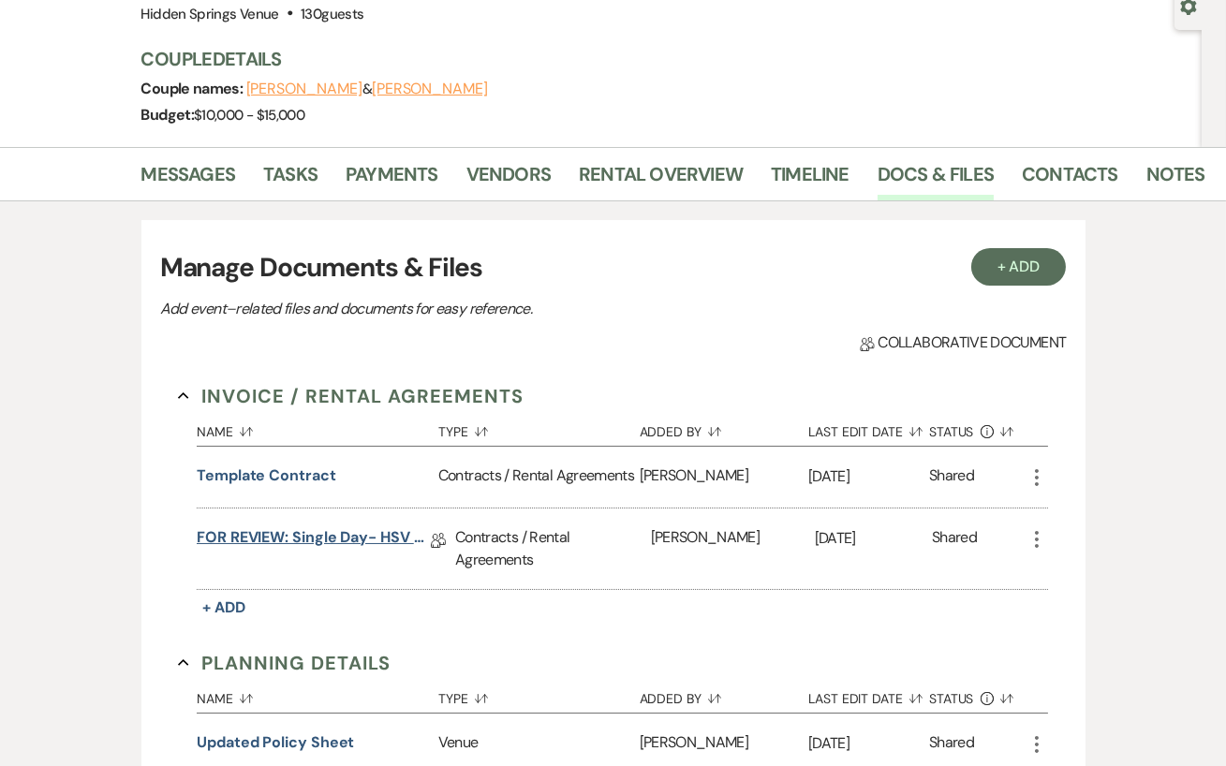
click at [359, 526] on link "FOR REVIEW: Single Day- HSV Contract" at bounding box center [314, 540] width 234 height 29
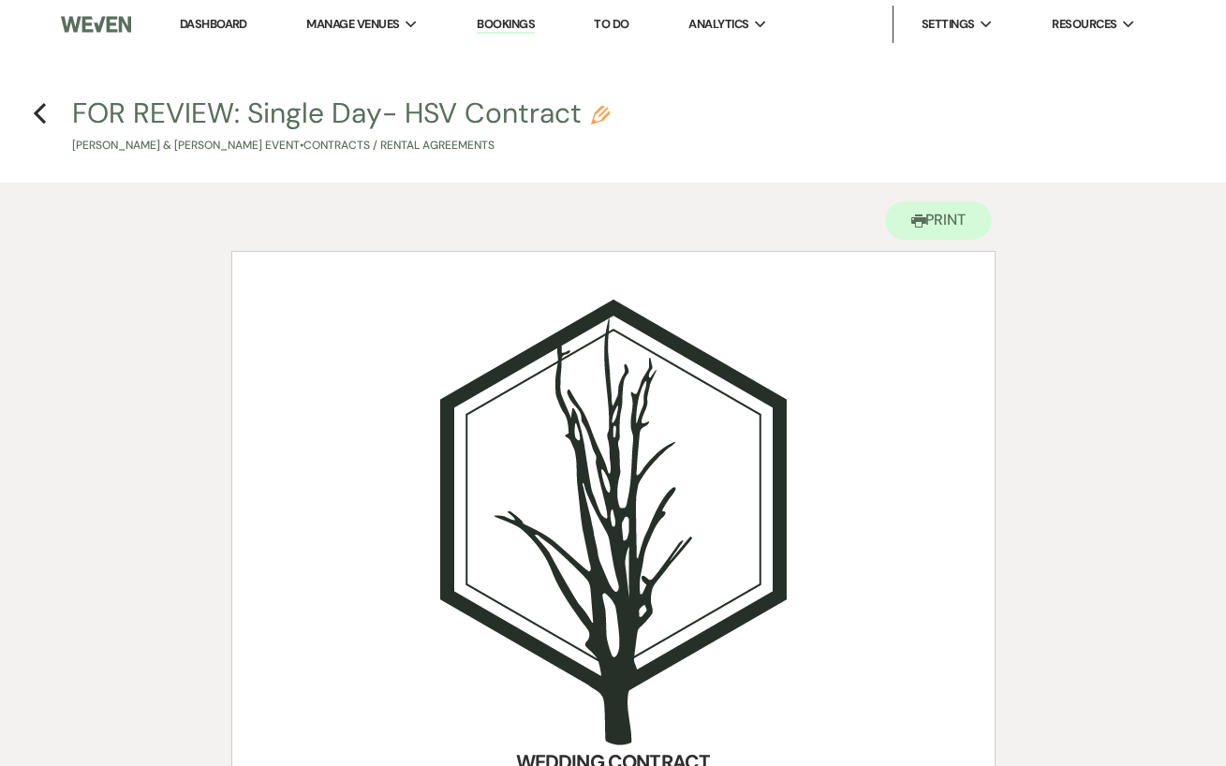
drag, startPoint x: 211, startPoint y: 20, endPoint x: 211, endPoint y: 673, distance: 653.5
click at [228, 26] on link "Dashboard" at bounding box center [213, 24] width 67 height 16
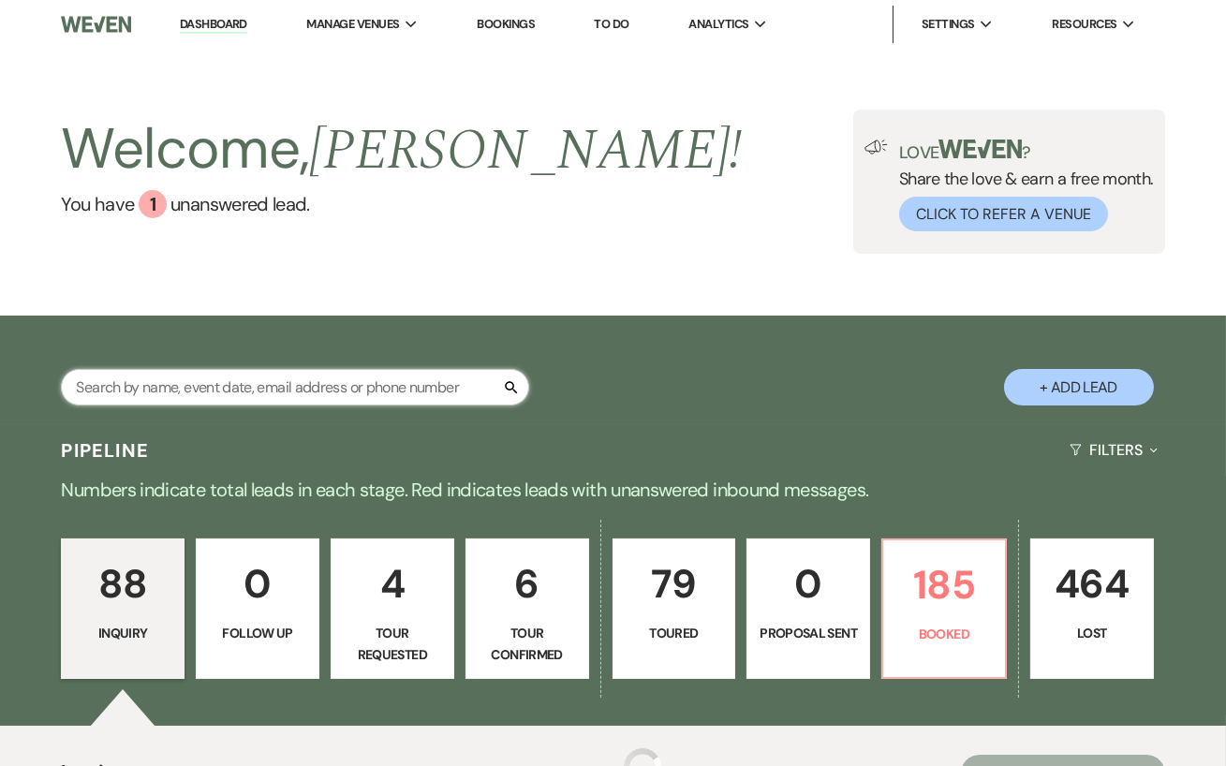
click at [285, 390] on input "text" at bounding box center [295, 387] width 468 height 37
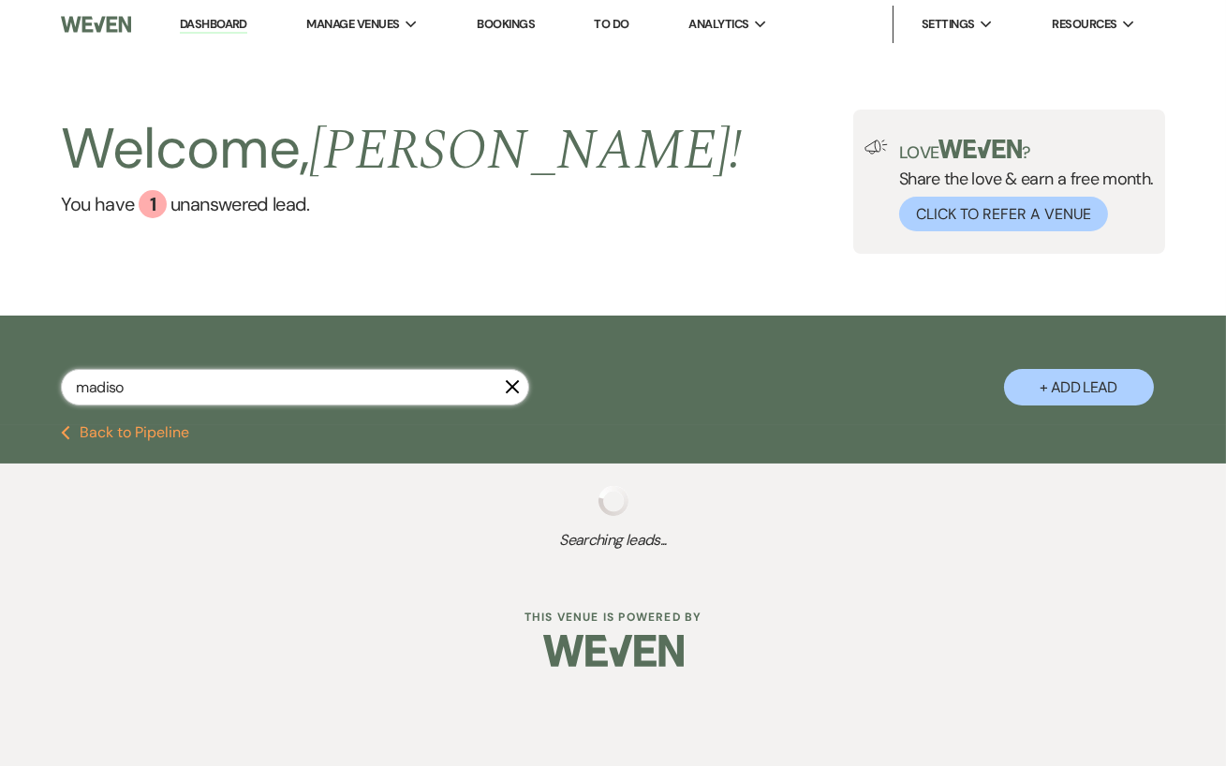
type input "madison"
select select "5"
select select "8"
select select "5"
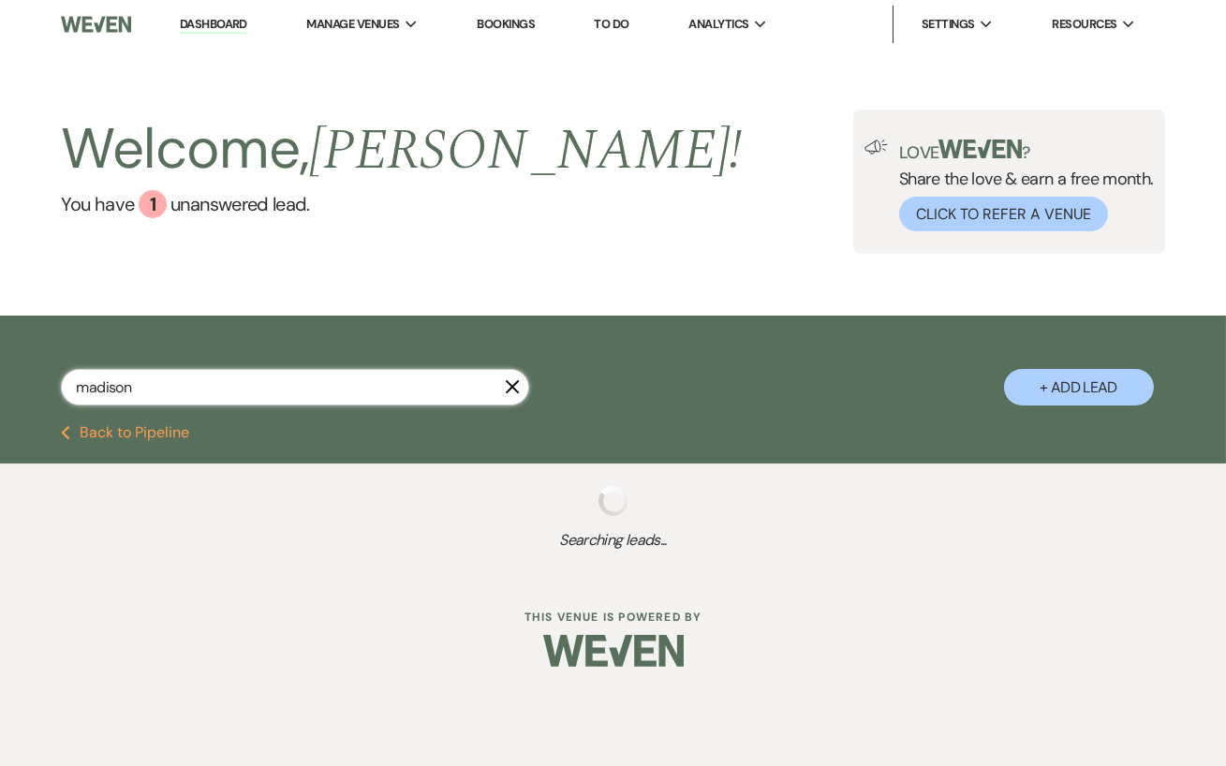
select select "8"
select select "6"
select select "5"
select select "8"
select select "10"
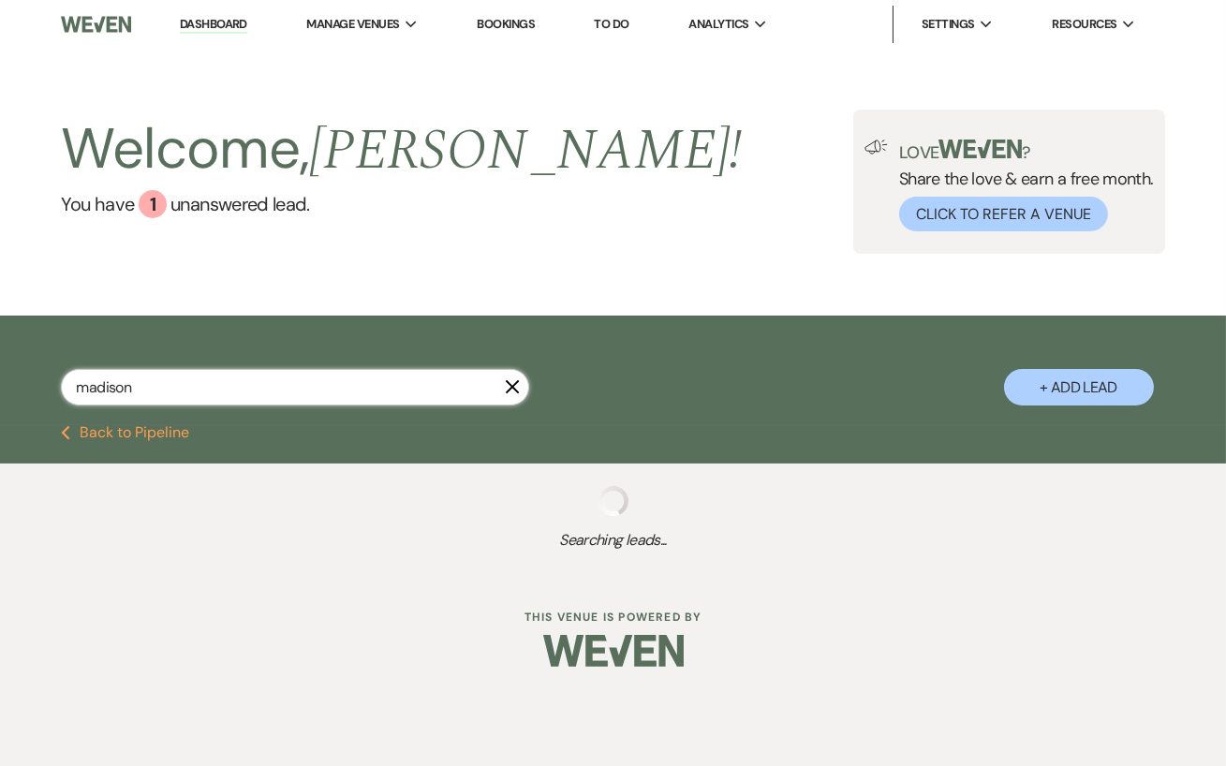
select select "8"
select select "1"
select select "8"
select select "1"
select select "8"
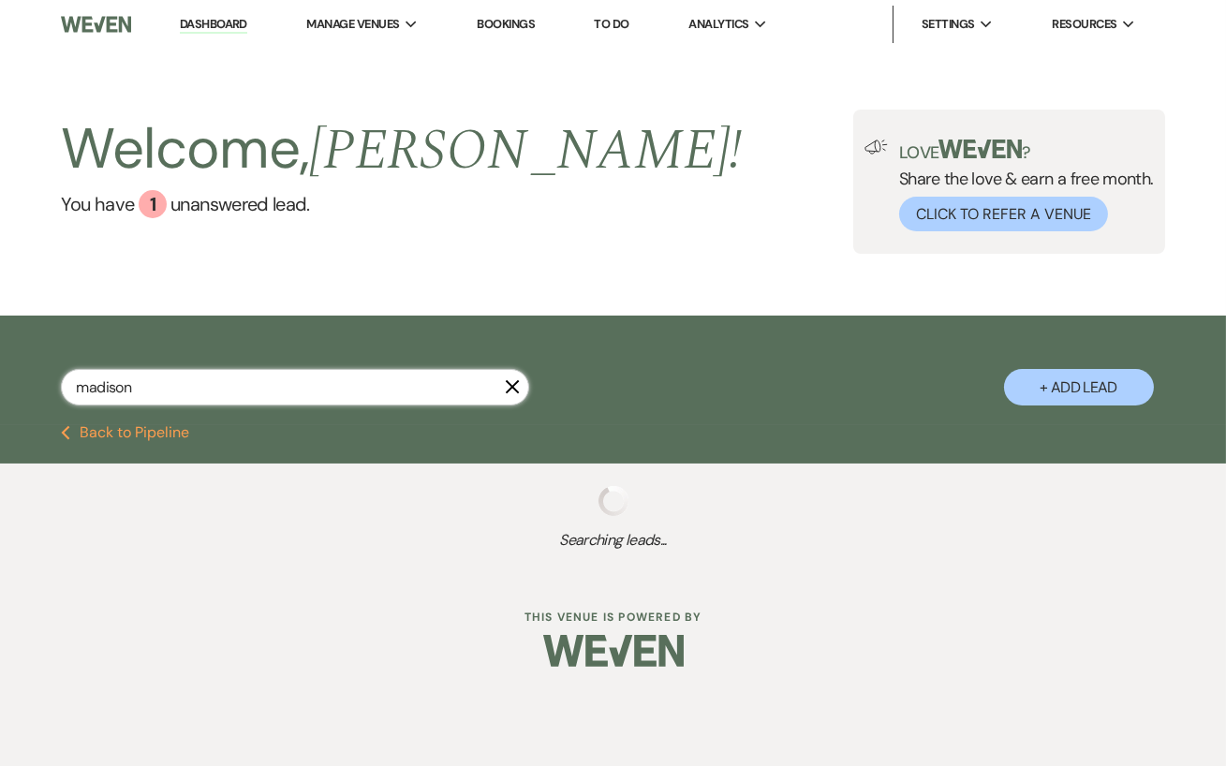
select select "5"
select select "8"
select select "5"
select select "8"
select select "5"
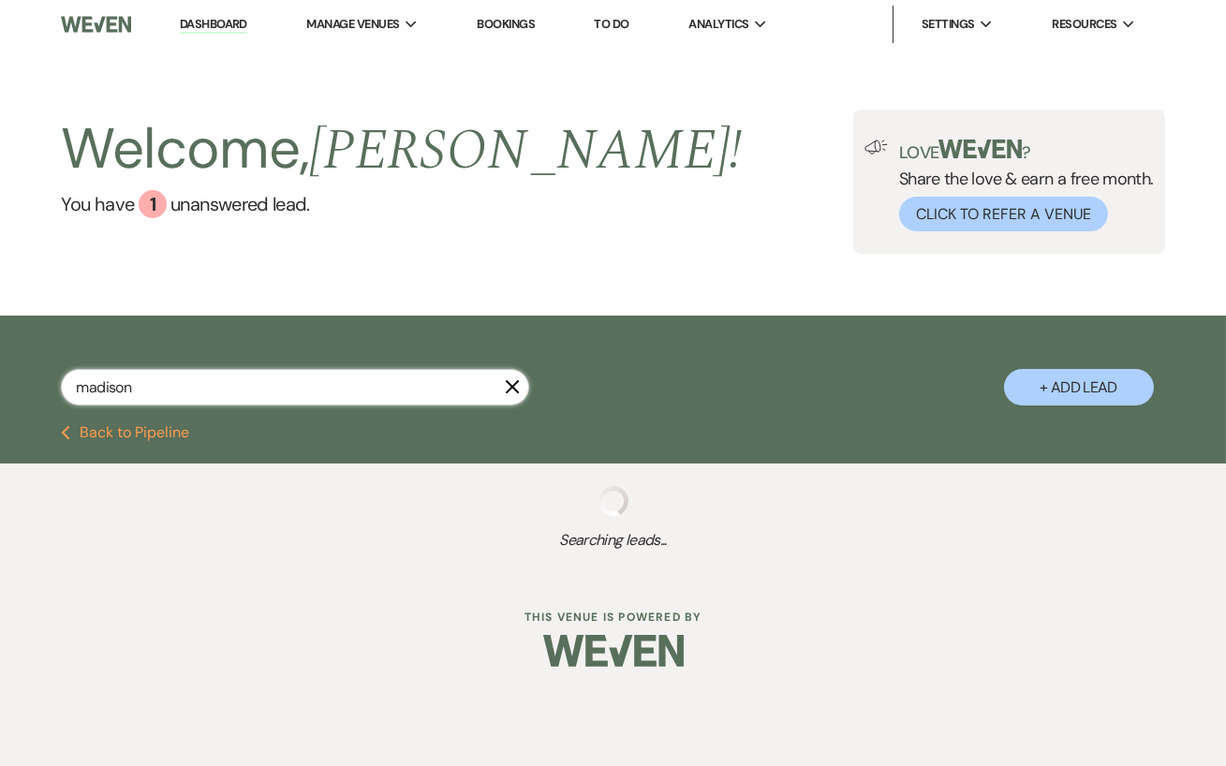
select select "8"
select select "5"
select select "8"
select select "5"
select select "8"
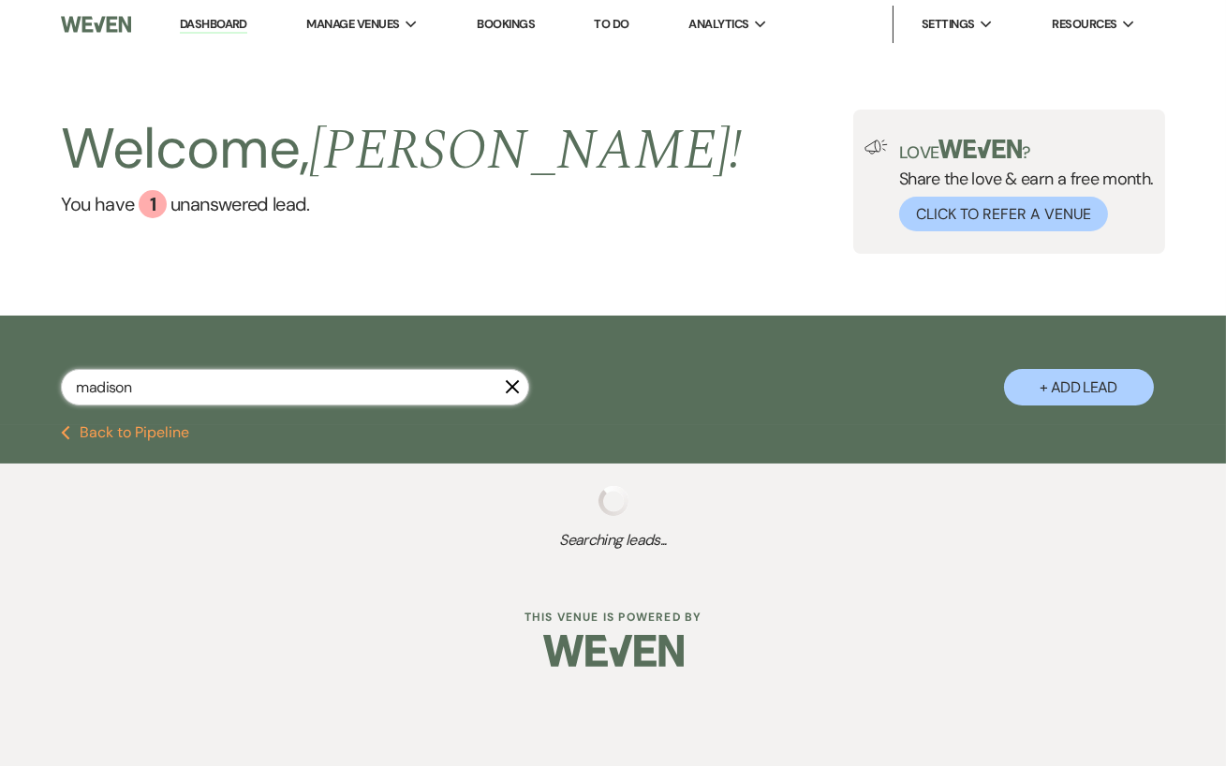
select select "5"
select select "8"
select select "5"
select select "8"
select select "5"
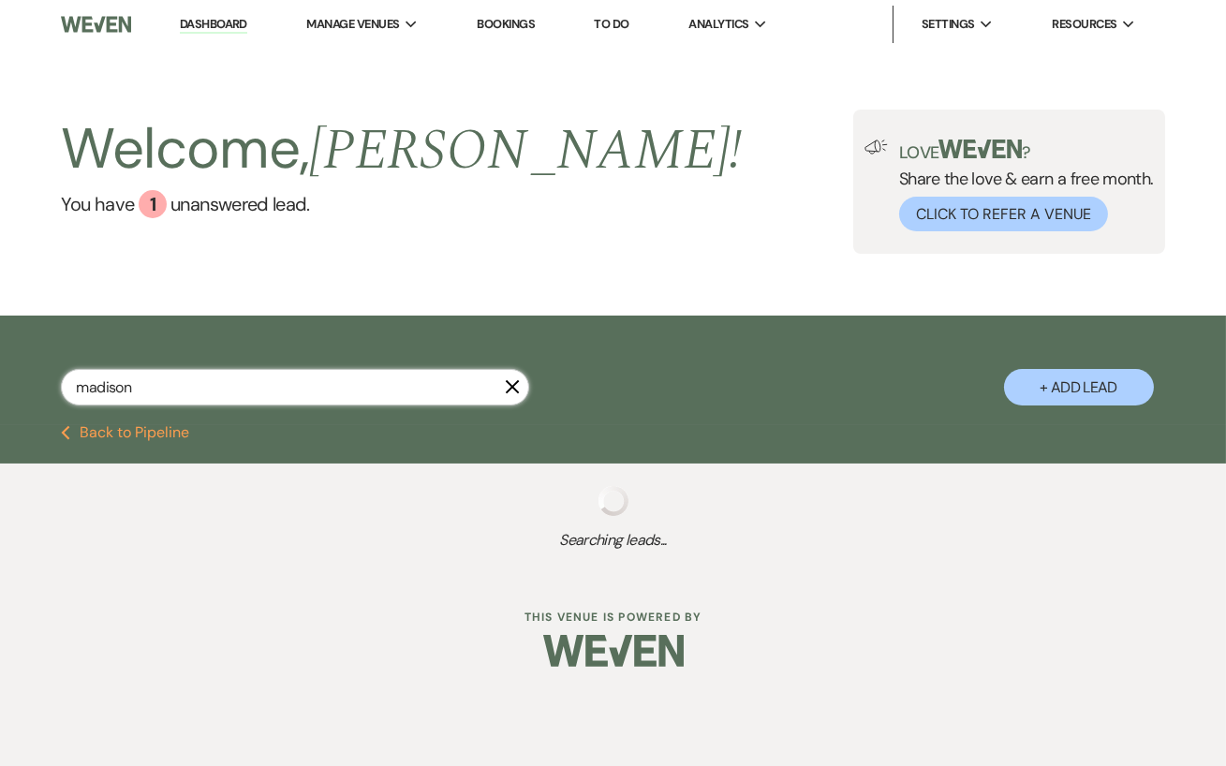
select select "8"
select select "5"
select select "8"
select select "5"
select select "8"
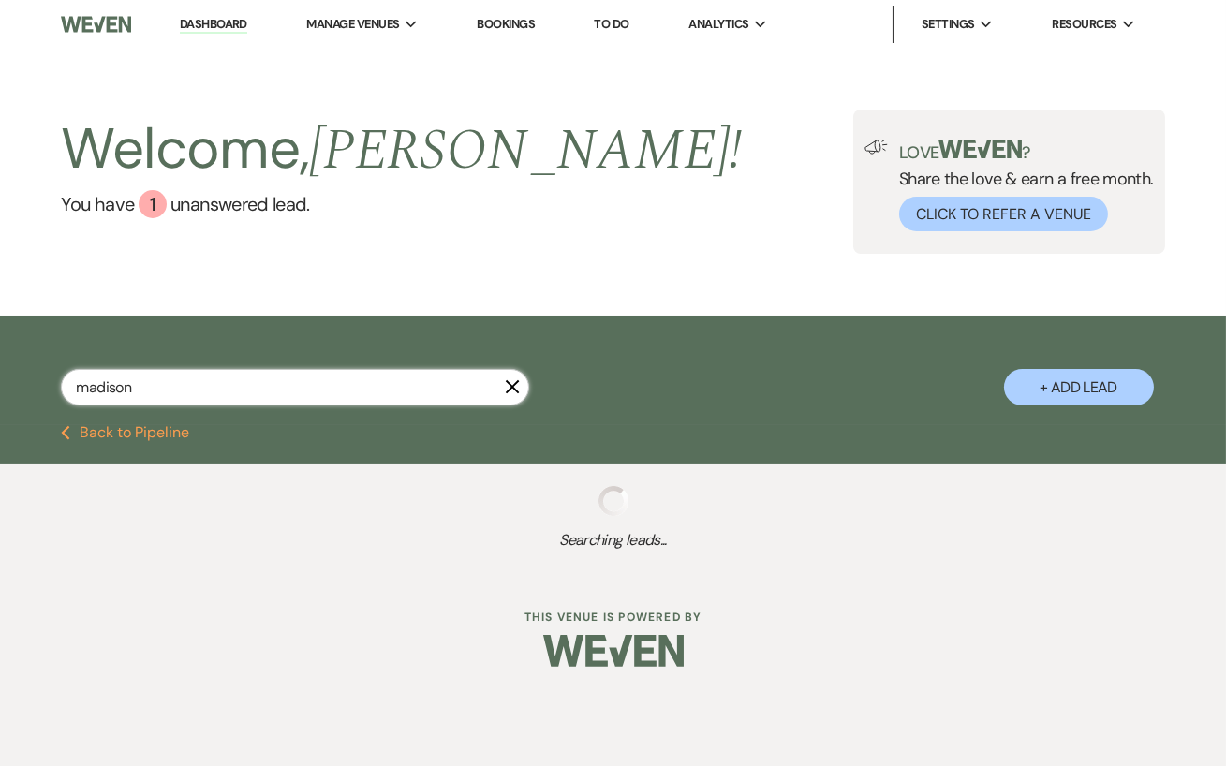
select select "5"
select select "8"
select select "5"
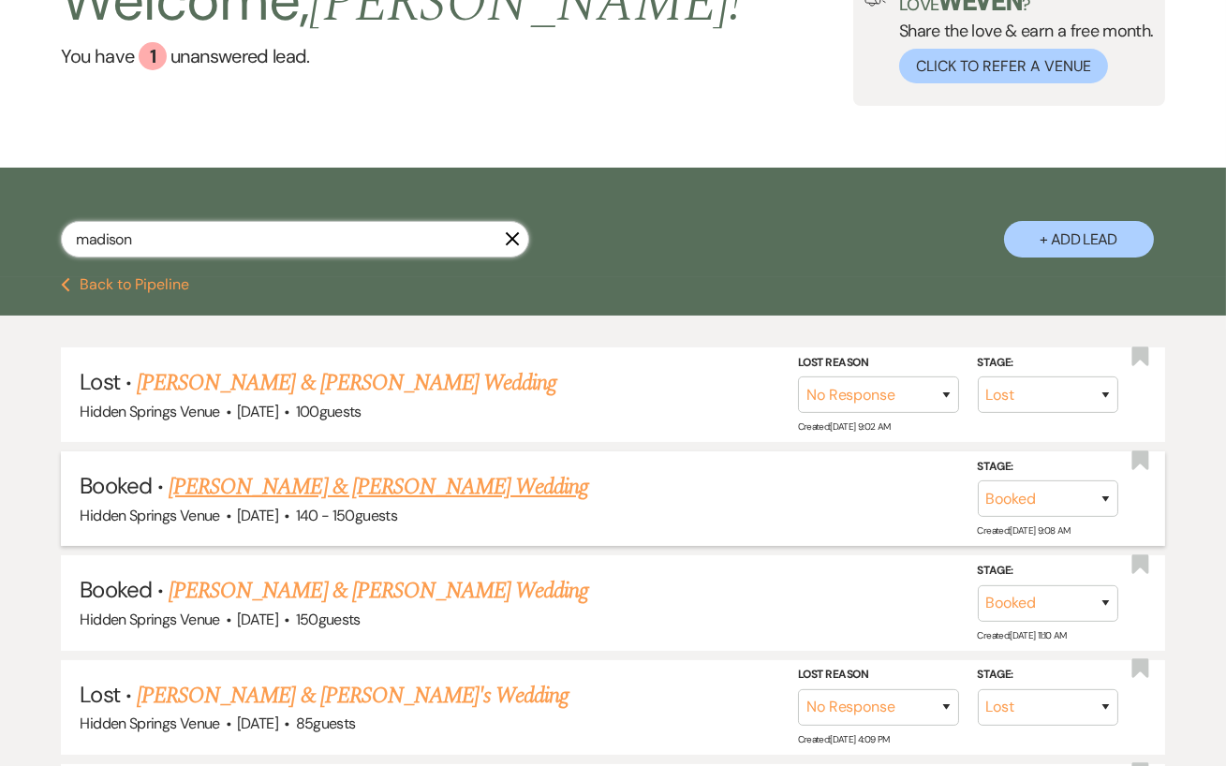
scroll to position [134, 0]
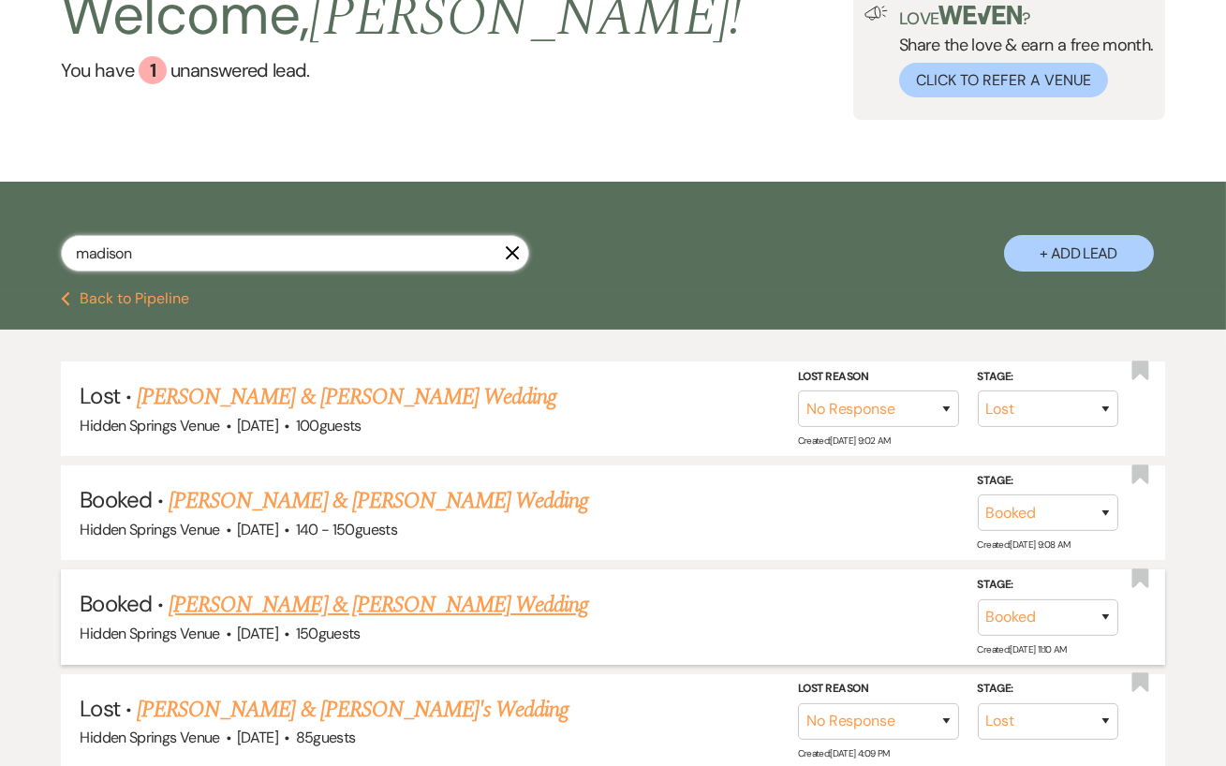
type input "madison"
click at [390, 596] on link "[PERSON_NAME] & [PERSON_NAME] Wedding" at bounding box center [378, 605] width 419 height 34
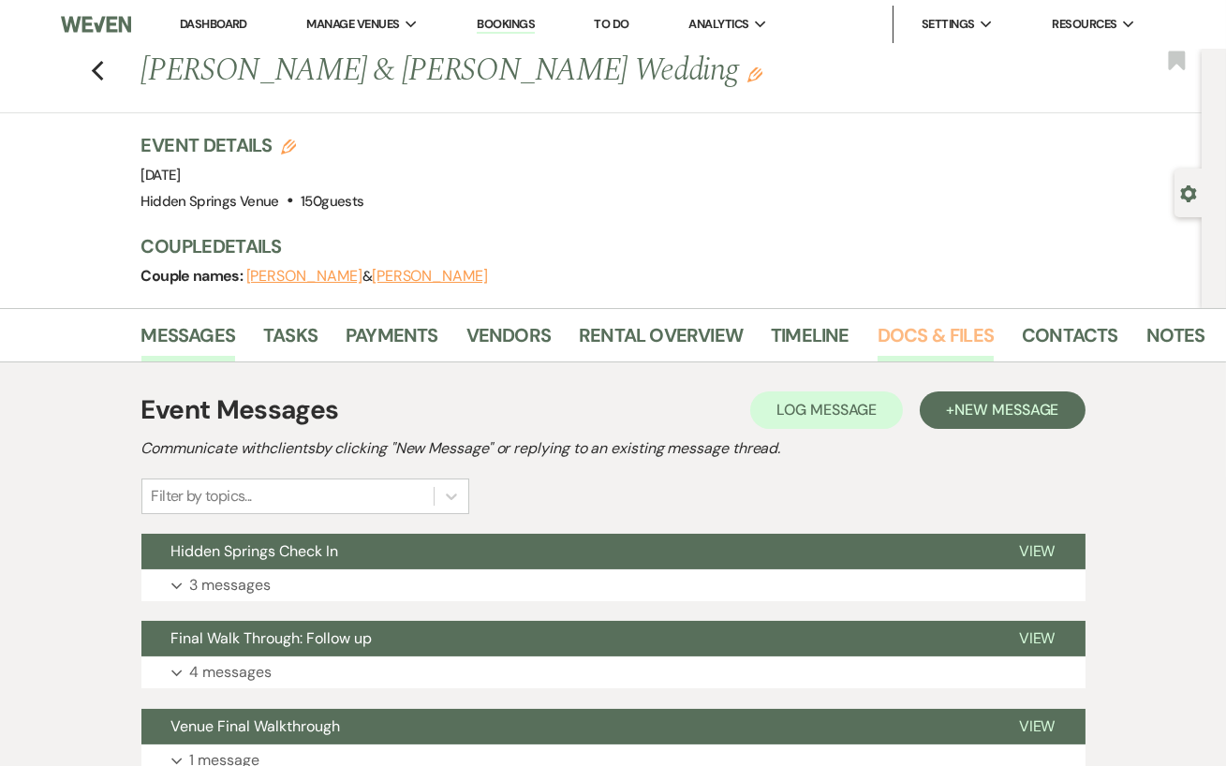
click at [940, 341] on link "Docs & Files" at bounding box center [935, 340] width 116 height 41
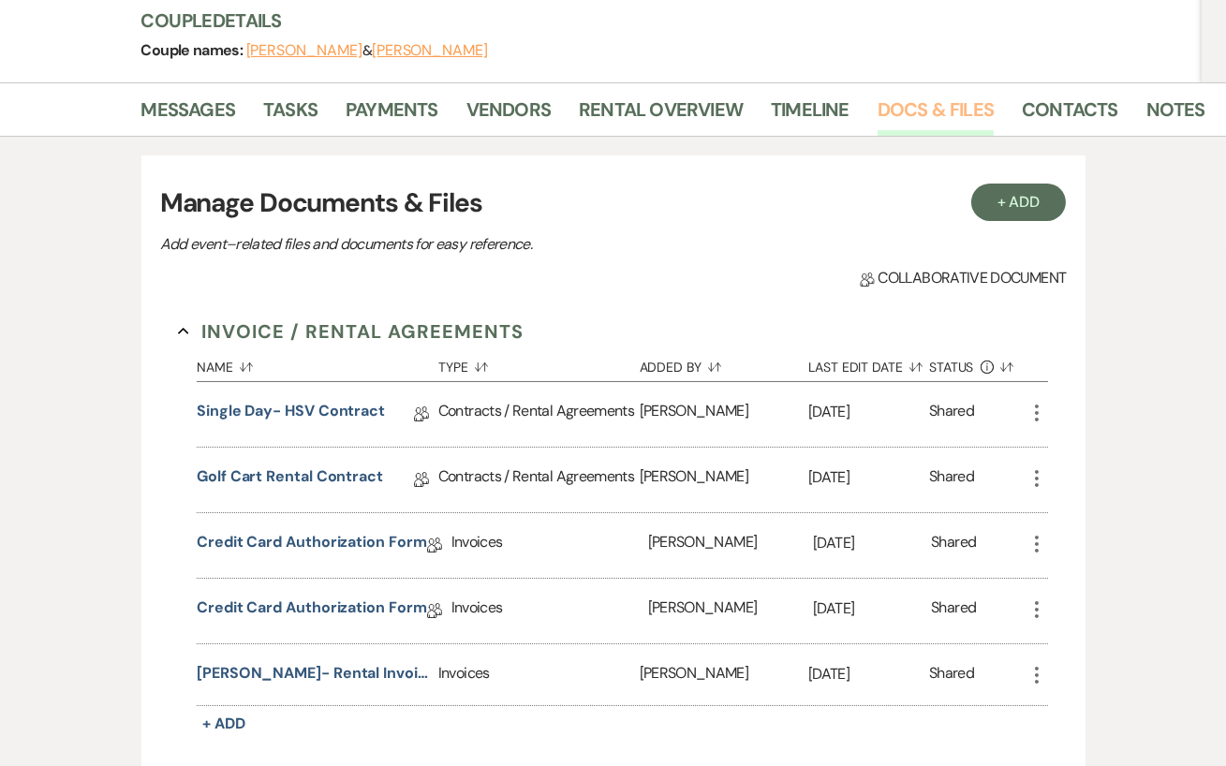
scroll to position [233, 0]
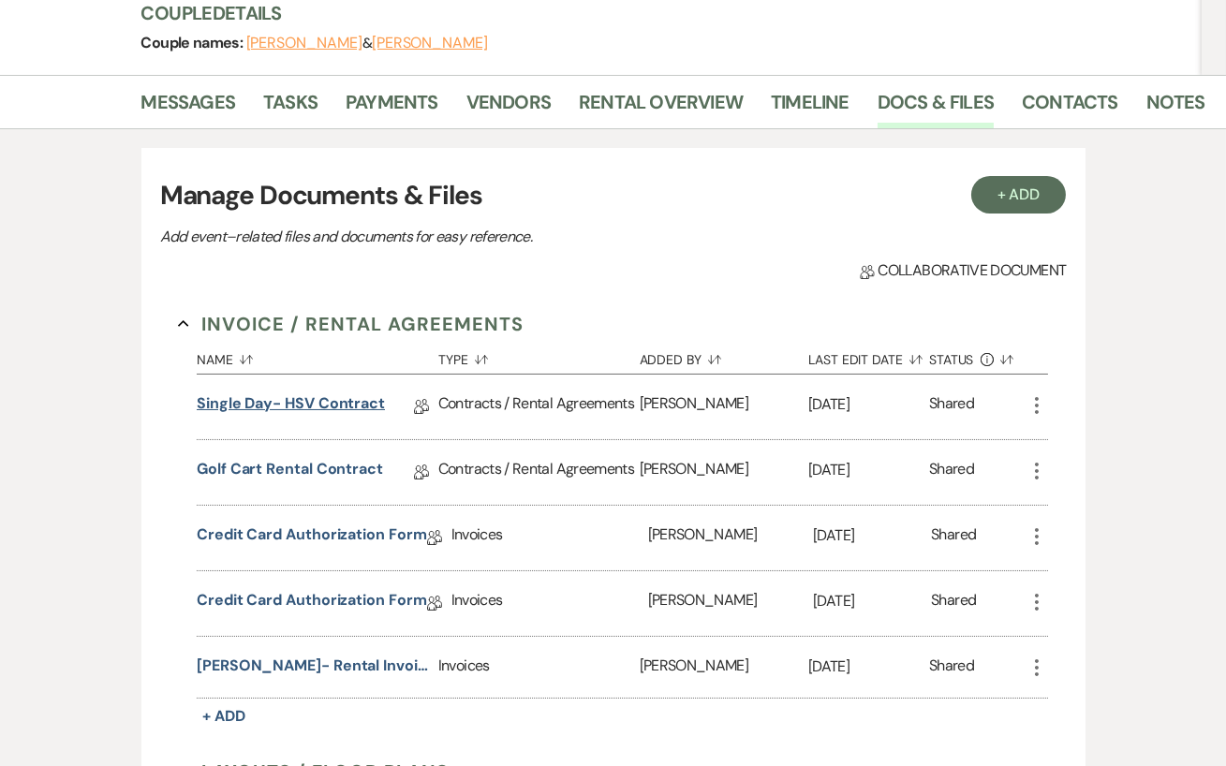
click at [338, 402] on link "Single Day- HSV Contract" at bounding box center [291, 406] width 188 height 29
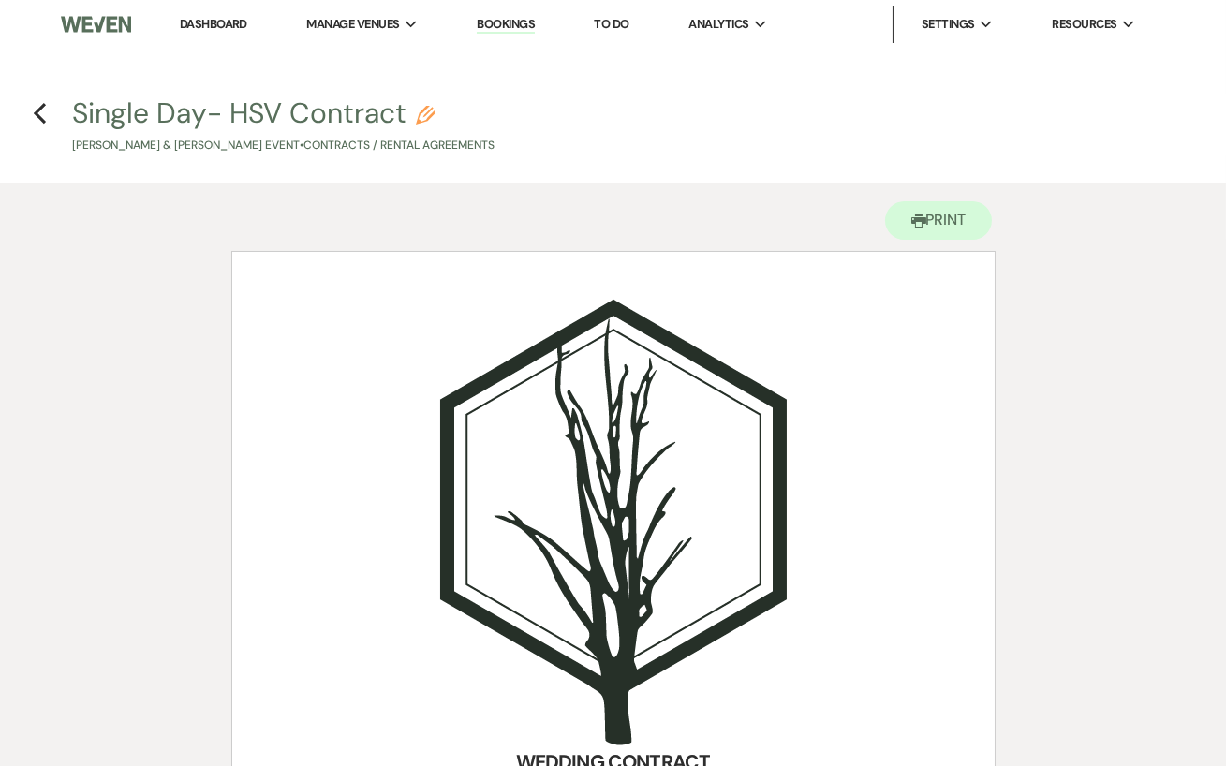
click at [198, 23] on link "Dashboard" at bounding box center [213, 24] width 67 height 16
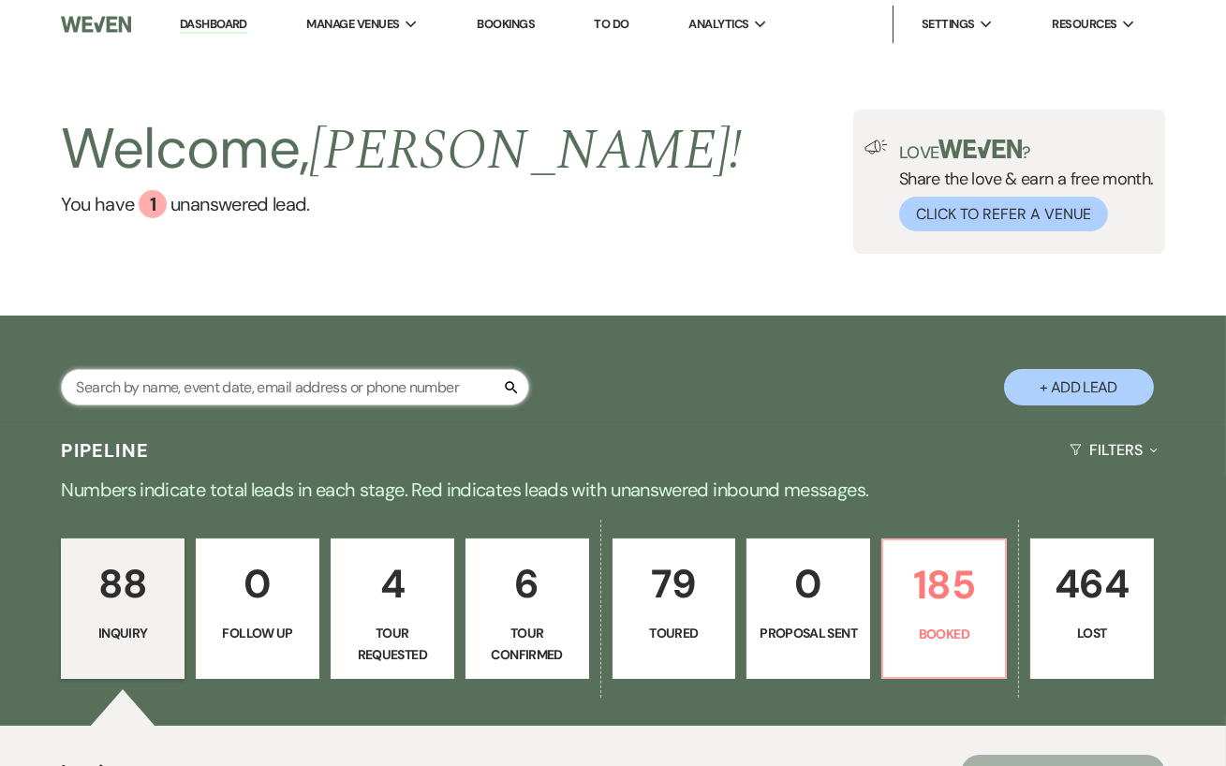
click at [192, 397] on input "text" at bounding box center [295, 387] width 468 height 37
type input "[PERSON_NAME]"
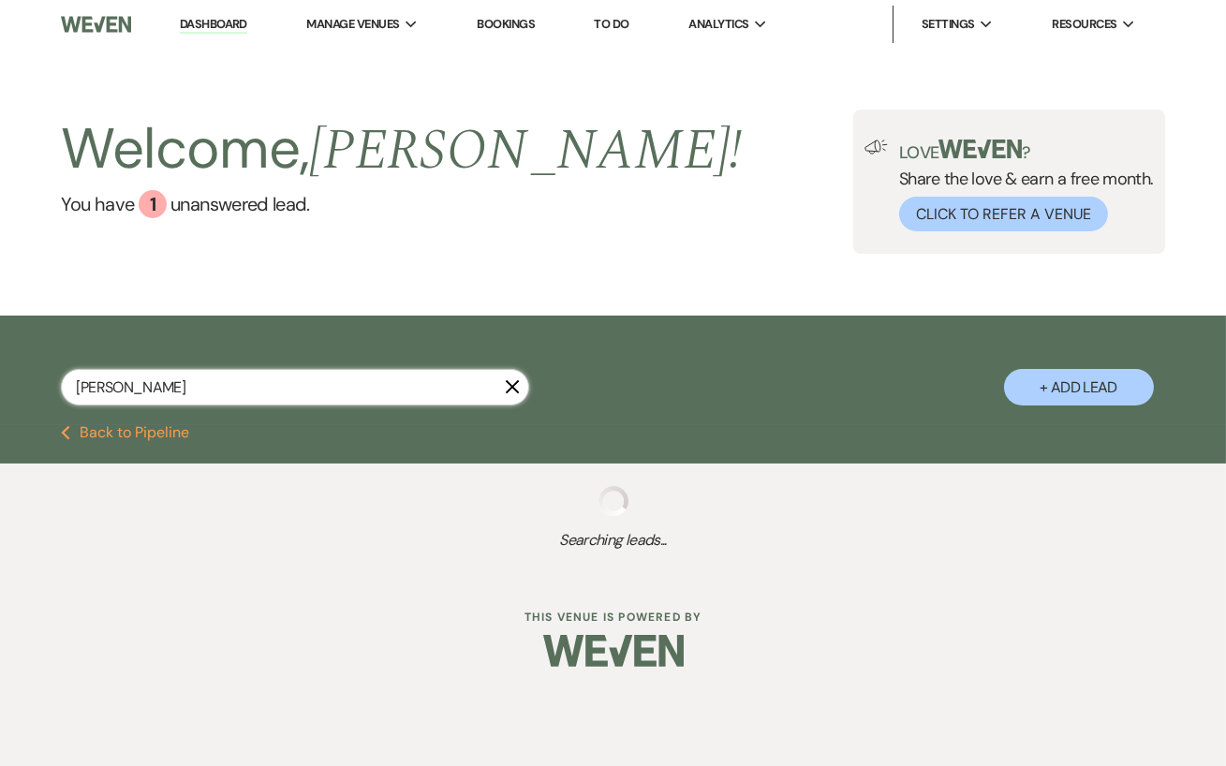
select select "8"
select select "6"
select select "8"
select select "5"
select select "8"
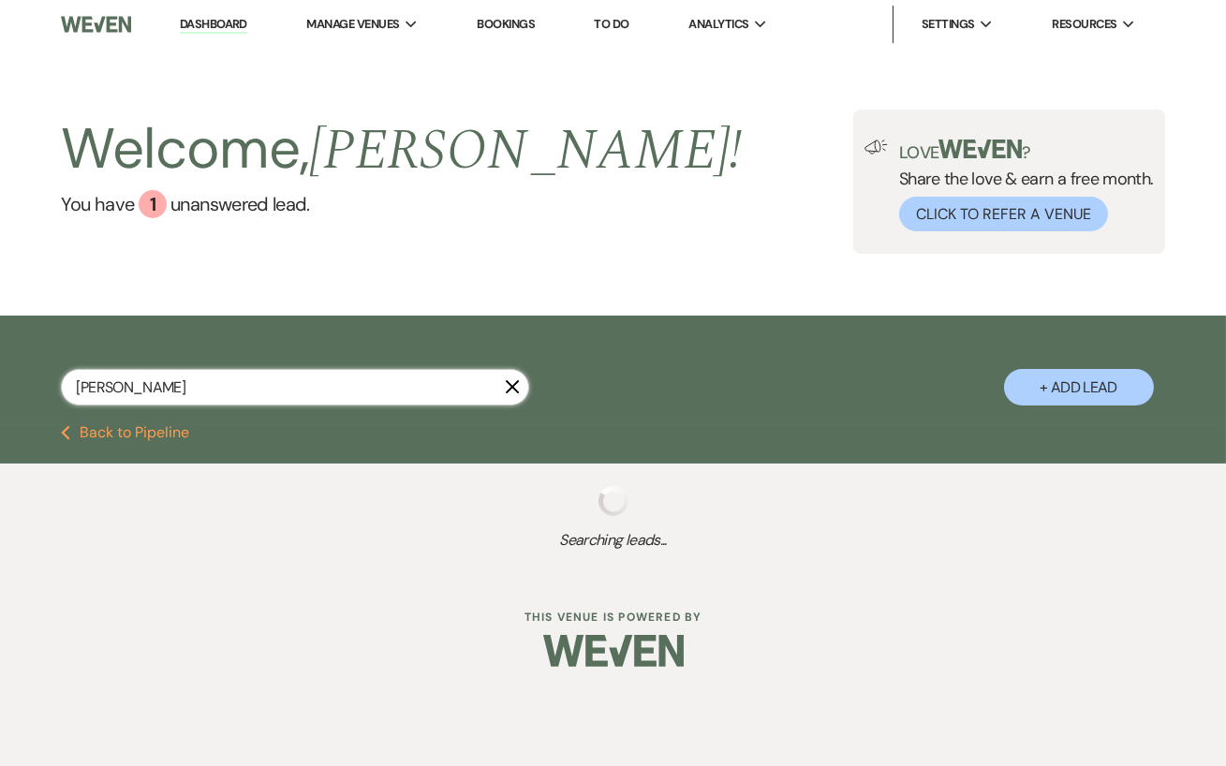
select select "5"
select select "8"
select select "5"
select select "8"
select select "5"
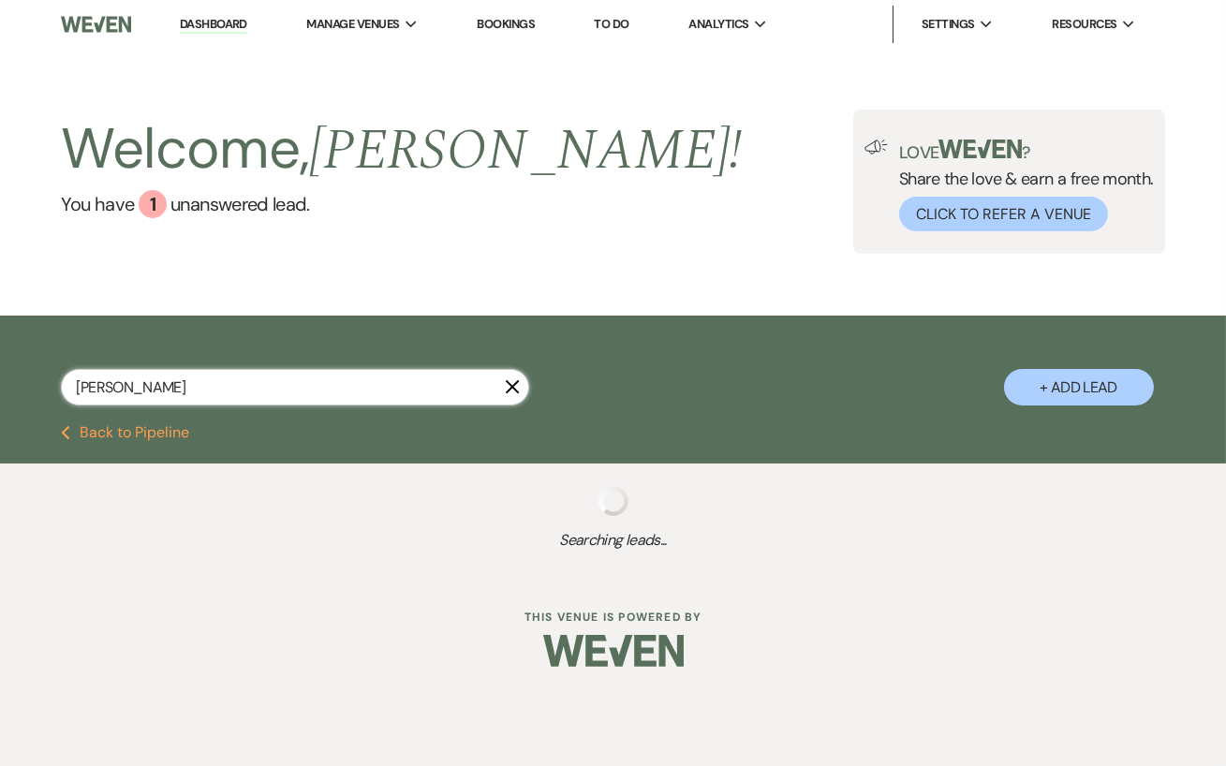
select select "8"
select select "5"
select select "8"
select select "5"
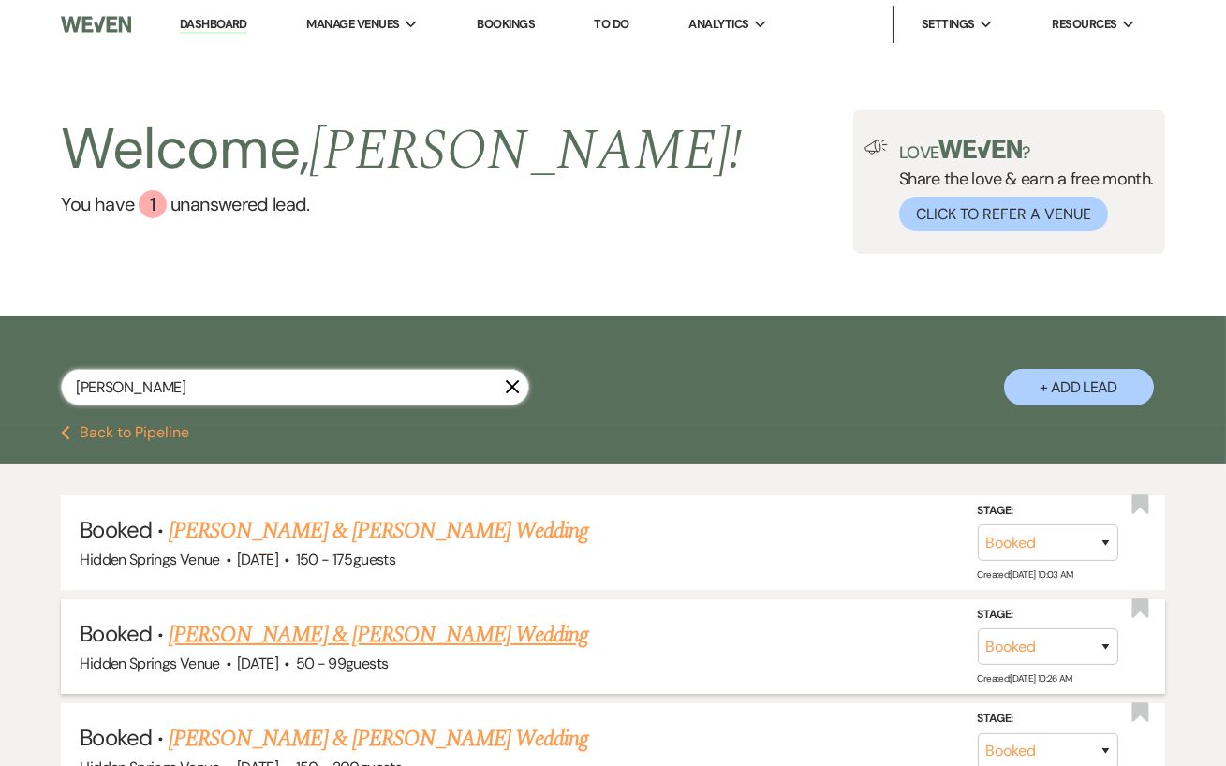
type input "[PERSON_NAME]"
click at [412, 634] on link "[PERSON_NAME] & [PERSON_NAME] Wedding" at bounding box center [378, 635] width 419 height 34
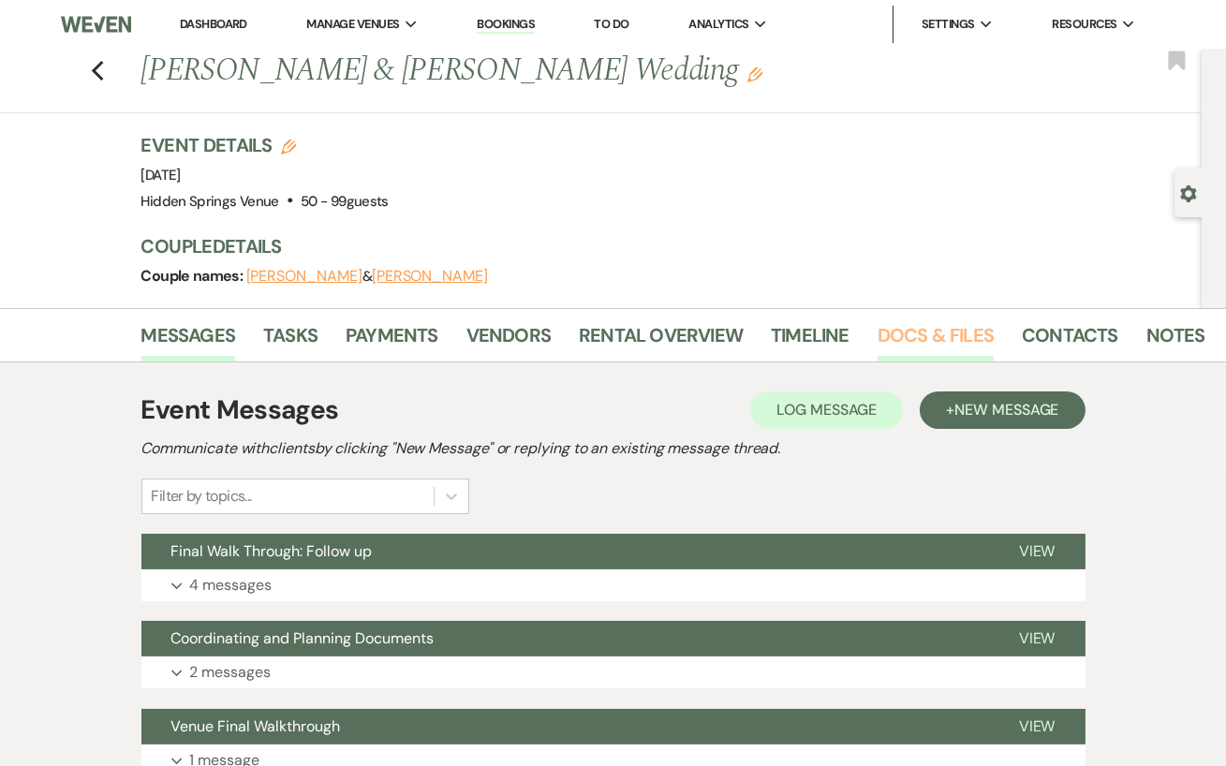
click at [908, 333] on link "Docs & Files" at bounding box center [935, 340] width 116 height 41
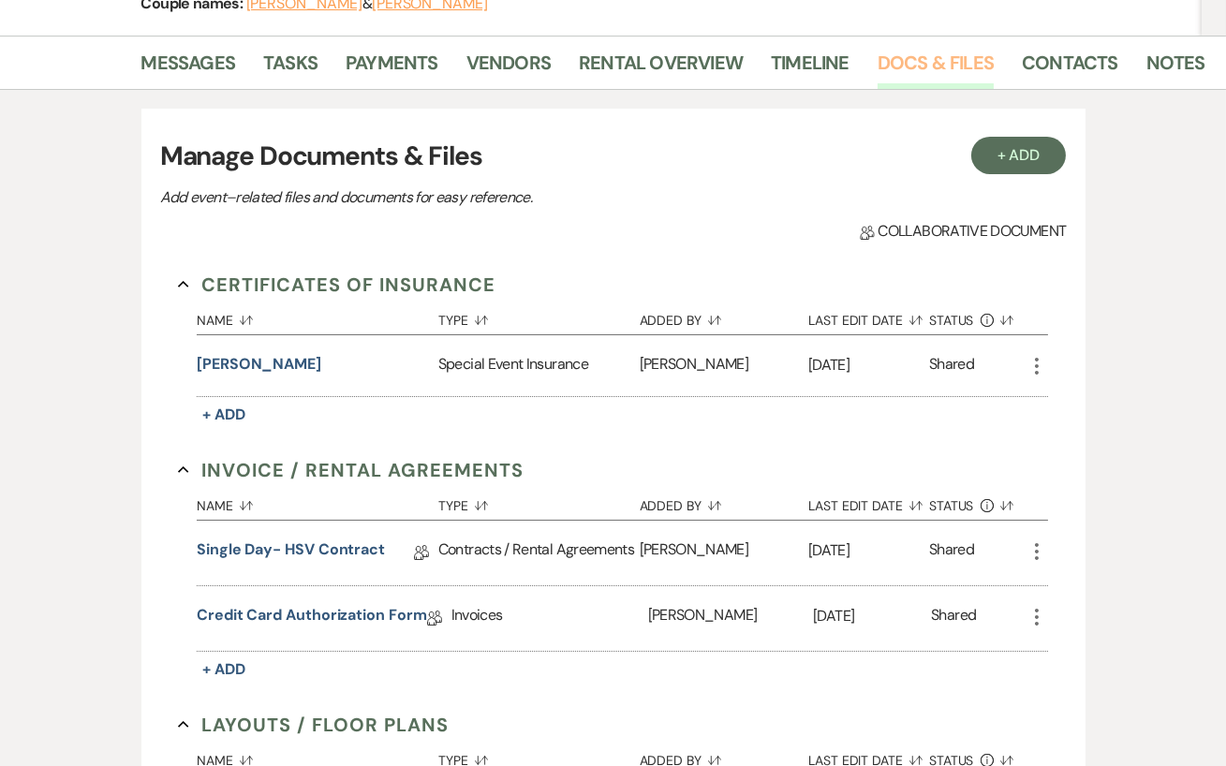
scroll to position [298, 0]
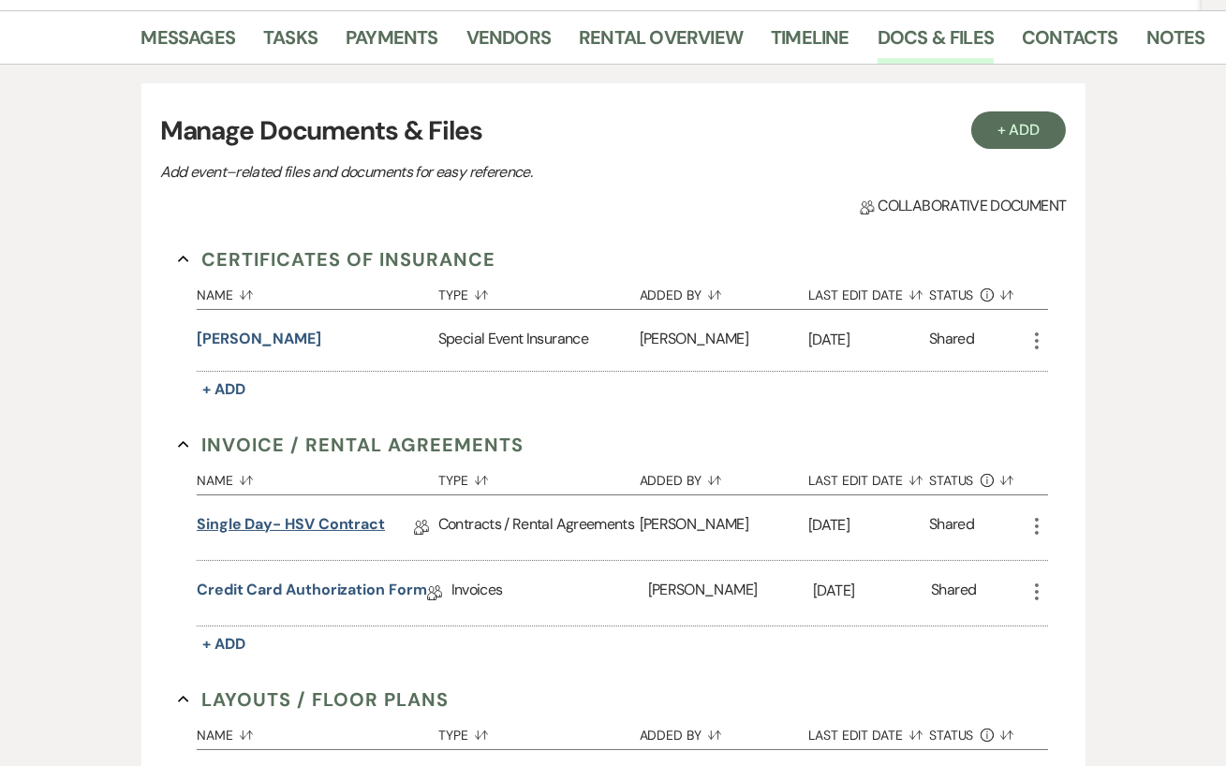
click at [265, 520] on link "Single Day- HSV Contract" at bounding box center [291, 527] width 188 height 29
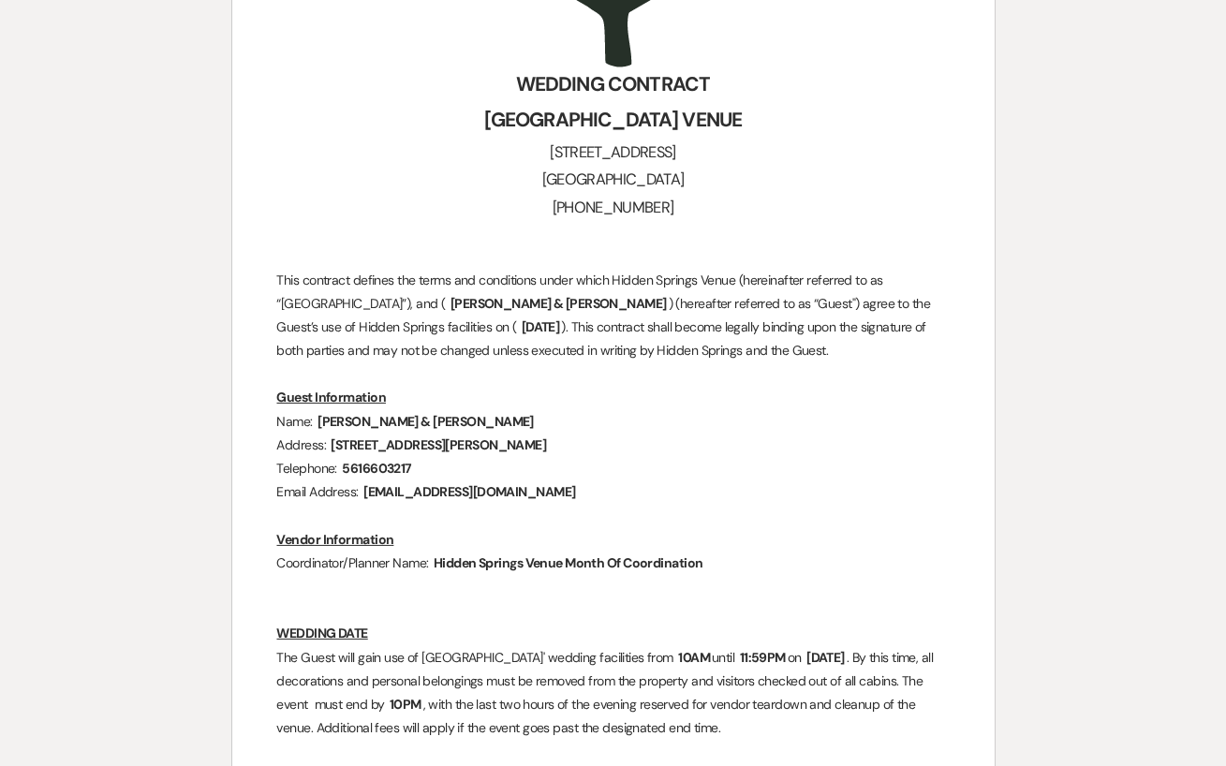
scroll to position [702, 0]
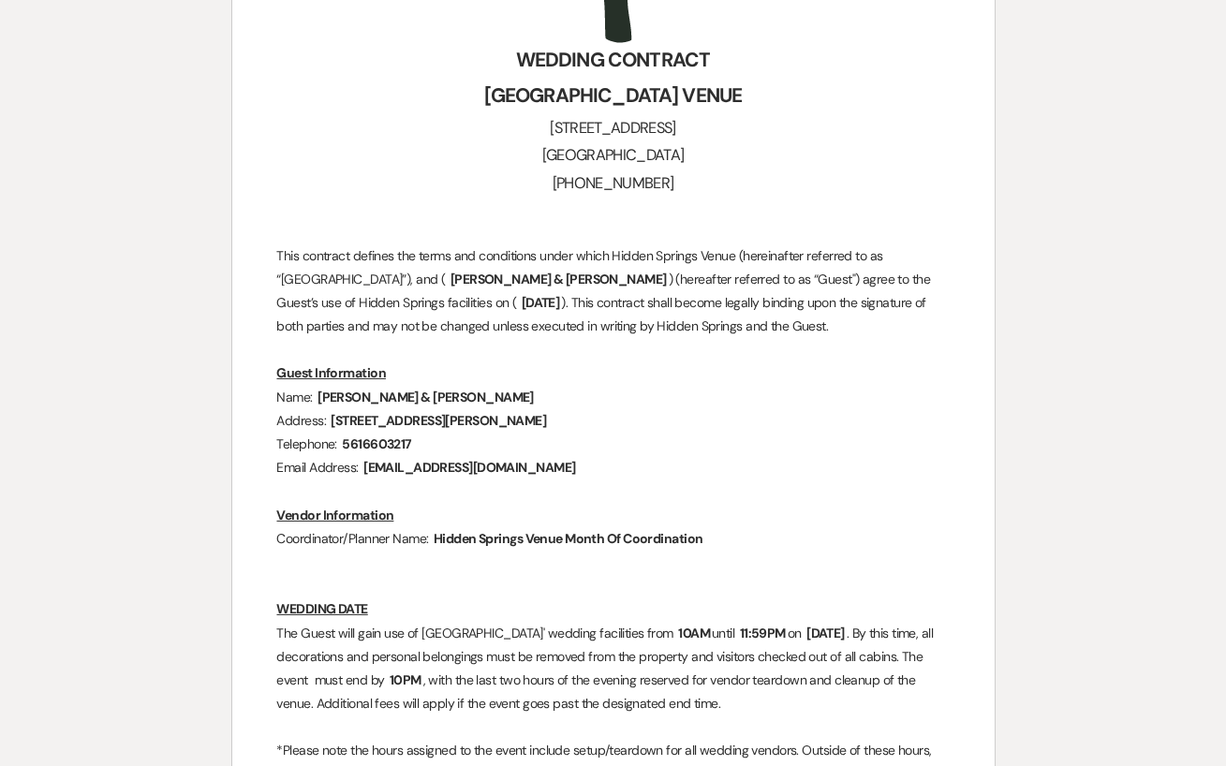
click at [903, 460] on p "Email Address: ﻿ [EMAIL_ADDRESS][DOMAIN_NAME] ﻿" at bounding box center [613, 467] width 672 height 23
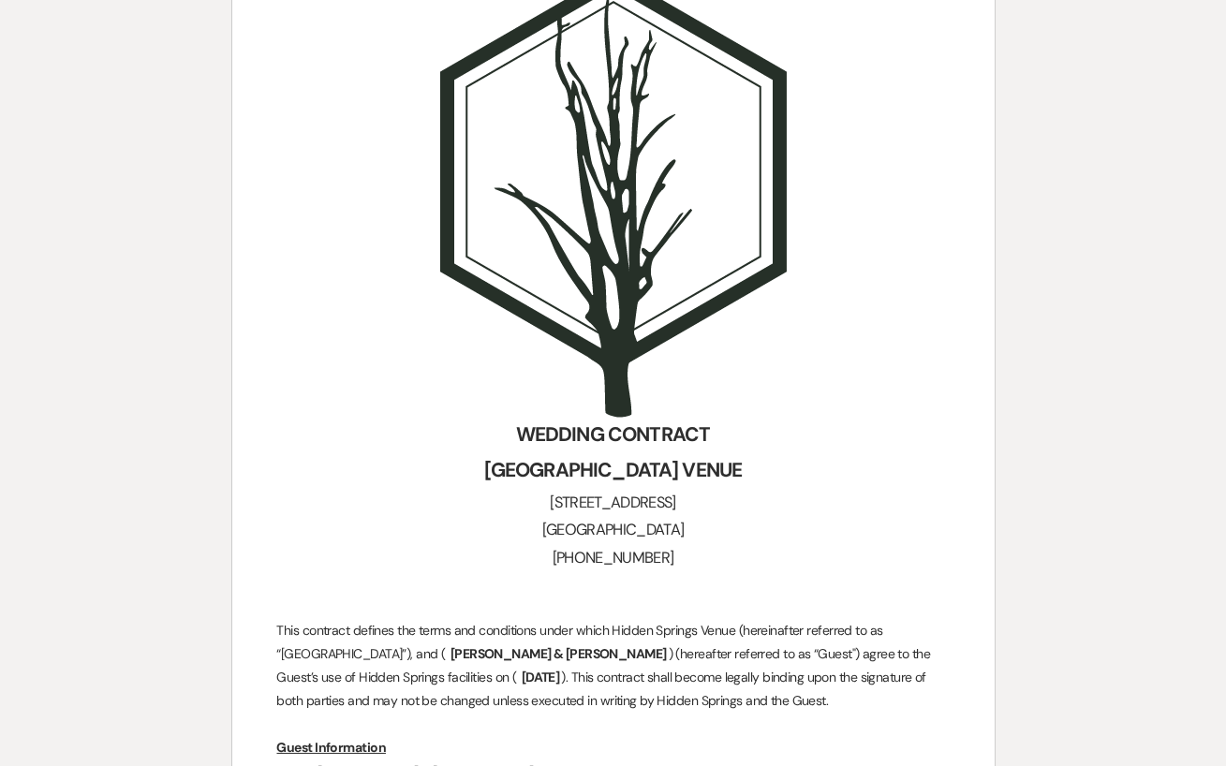
scroll to position [0, 0]
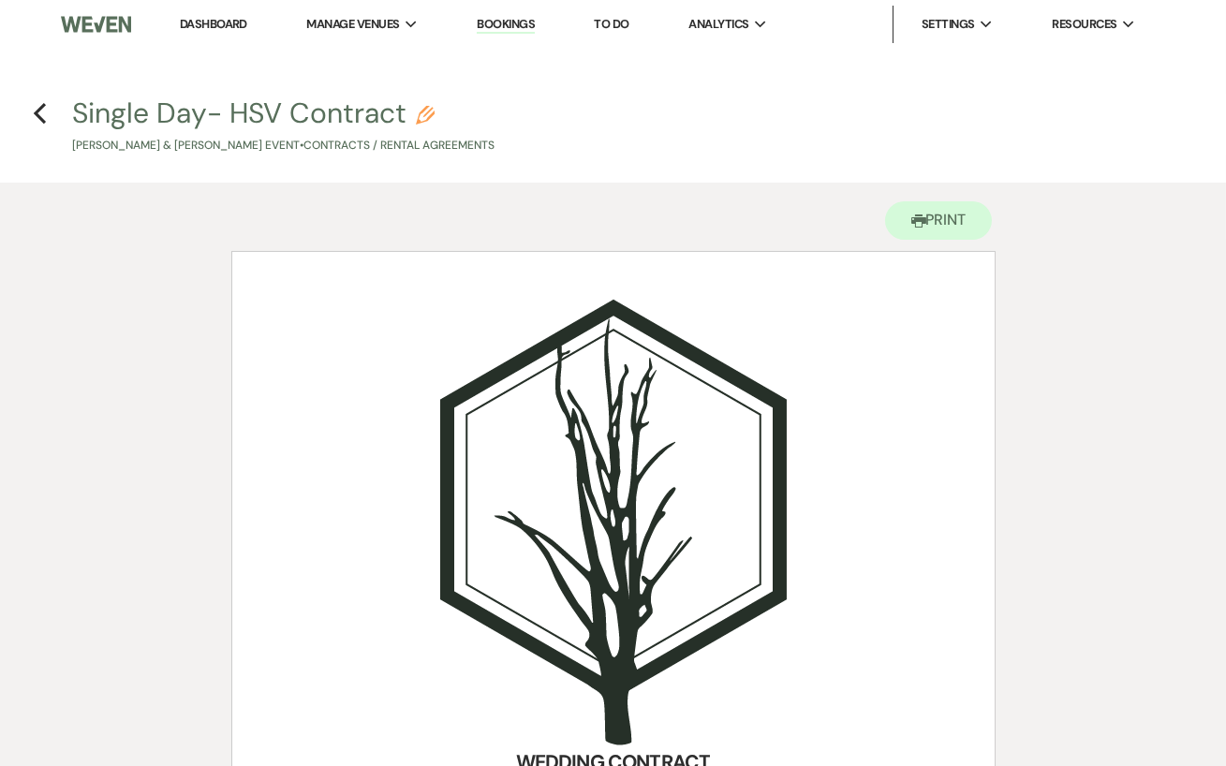
click at [212, 23] on link "Dashboard" at bounding box center [213, 24] width 67 height 16
